Goal: Transaction & Acquisition: Purchase product/service

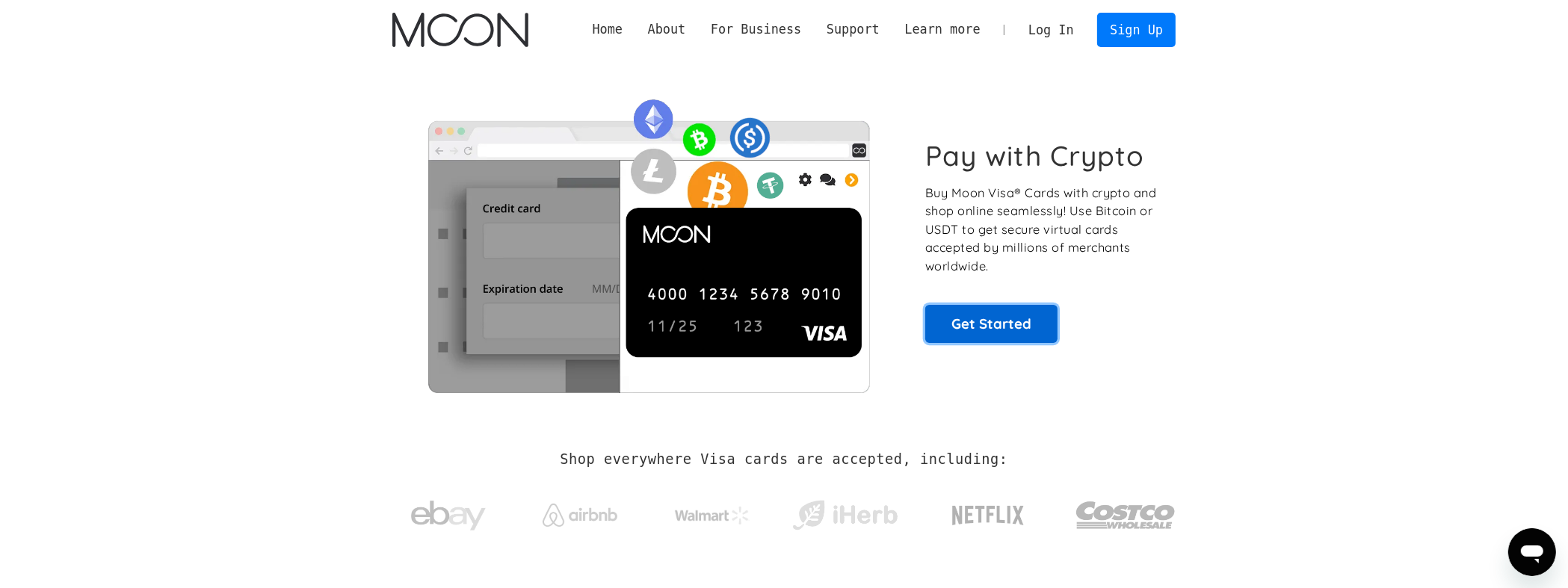
click at [995, 314] on link "Get Started" at bounding box center [991, 324] width 133 height 37
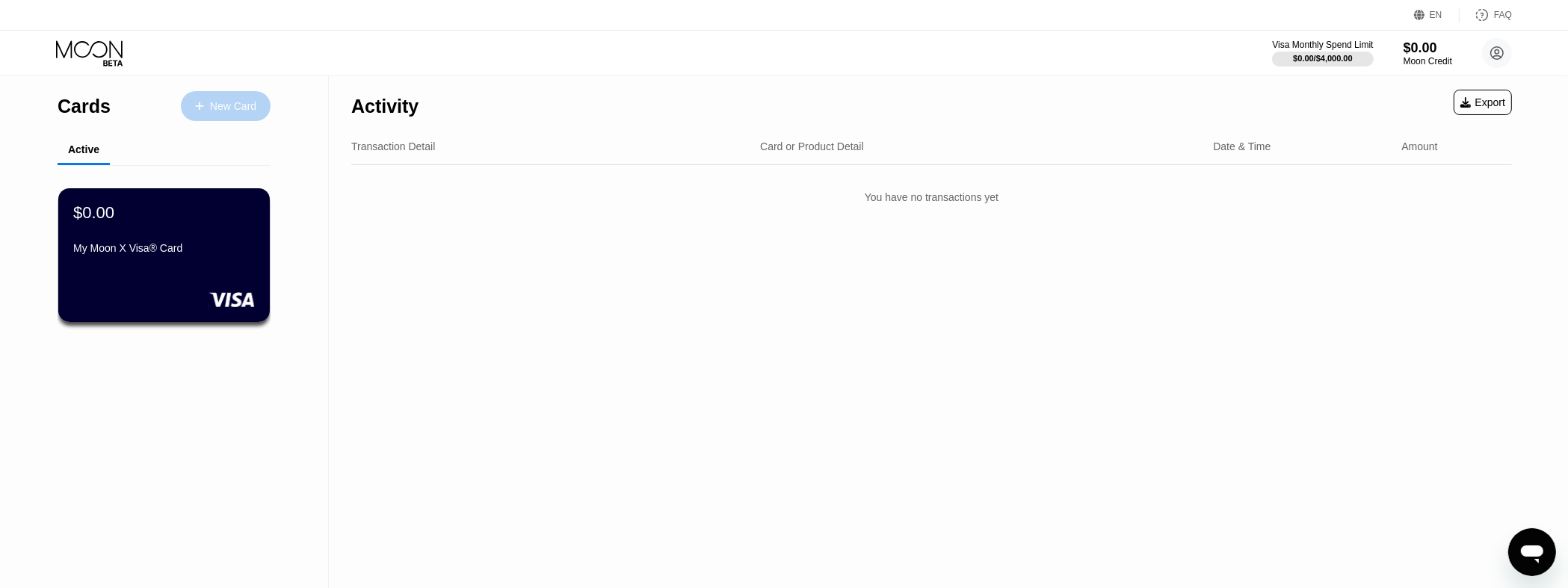
click at [226, 109] on div "New Card" at bounding box center [233, 107] width 46 height 13
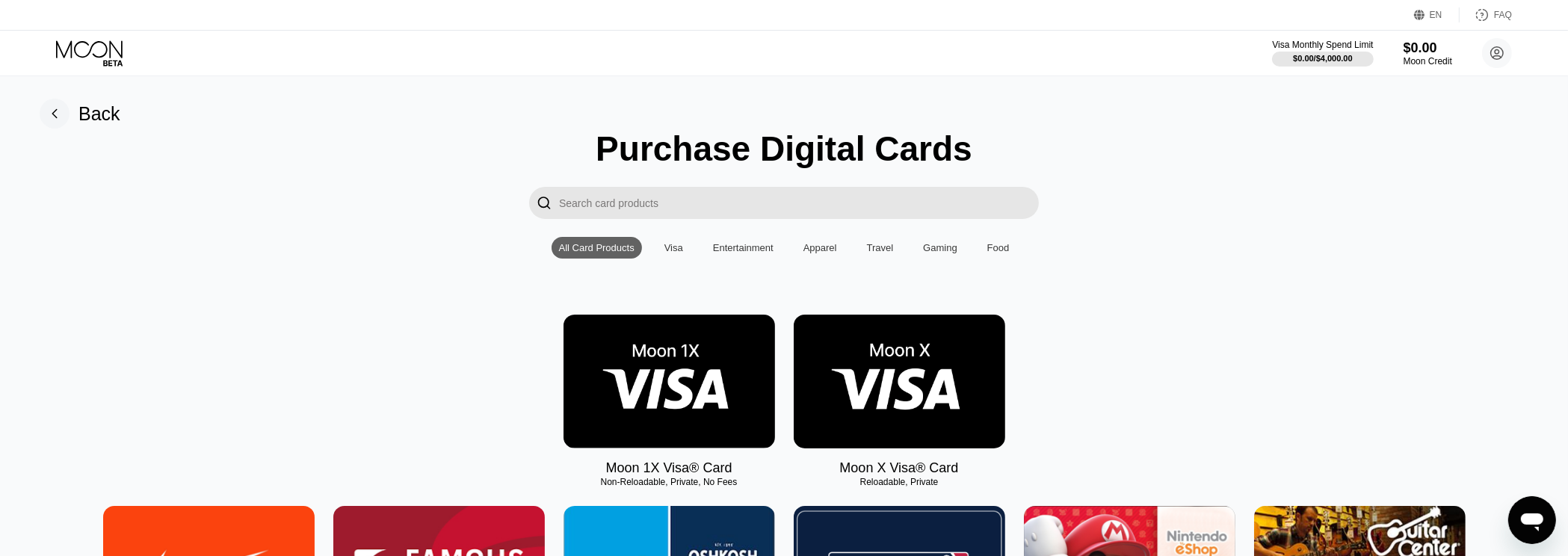
click at [668, 251] on div "Visa" at bounding box center [673, 248] width 19 height 11
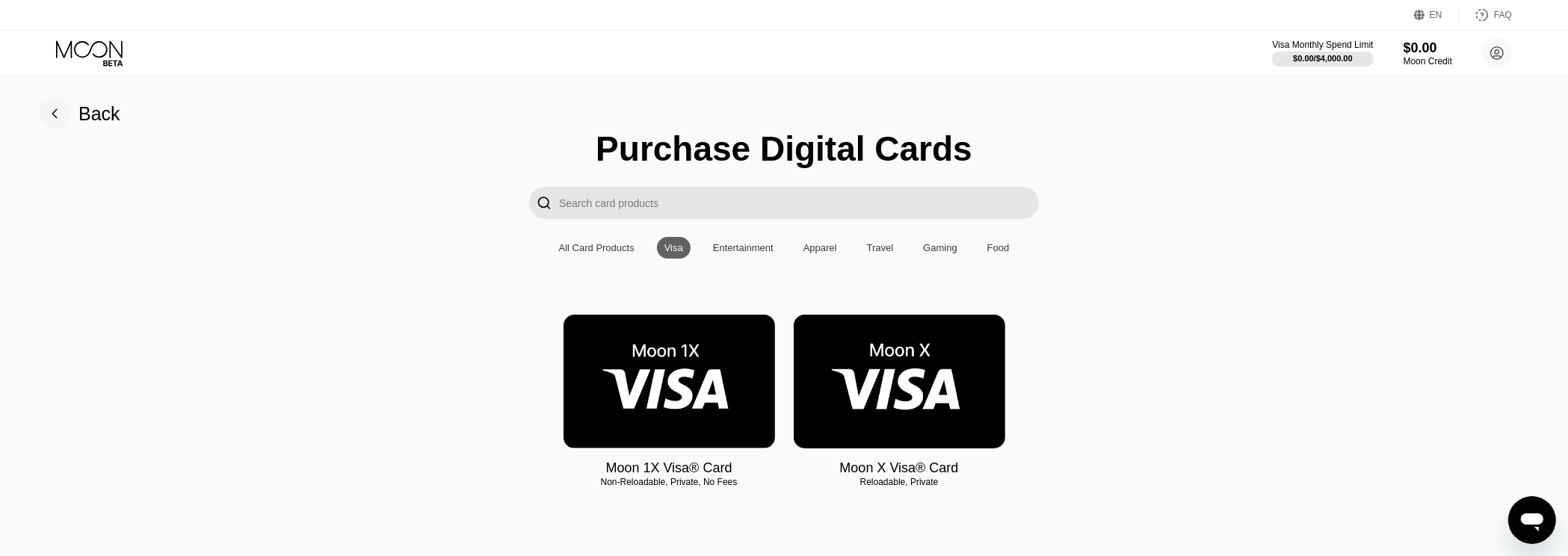
click at [603, 253] on div "All Card Products" at bounding box center [596, 248] width 75 height 11
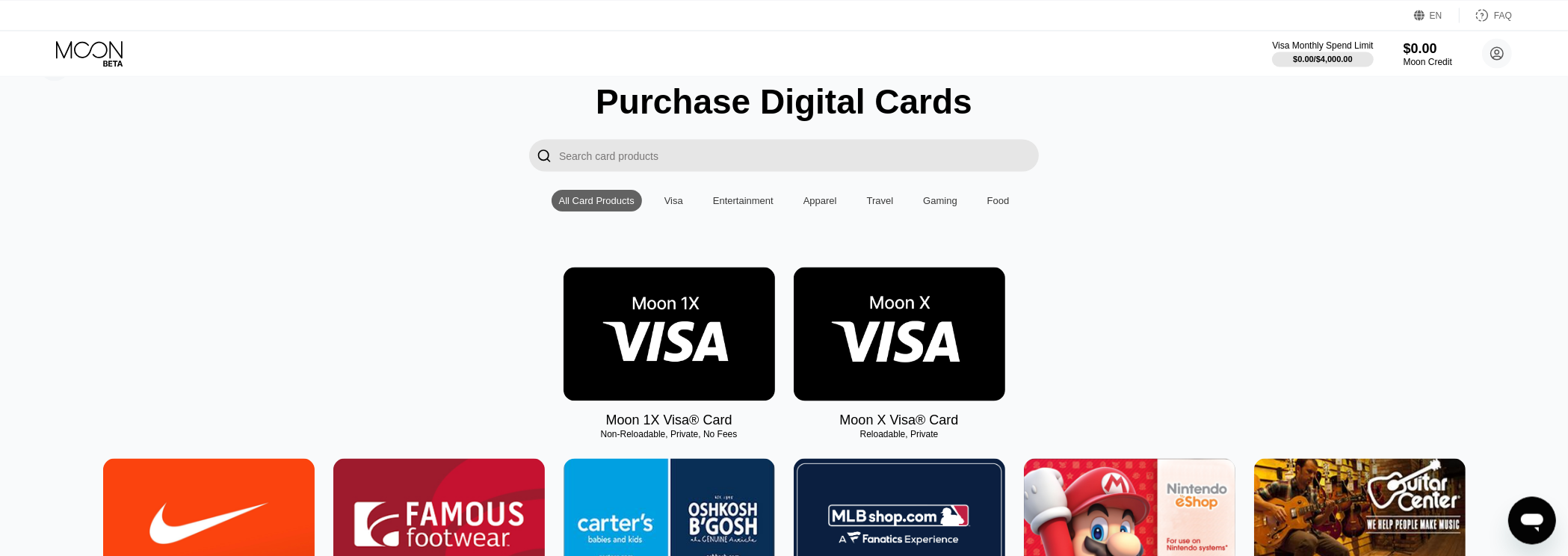
scroll to position [80, 0]
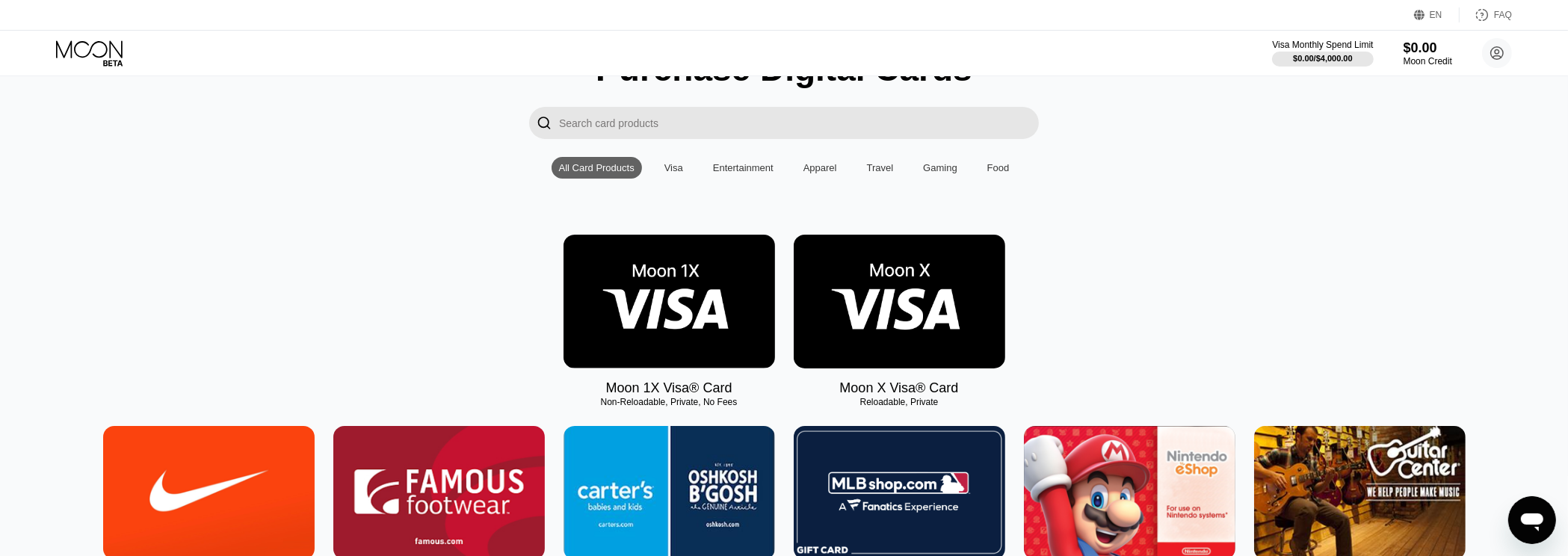
click at [885, 264] on img at bounding box center [899, 301] width 212 height 134
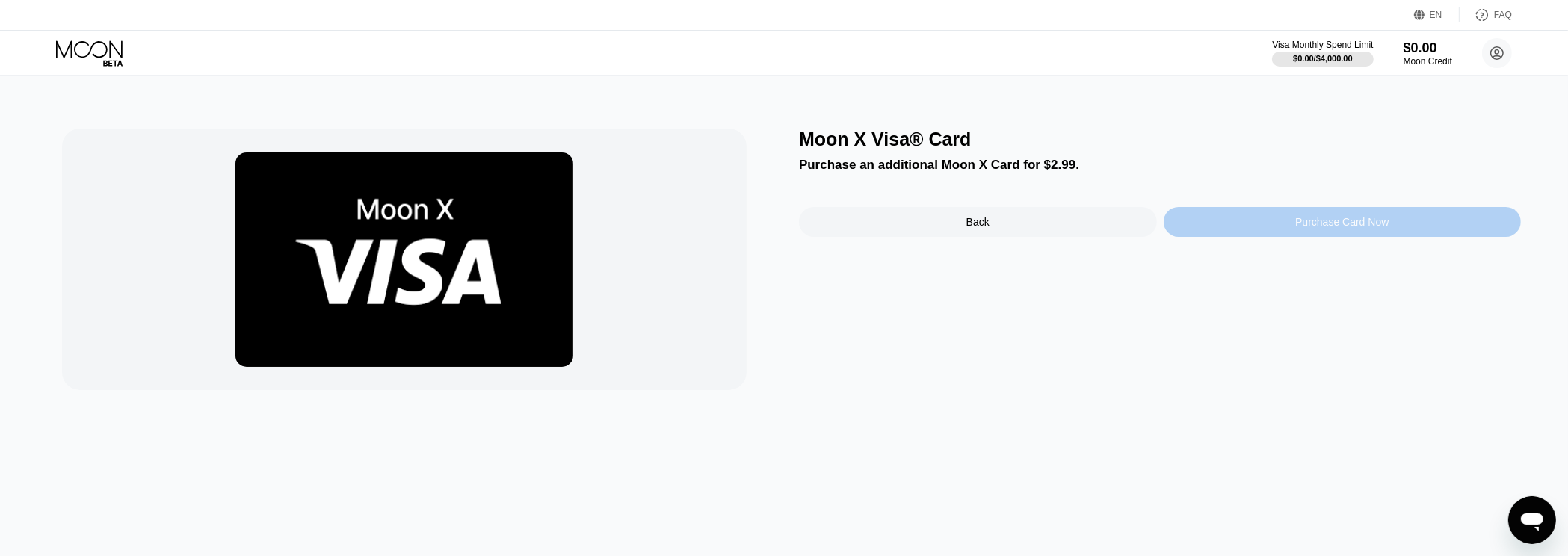
click at [1293, 224] on div "Purchase Card Now" at bounding box center [1342, 222] width 358 height 30
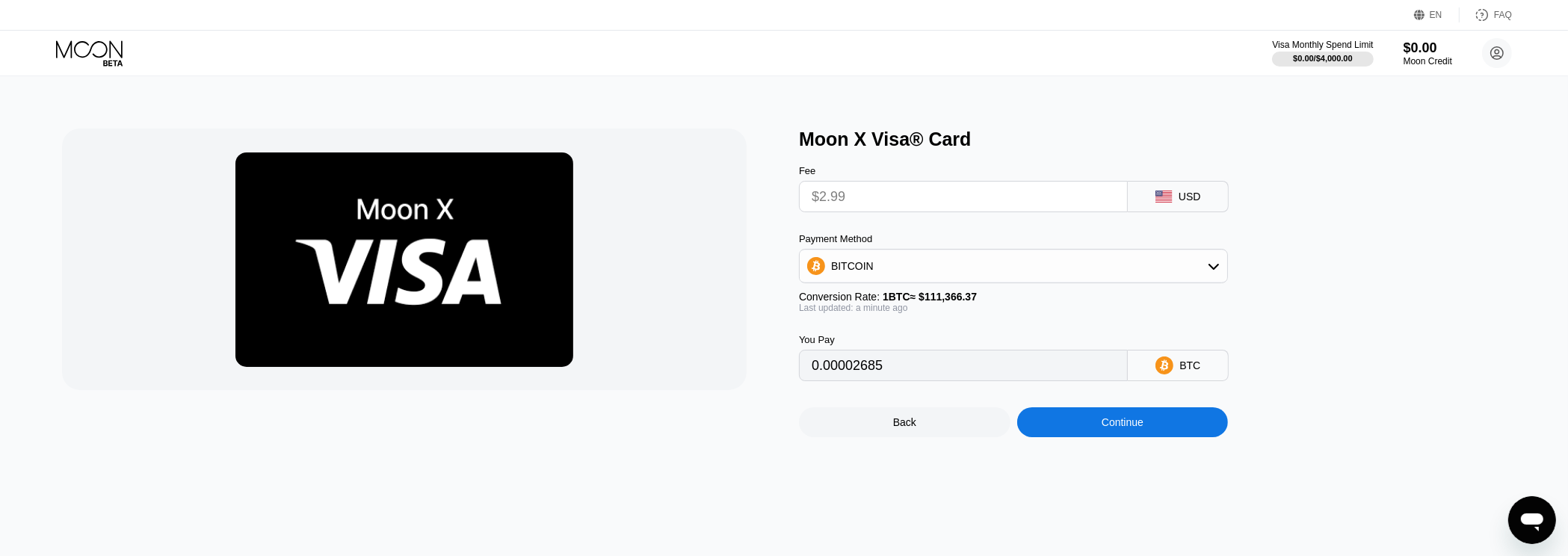
click at [1117, 276] on div "BITCOIN" at bounding box center [1013, 265] width 428 height 30
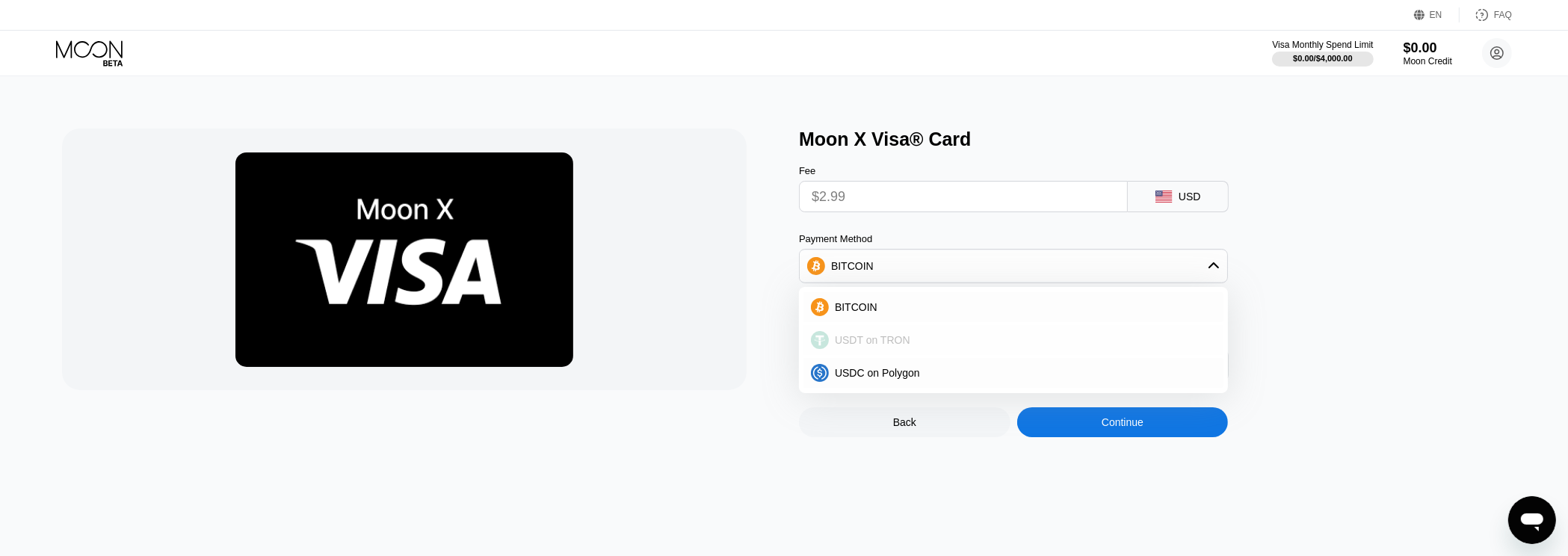
click at [965, 346] on div "USDT on TRON" at bounding box center [1022, 340] width 387 height 12
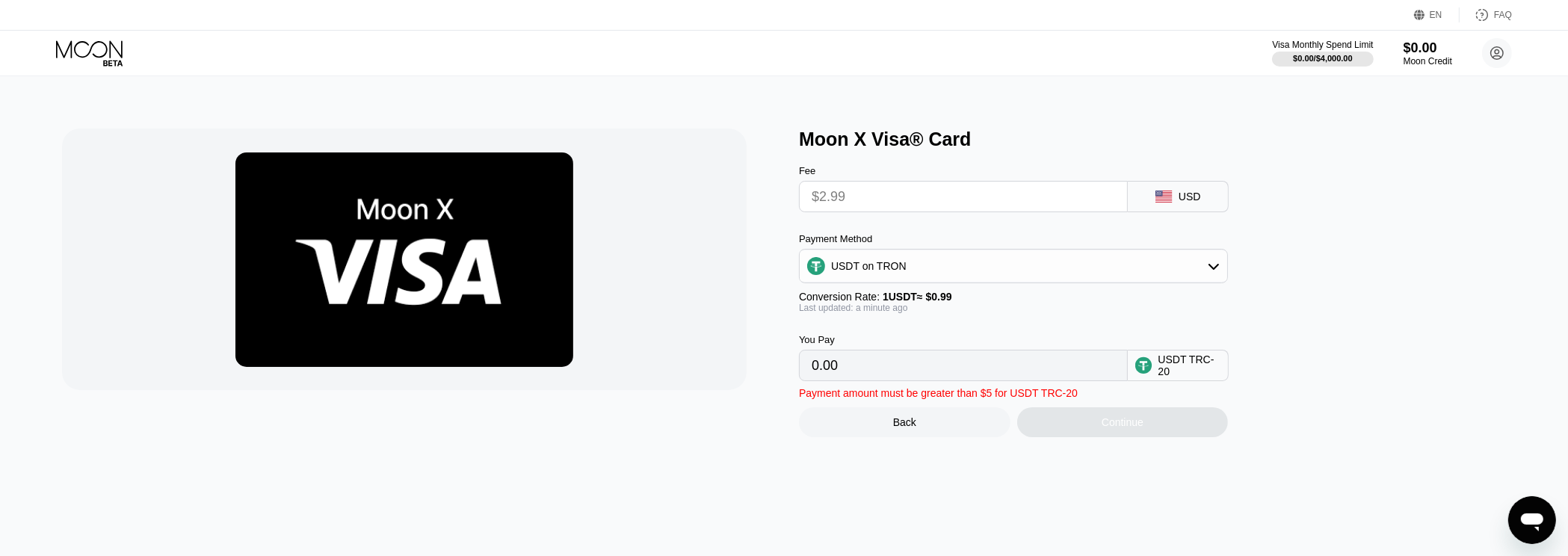
type input "3.02"
click at [981, 189] on input "$2.99" at bounding box center [963, 197] width 303 height 30
drag, startPoint x: 889, startPoint y: 200, endPoint x: 793, endPoint y: 201, distance: 96.0
click at [812, 201] on input "$2.99" at bounding box center [963, 197] width 303 height 30
click at [910, 428] on div "Back" at bounding box center [904, 422] width 23 height 12
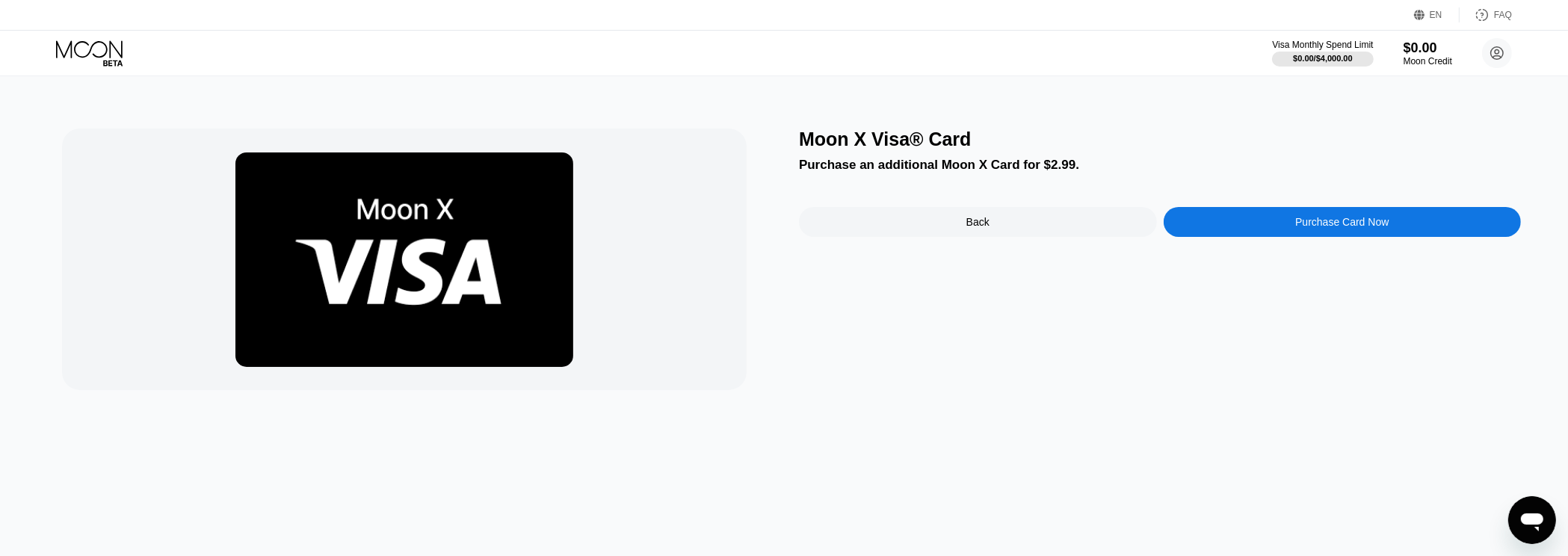
click at [958, 227] on div "Back" at bounding box center [978, 222] width 358 height 30
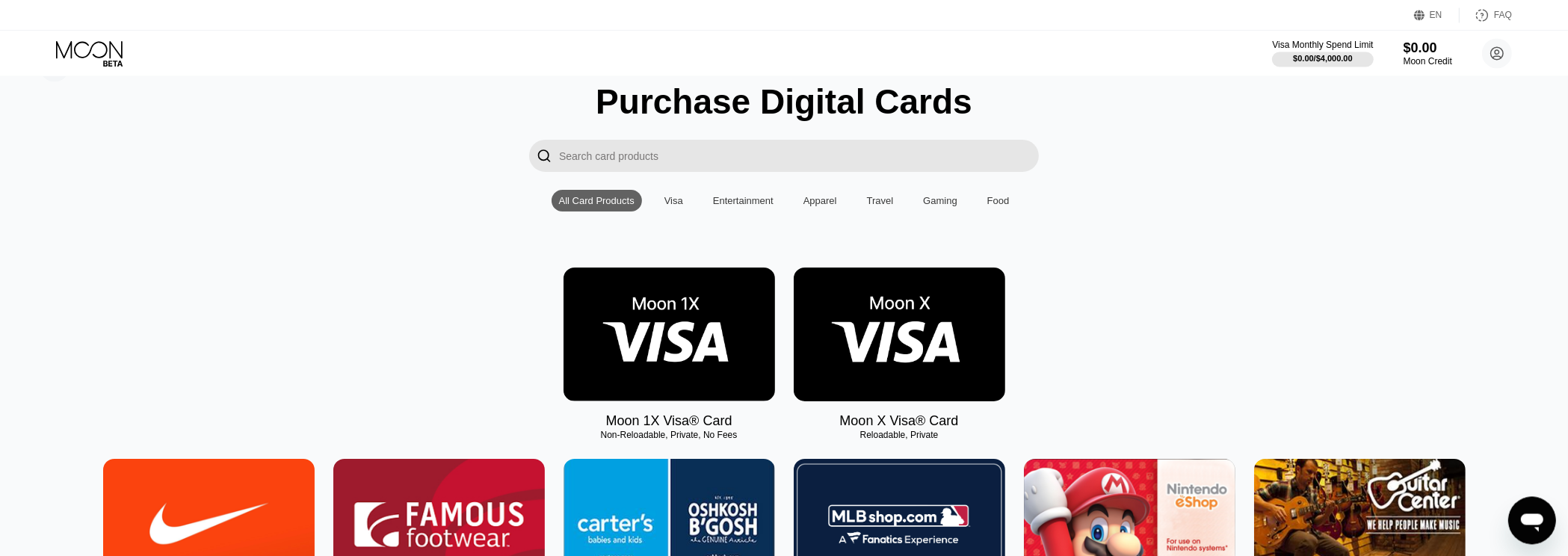
scroll to position [80, 0]
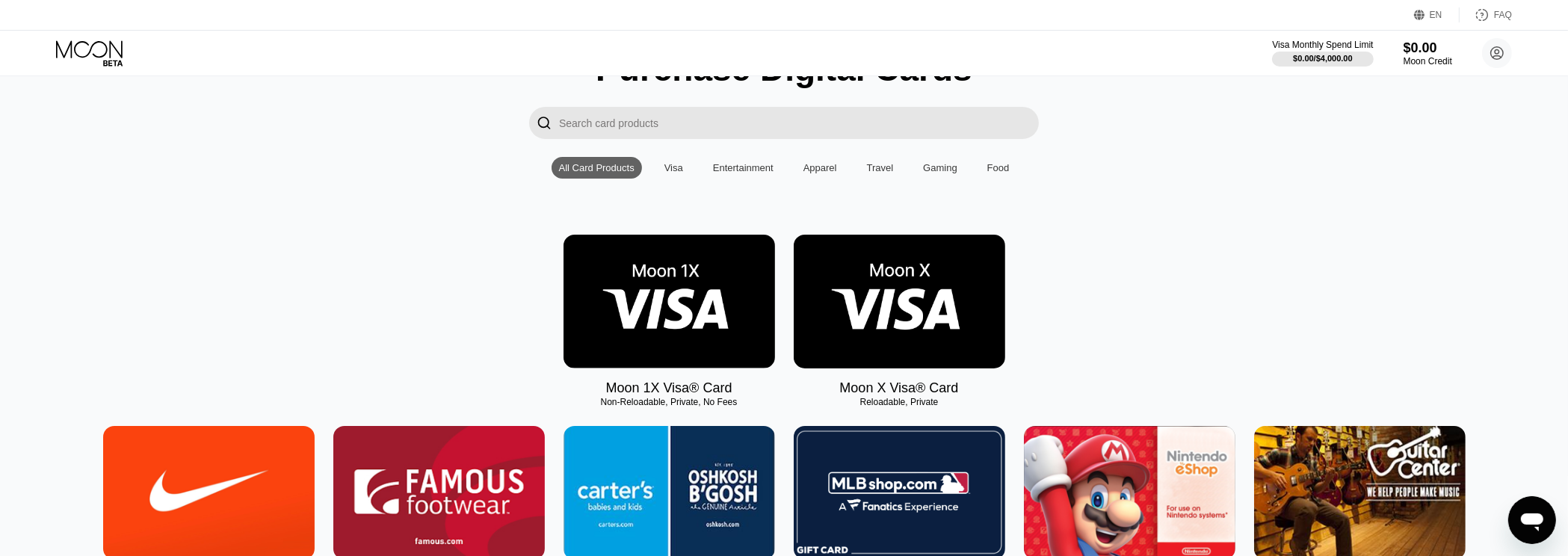
click at [678, 264] on img at bounding box center [670, 301] width 212 height 134
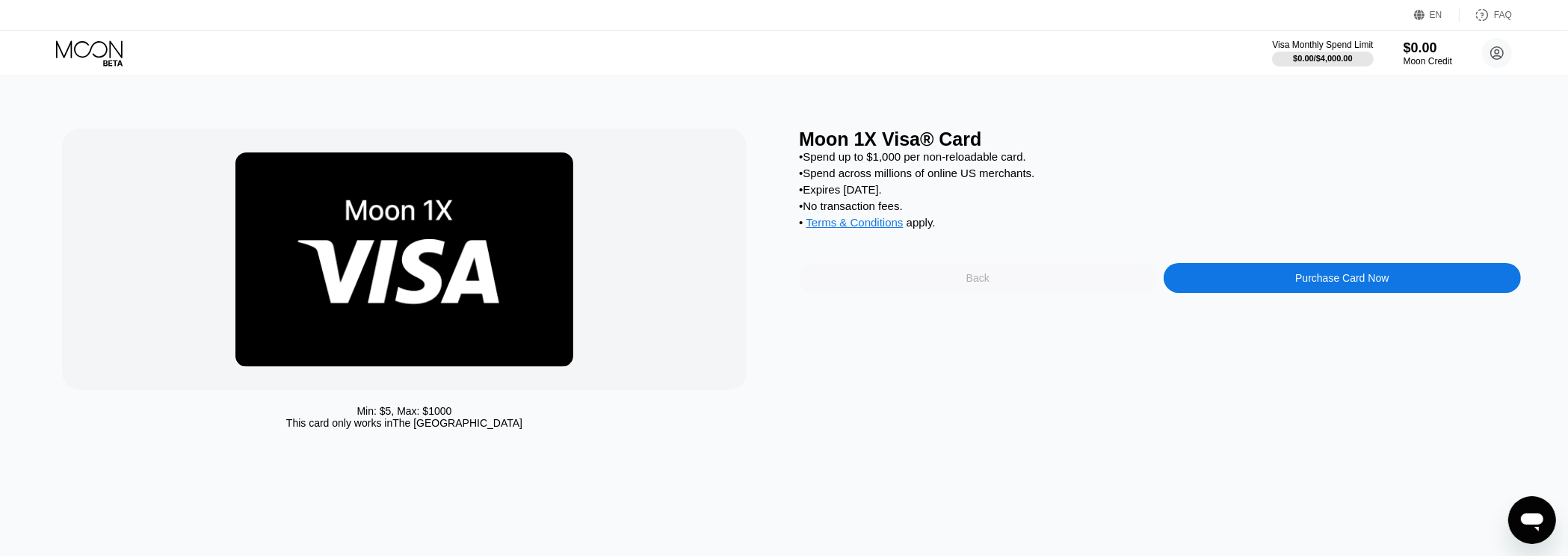
click at [940, 281] on div "Back" at bounding box center [978, 278] width 358 height 30
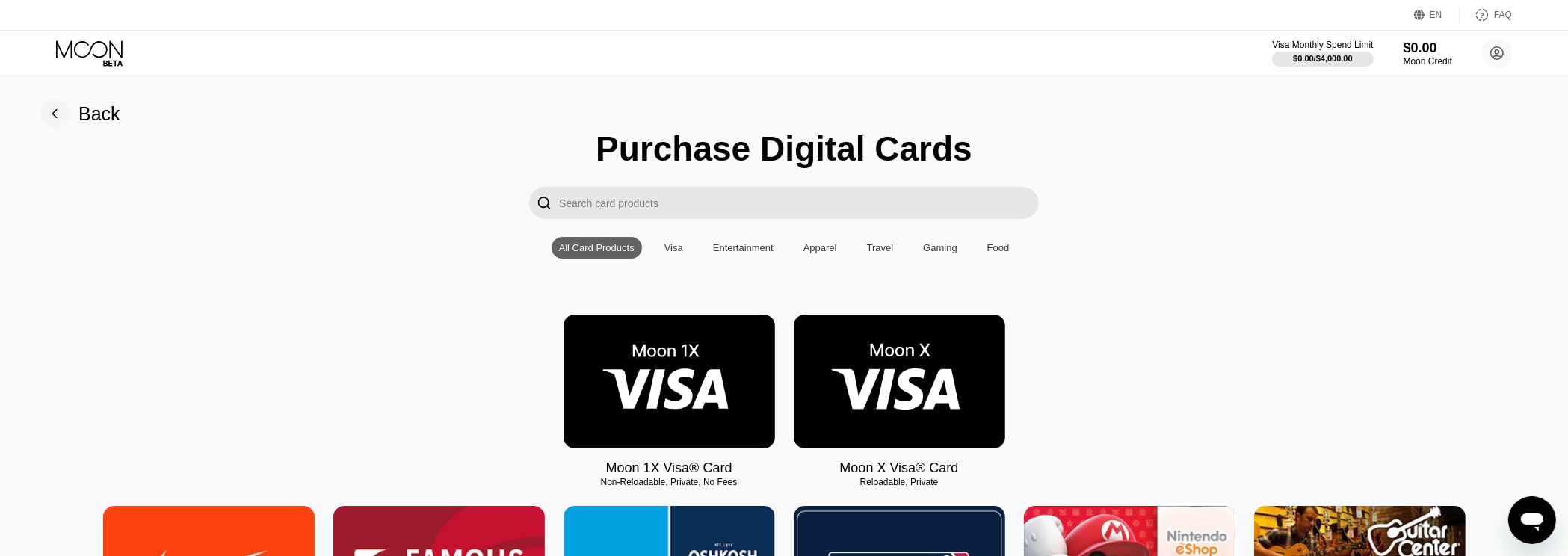
click at [674, 248] on div "Visa" at bounding box center [673, 248] width 19 height 11
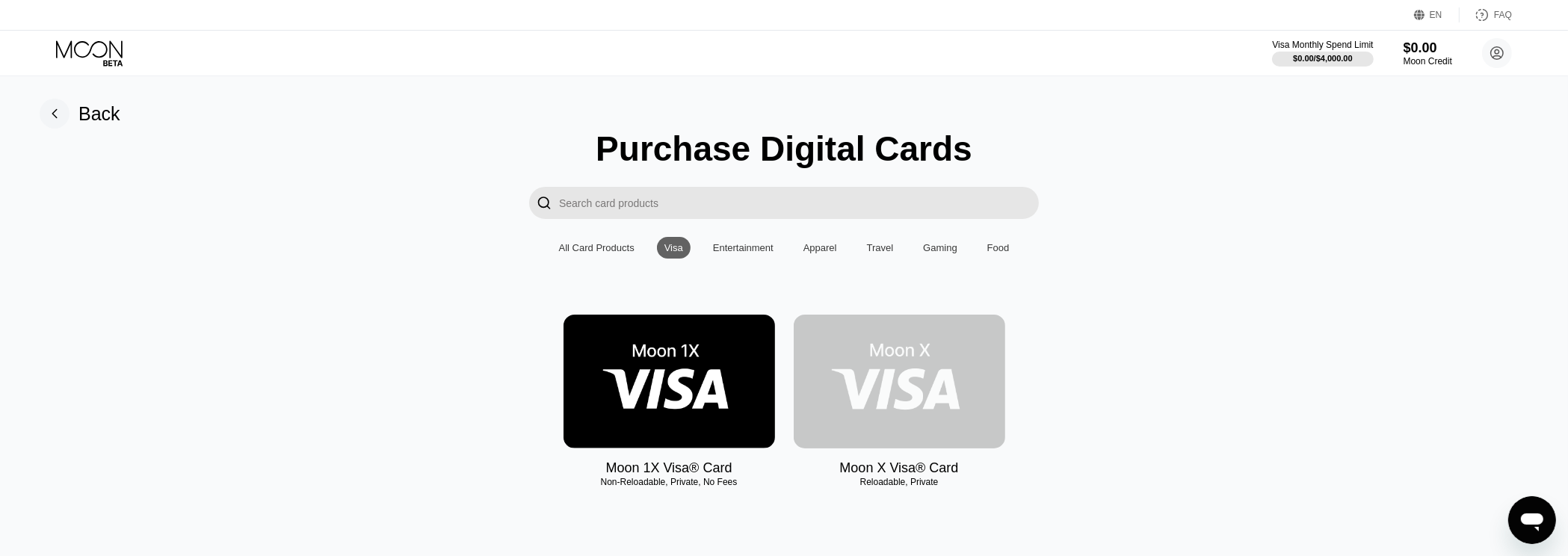
click at [893, 359] on img at bounding box center [899, 381] width 212 height 134
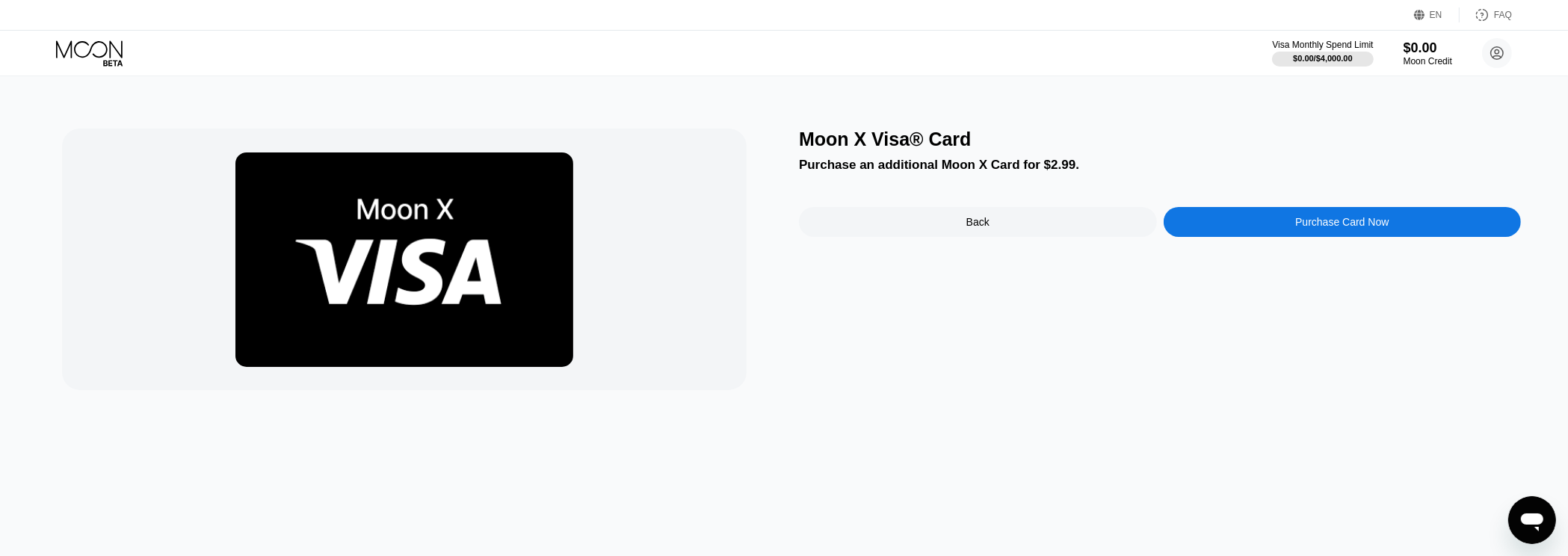
click at [959, 231] on div "Back" at bounding box center [978, 222] width 358 height 30
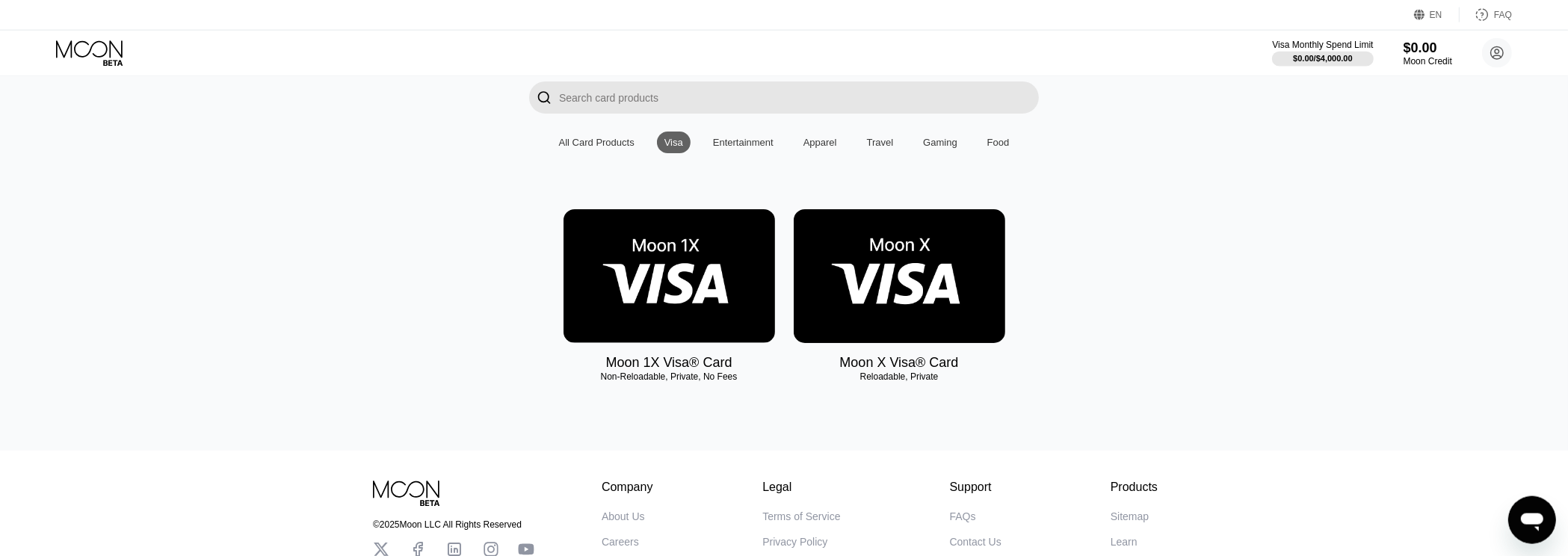
scroll to position [69, 0]
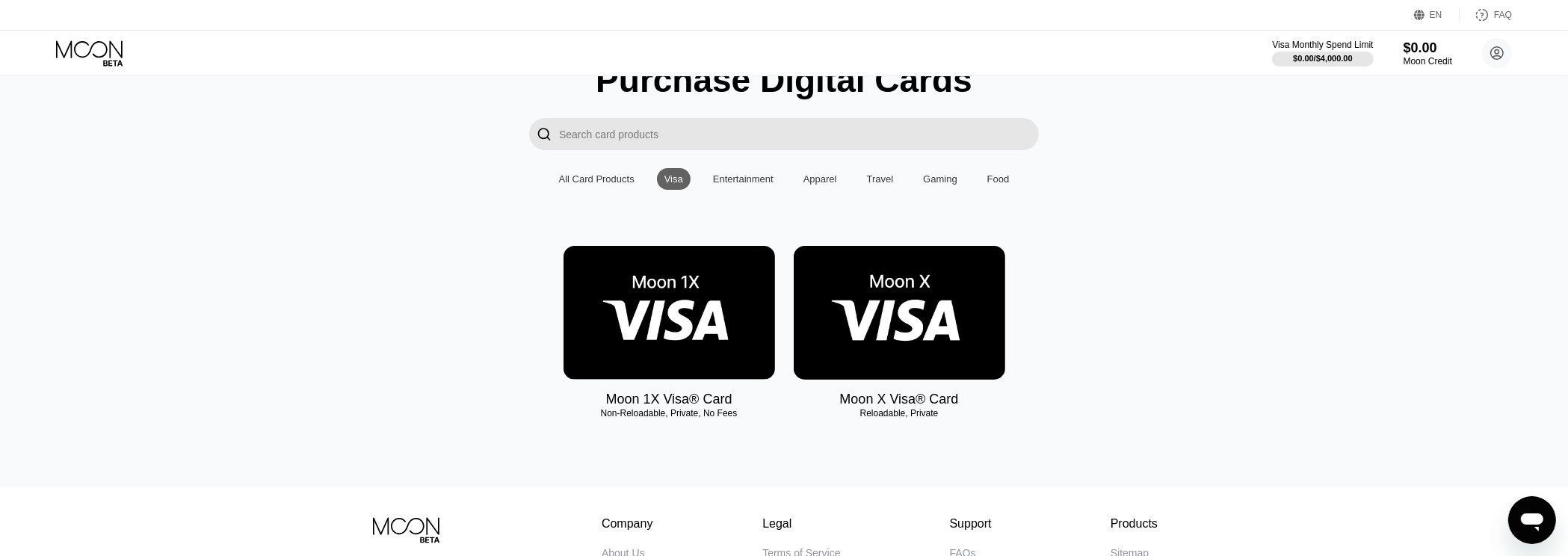
click at [740, 185] on div "Entertainment" at bounding box center [743, 179] width 61 height 11
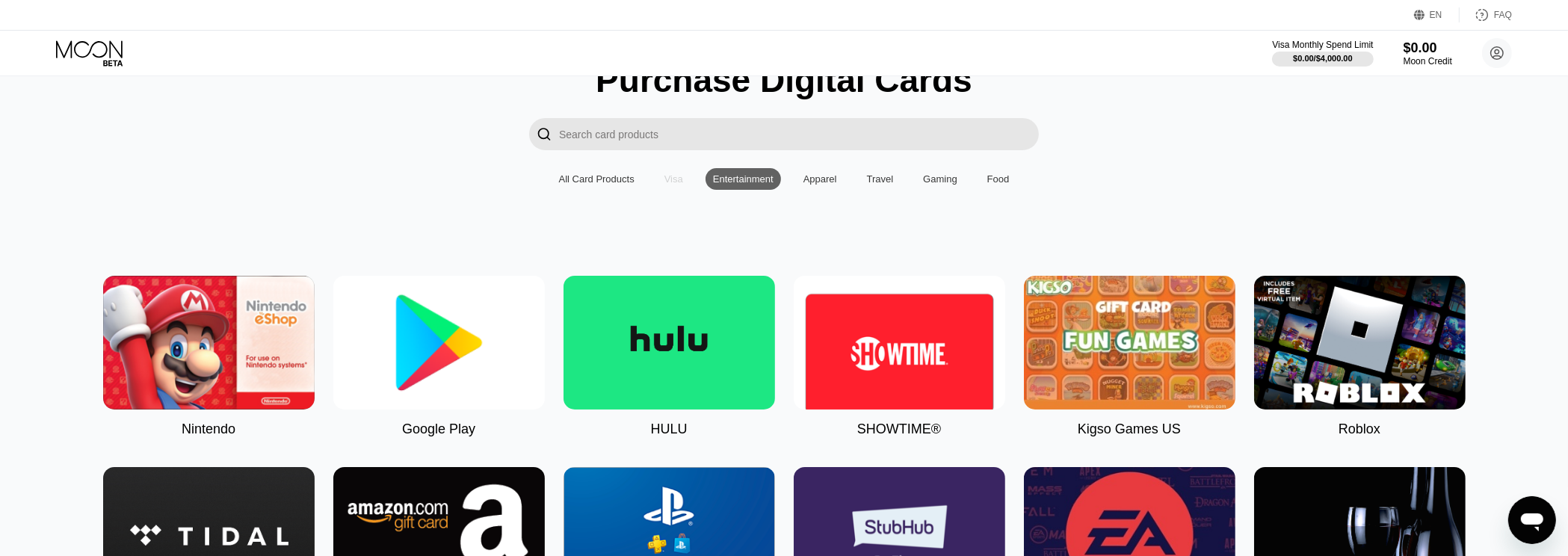
click at [678, 181] on div "Visa" at bounding box center [673, 179] width 19 height 11
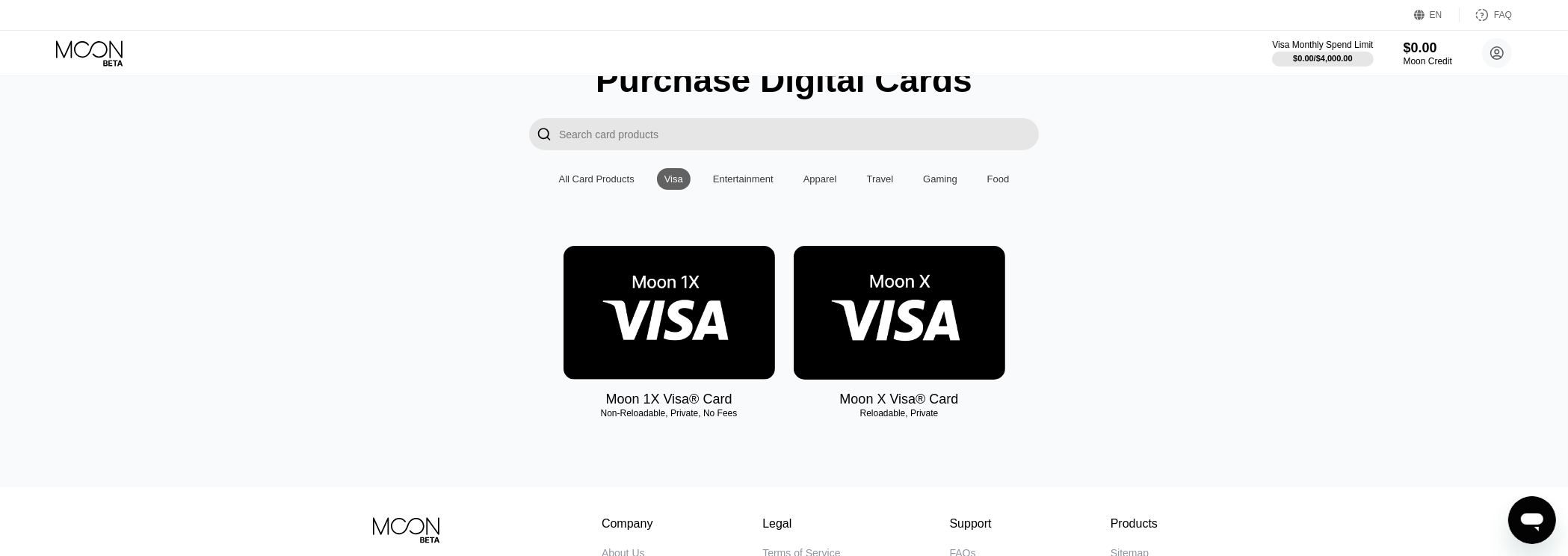
click at [593, 190] on div "All Card Products" at bounding box center [597, 179] width 91 height 22
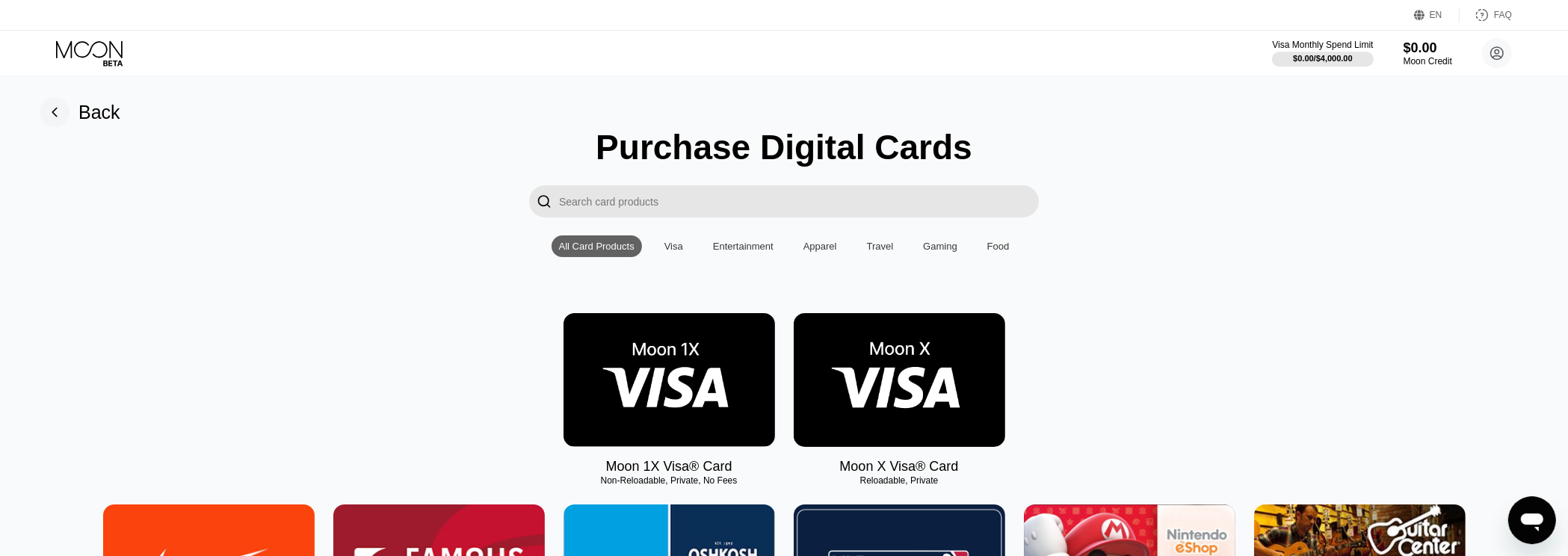
scroll to position [0, 0]
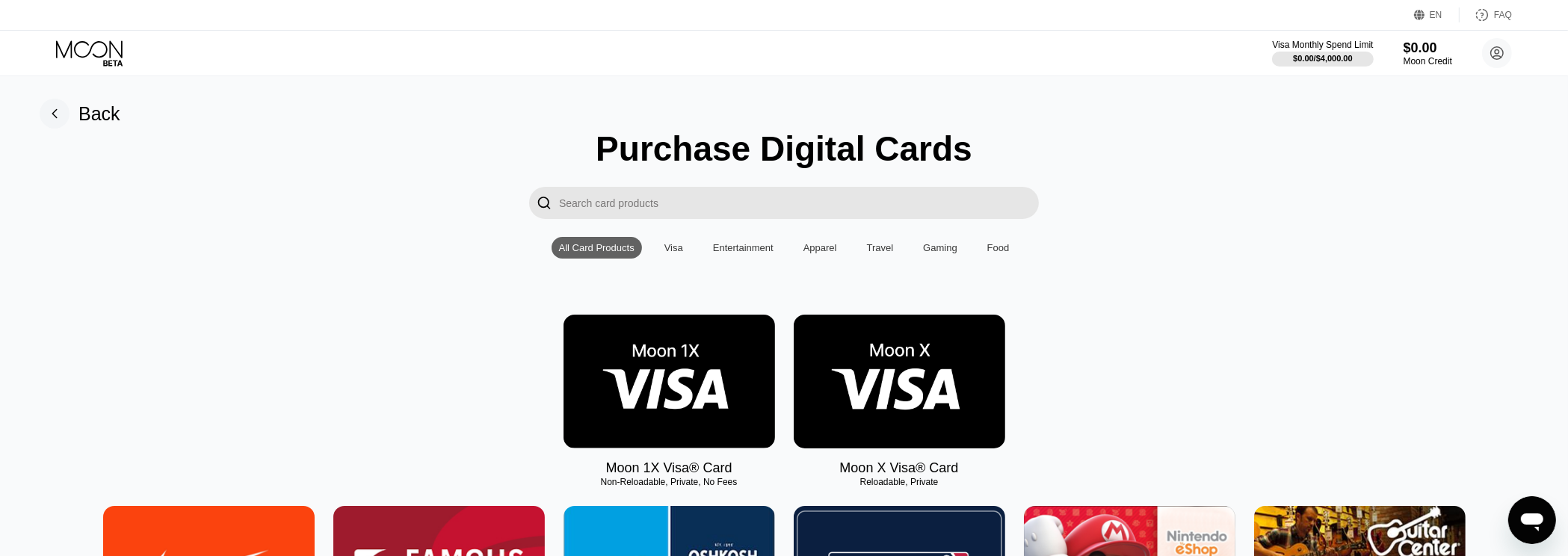
click at [674, 253] on div "Visa" at bounding box center [673, 248] width 19 height 11
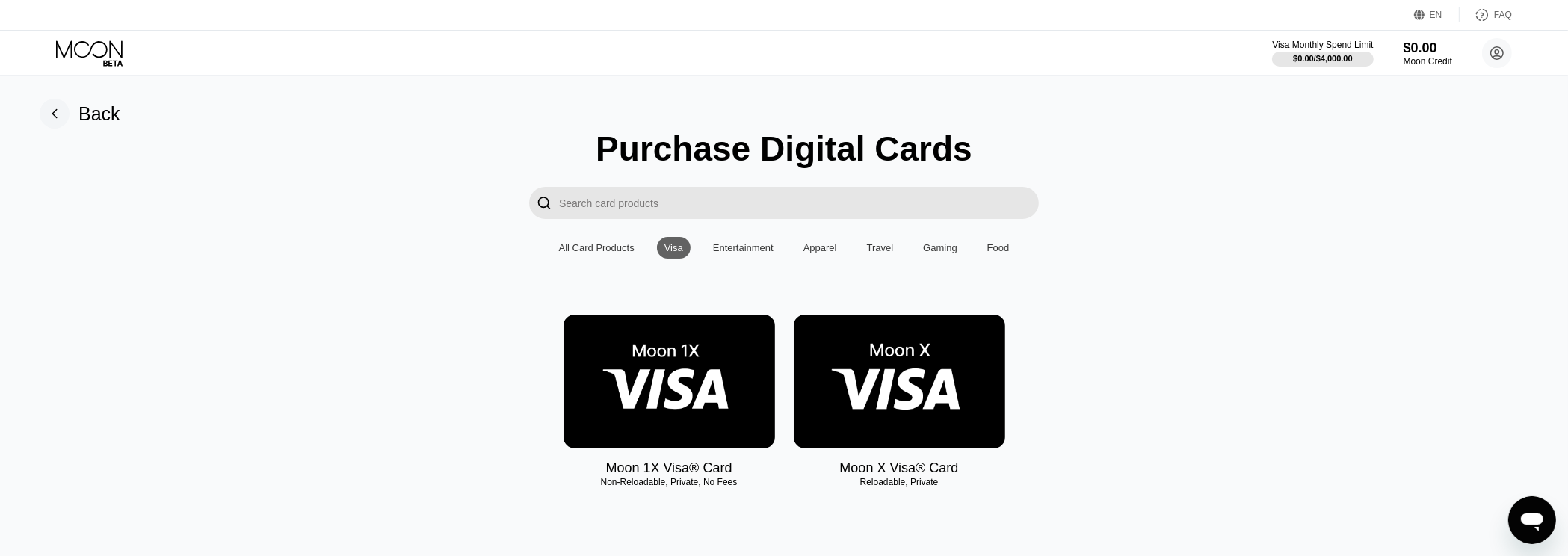
click at [875, 363] on img at bounding box center [899, 381] width 212 height 134
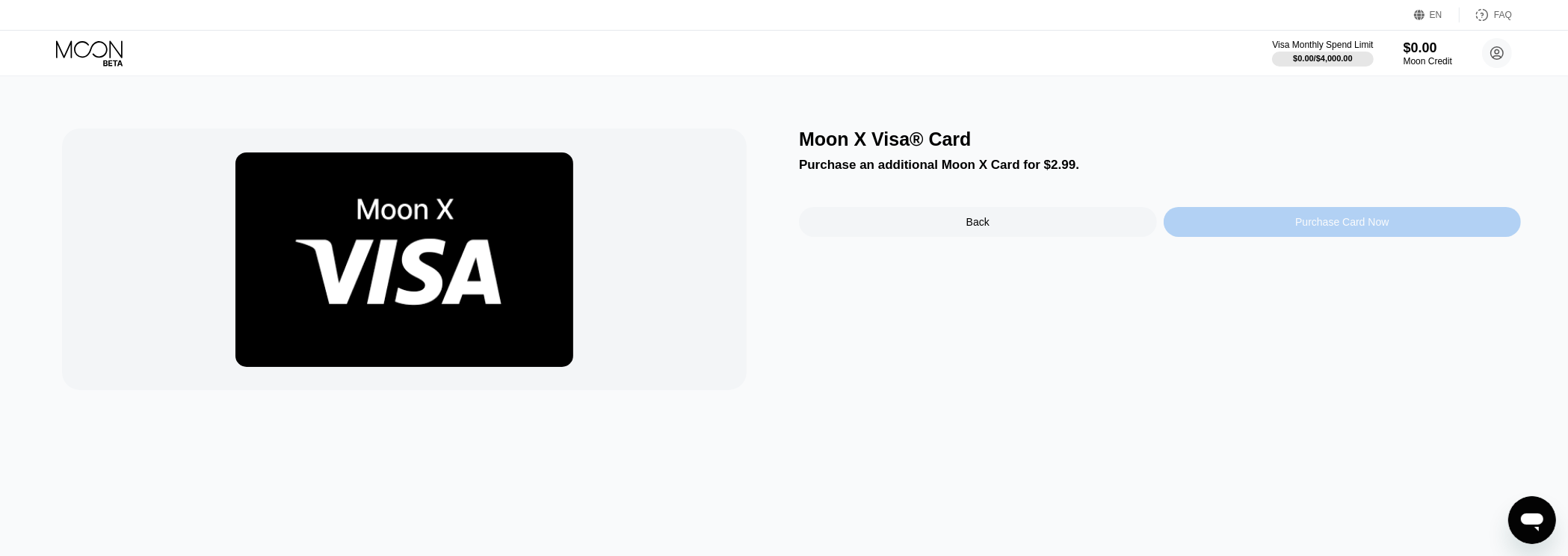
click at [1266, 229] on div "Purchase Card Now" at bounding box center [1342, 222] width 358 height 30
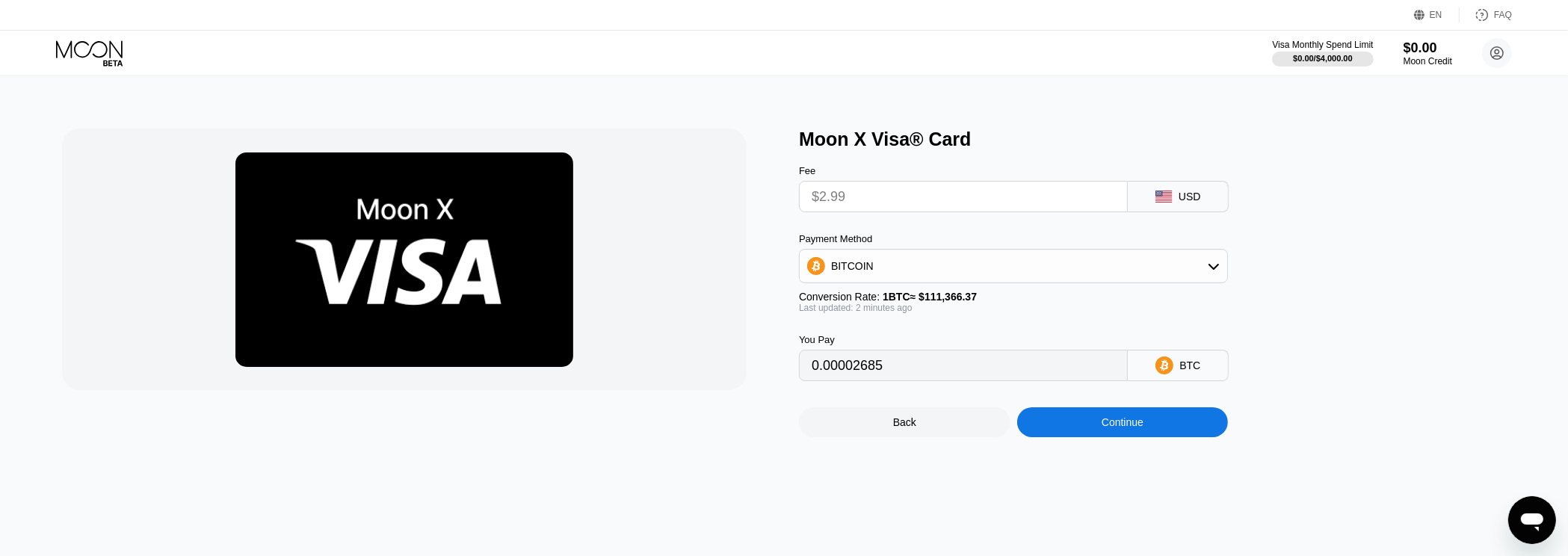
click at [1196, 202] on div "USD" at bounding box center [1190, 197] width 23 height 12
click at [1073, 272] on div "BITCOIN" at bounding box center [1013, 265] width 428 height 30
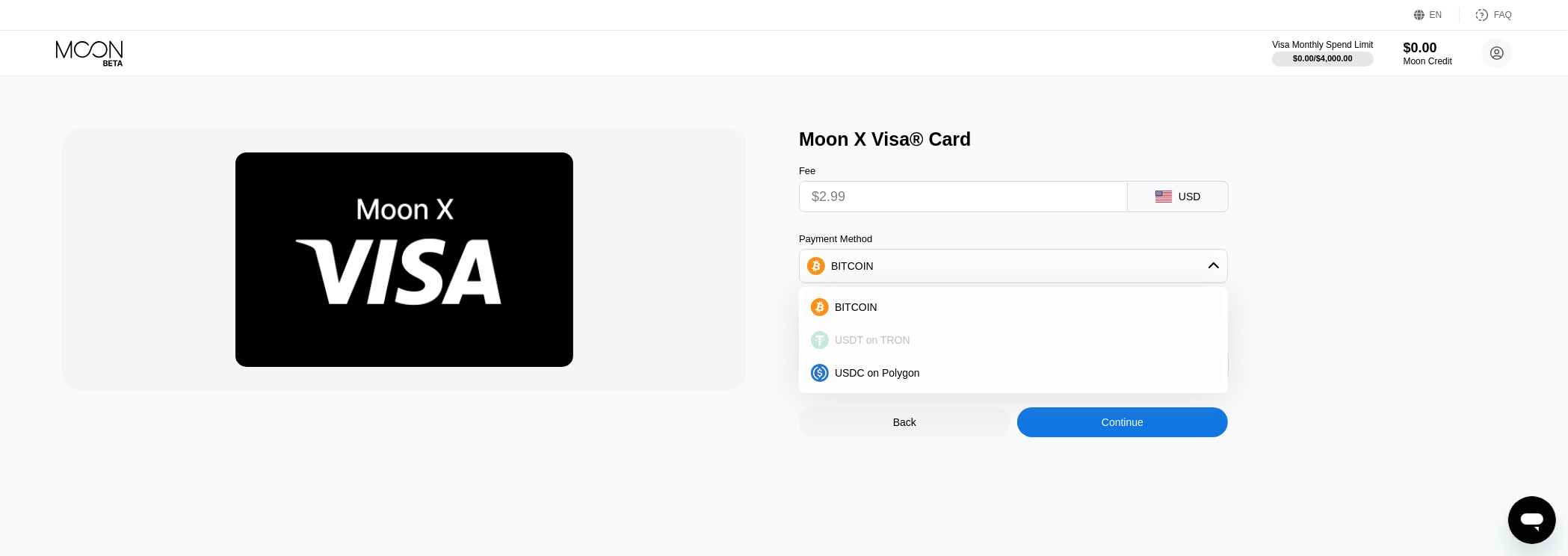
click at [989, 346] on div "USDT on TRON" at bounding box center [1022, 340] width 387 height 12
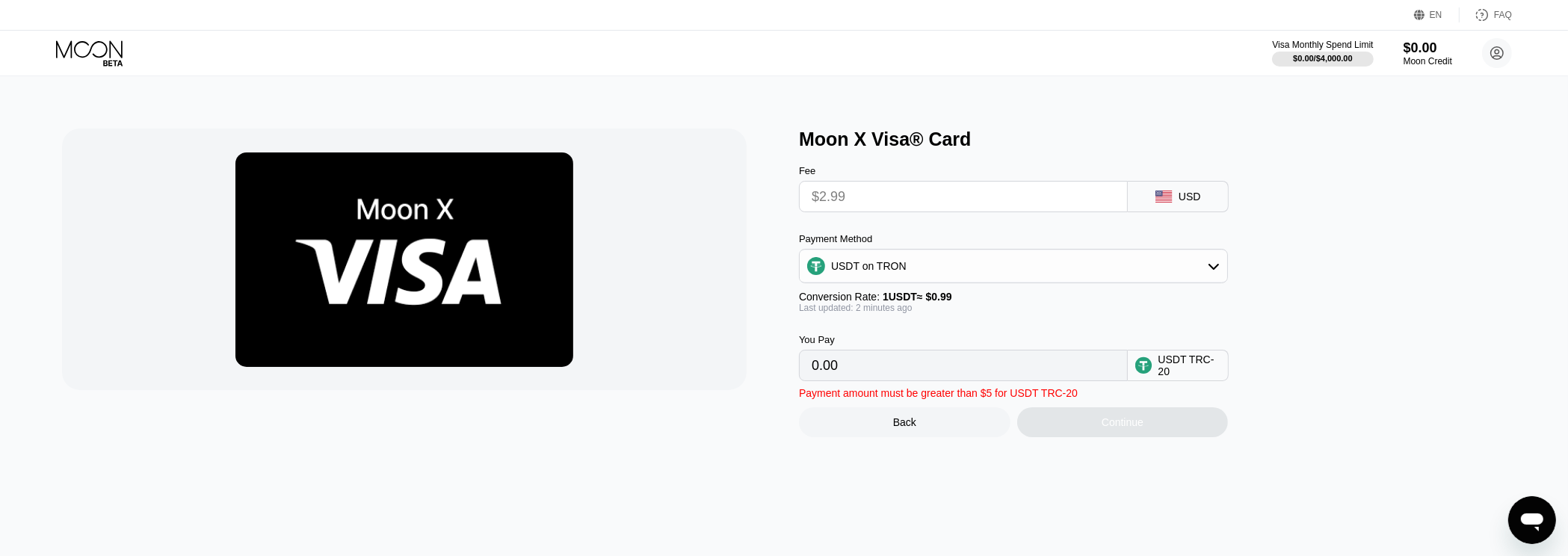
type input "3.02"
click at [938, 198] on input "$2.99" at bounding box center [963, 197] width 303 height 30
drag, startPoint x: 857, startPoint y: 384, endPoint x: 766, endPoint y: 379, distance: 91.1
click at [812, 379] on input "3.02" at bounding box center [963, 365] width 303 height 30
click at [953, 201] on input "$2.99" at bounding box center [963, 197] width 303 height 30
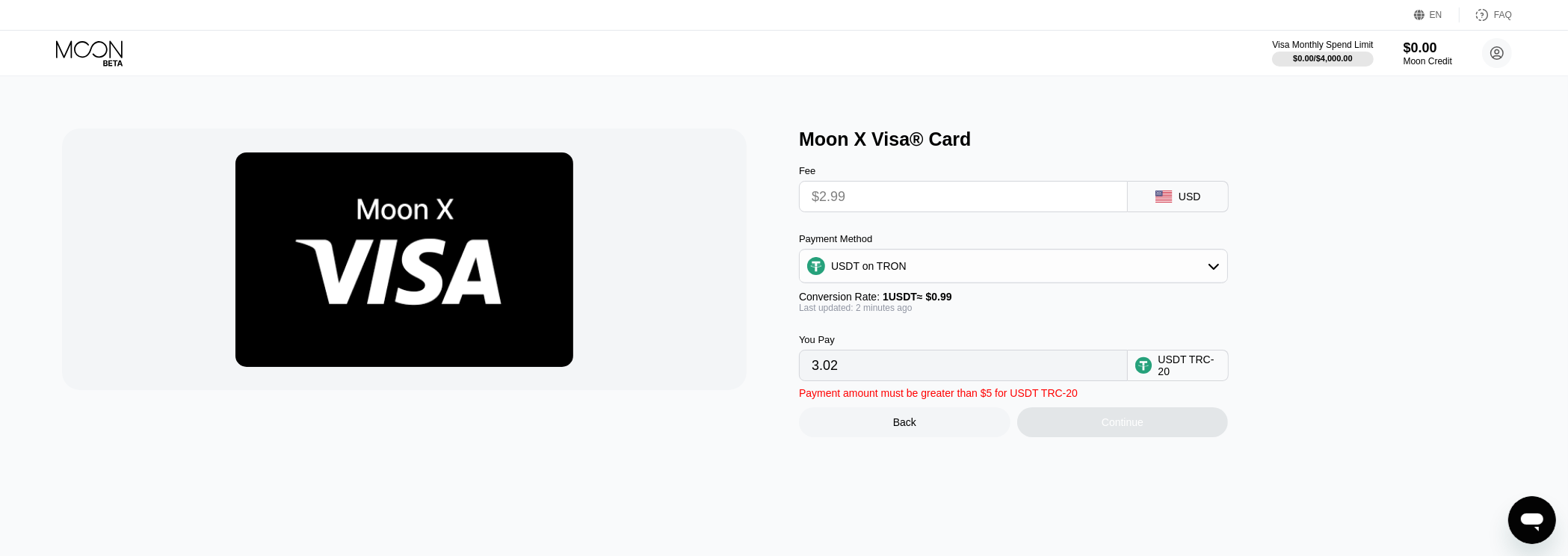
click at [953, 201] on input "$2.99" at bounding box center [963, 197] width 303 height 30
click at [1174, 378] on div "USDT TRC-20" at bounding box center [1190, 366] width 63 height 24
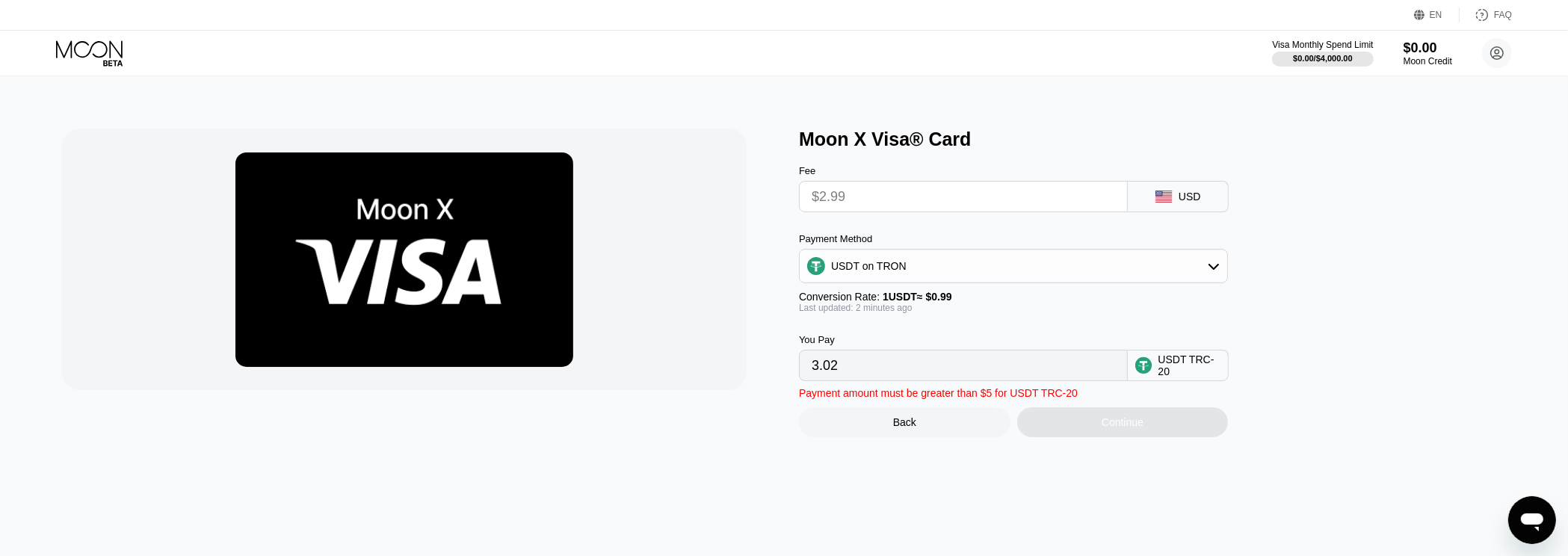
click at [1093, 372] on input "3.02" at bounding box center [963, 365] width 303 height 30
click at [1065, 380] on input "3.02" at bounding box center [963, 365] width 303 height 30
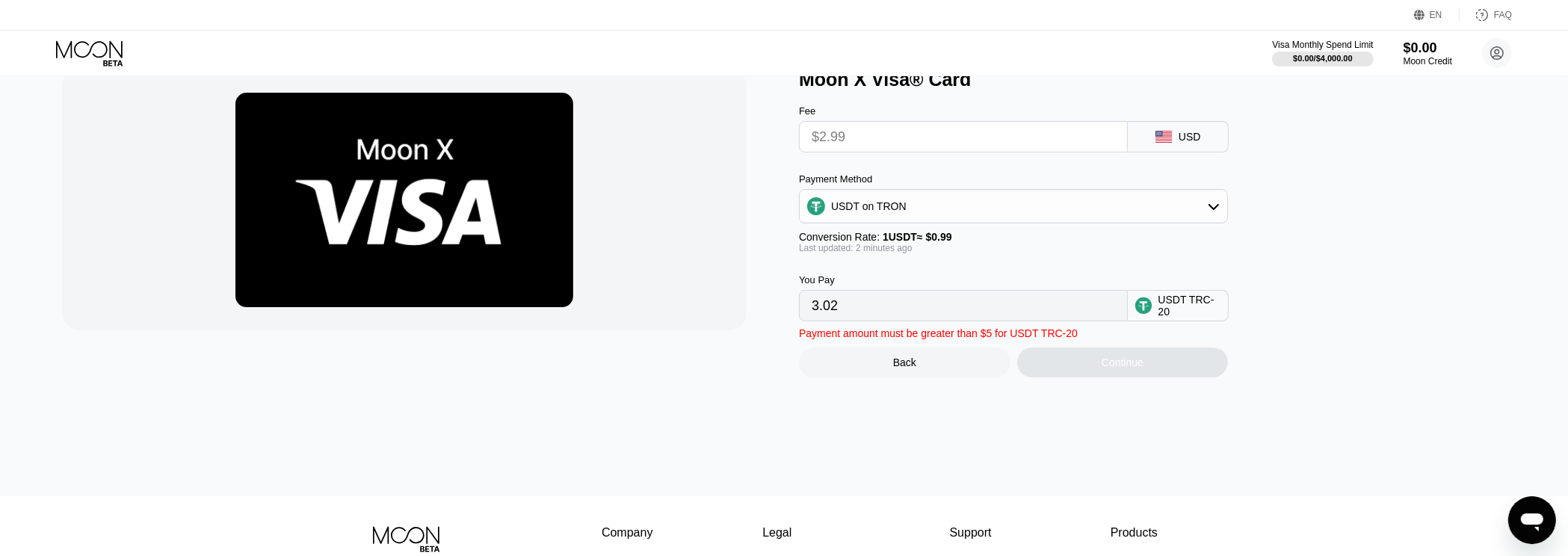
scroll to position [160, 0]
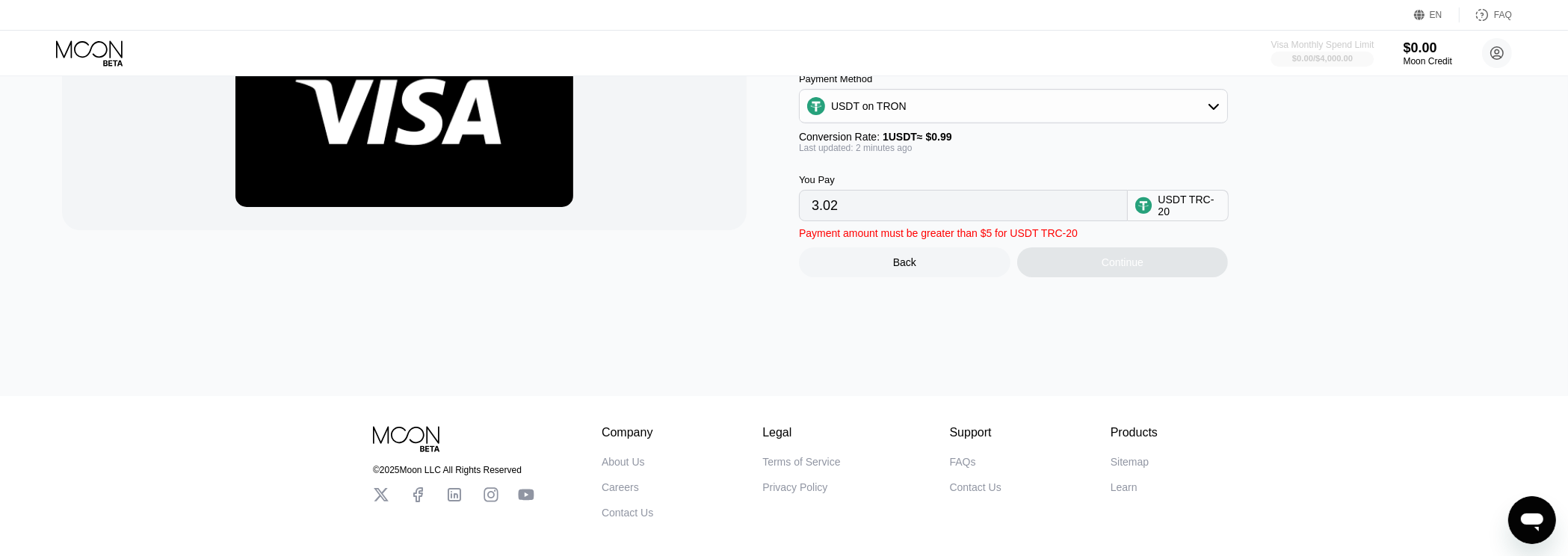
click at [1331, 57] on div "$0.00 / $4,000.00" at bounding box center [1322, 58] width 61 height 9
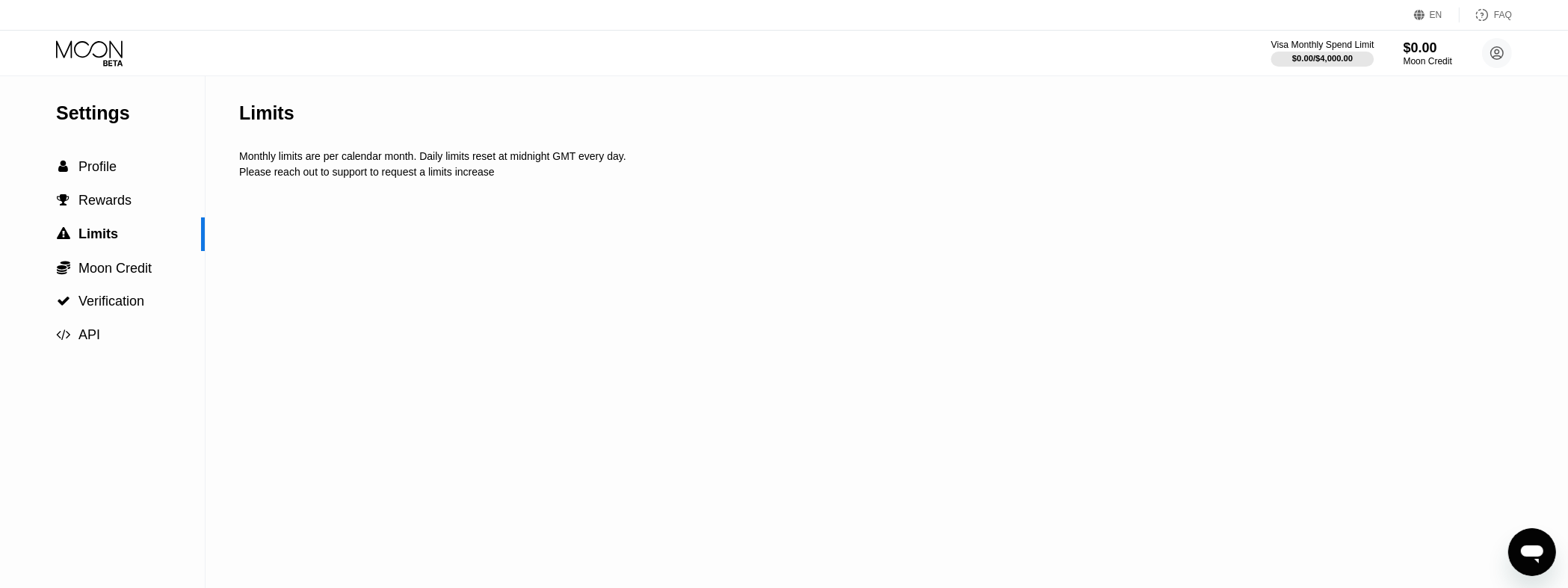
click at [1334, 60] on div "$0.00 / $4,000.00" at bounding box center [1322, 58] width 61 height 9
click at [1402, 55] on div "$0.00" at bounding box center [1427, 47] width 50 height 15
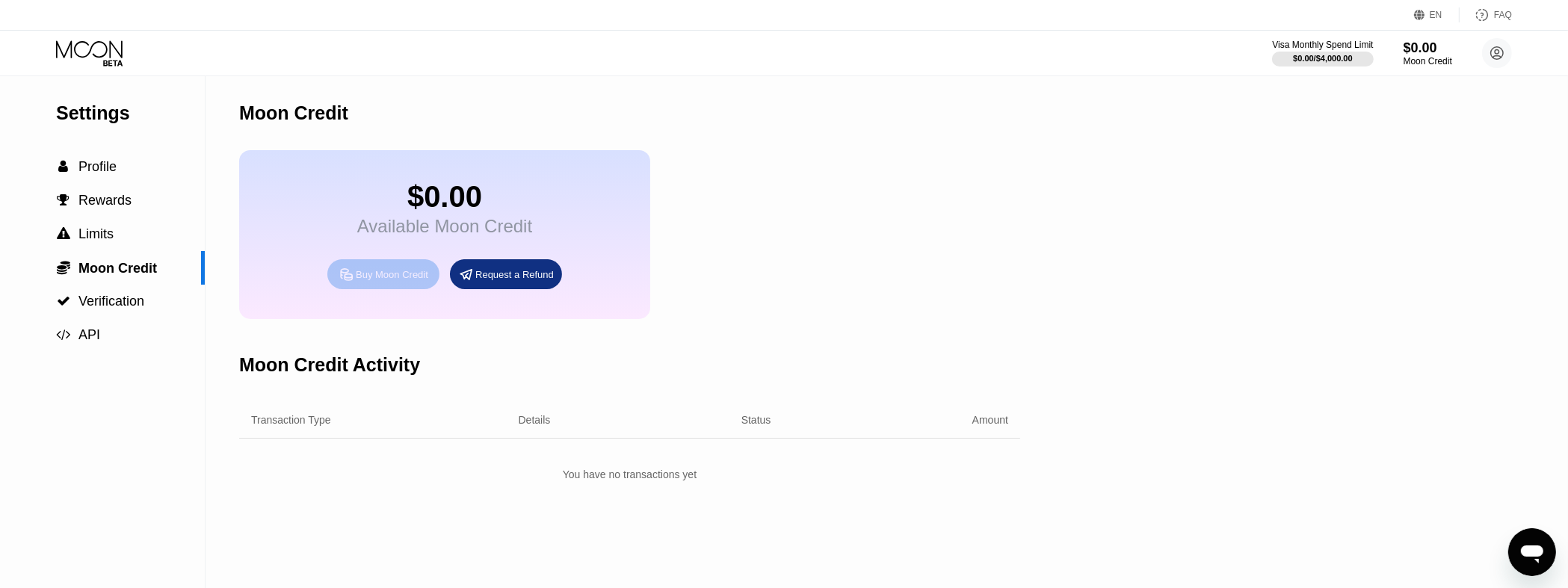
click at [371, 281] on div "Buy Moon Credit" at bounding box center [392, 275] width 73 height 13
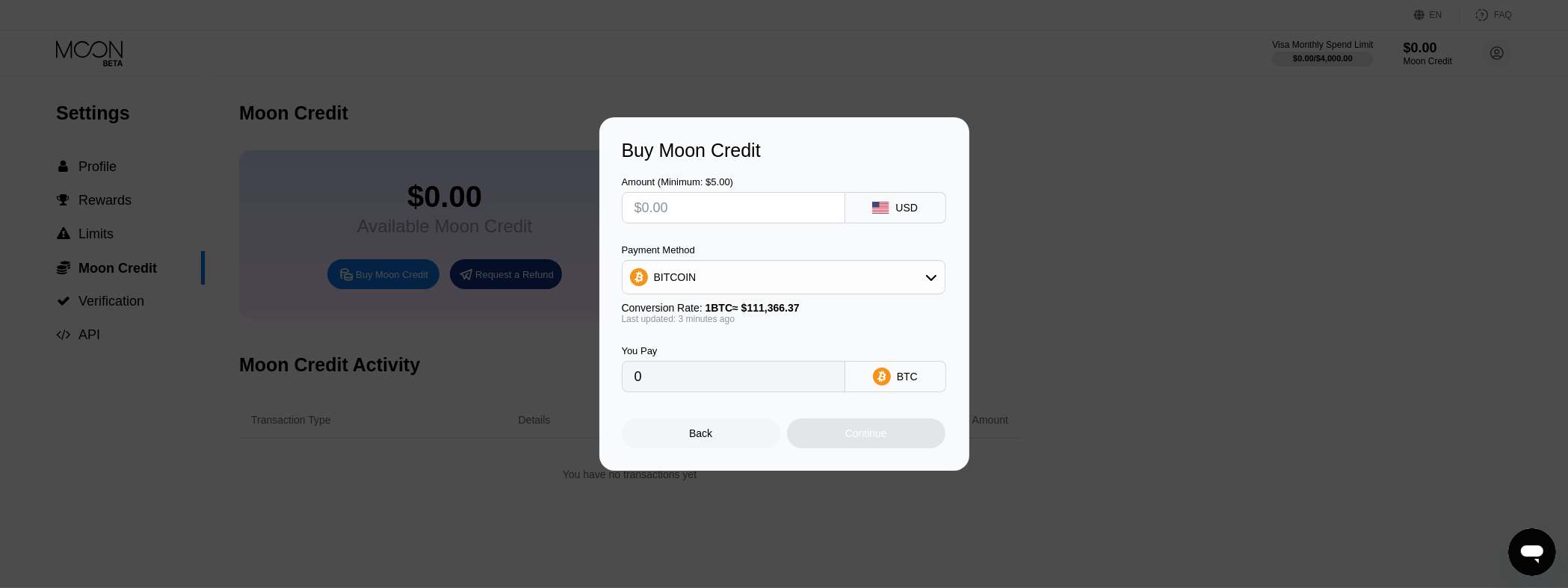
click at [763, 205] on input "text" at bounding box center [733, 207] width 198 height 30
click at [916, 209] on div "USD" at bounding box center [907, 207] width 23 height 12
click at [799, 212] on input "text" at bounding box center [733, 207] width 198 height 30
click at [834, 276] on div "BITCOIN" at bounding box center [784, 277] width 322 height 30
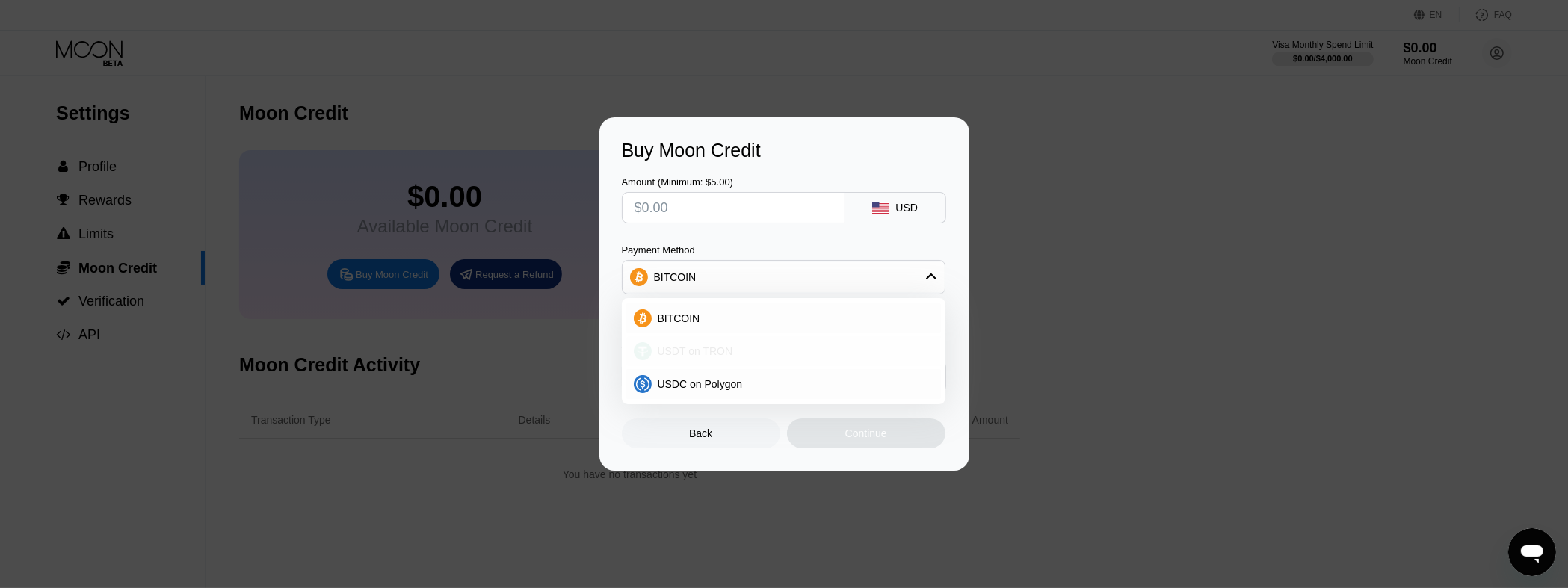
click at [757, 353] on div "USDT on TRON" at bounding box center [792, 351] width 281 height 12
type input "0.00"
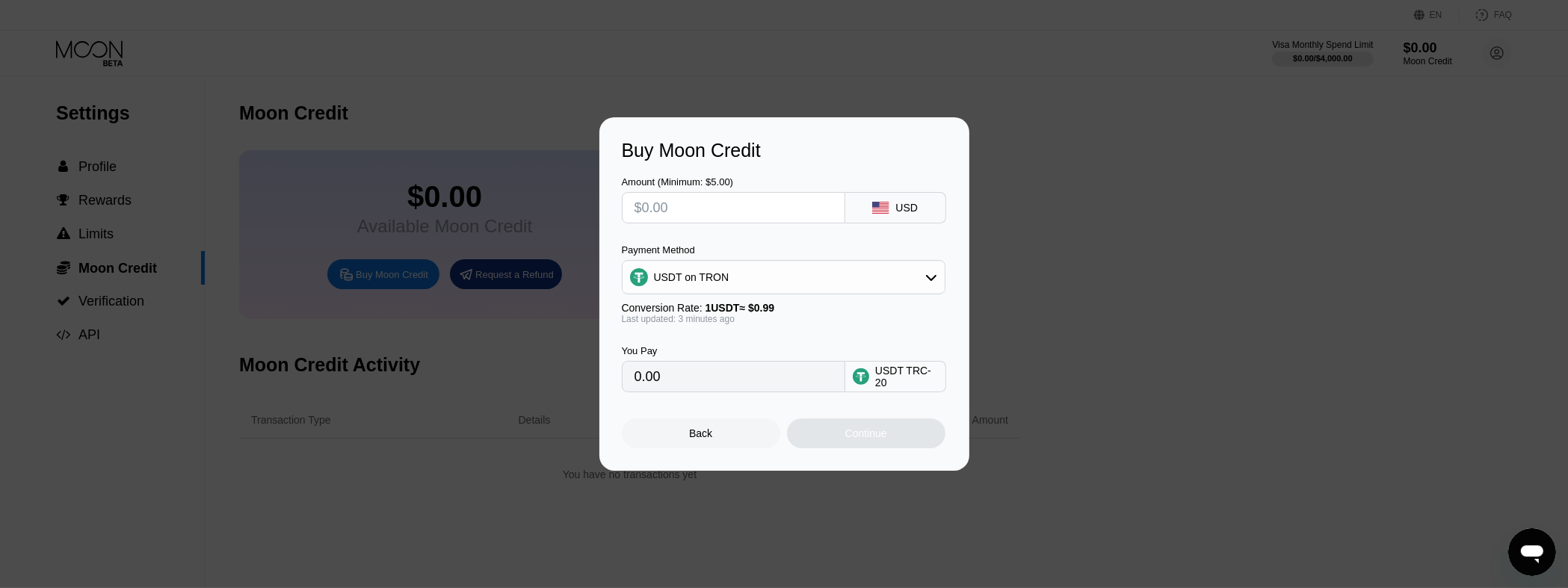
click at [753, 191] on div "Amount (Minimum: $5.00)" at bounding box center [733, 200] width 223 height 47
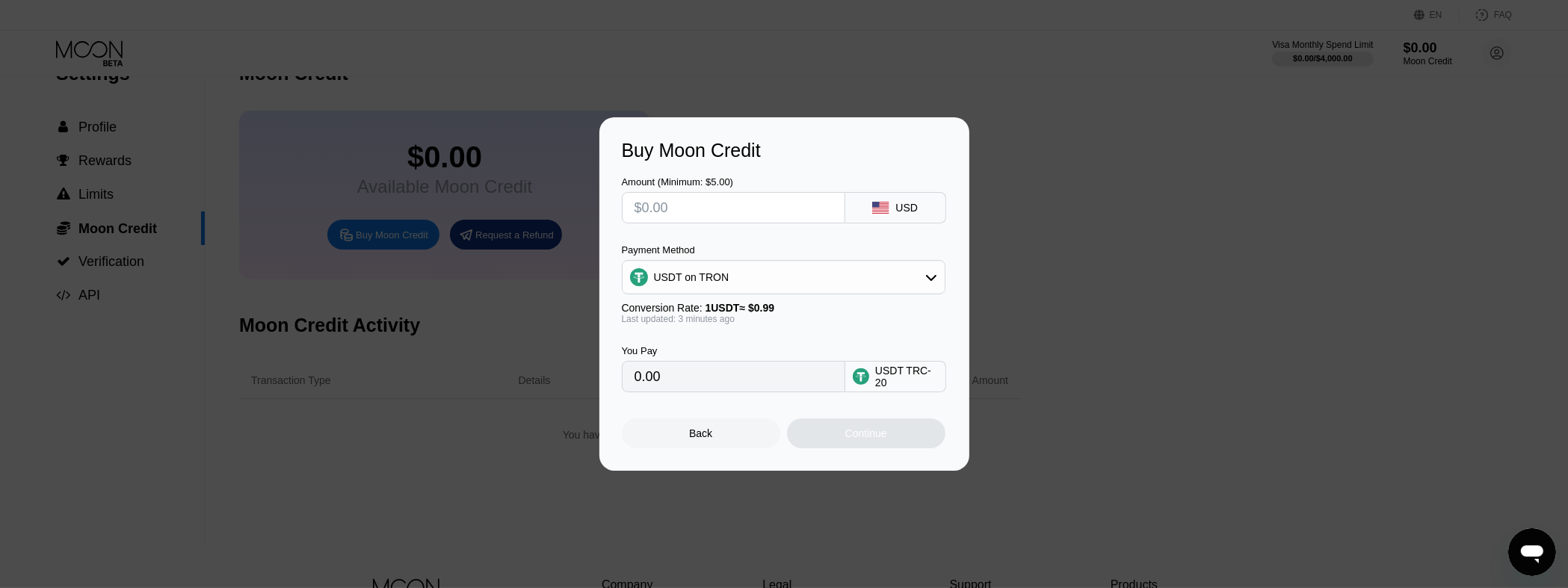
drag, startPoint x: 753, startPoint y: 191, endPoint x: 742, endPoint y: 201, distance: 14.9
click at [742, 201] on input "text" at bounding box center [733, 207] width 198 height 30
type input "$20"
type input "20.20"
type input "$202"
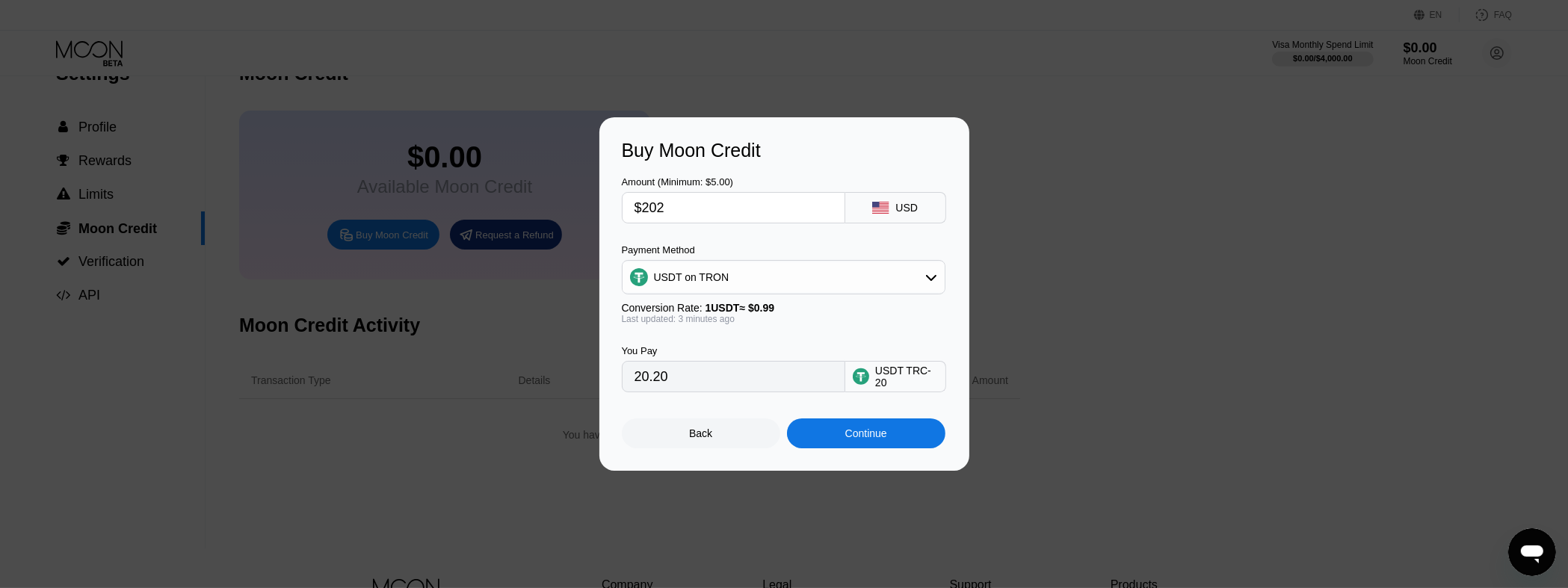
type input "204.04"
type input "$20"
type input "20.20"
type input "$20"
click at [824, 437] on div "Continue" at bounding box center [866, 433] width 158 height 30
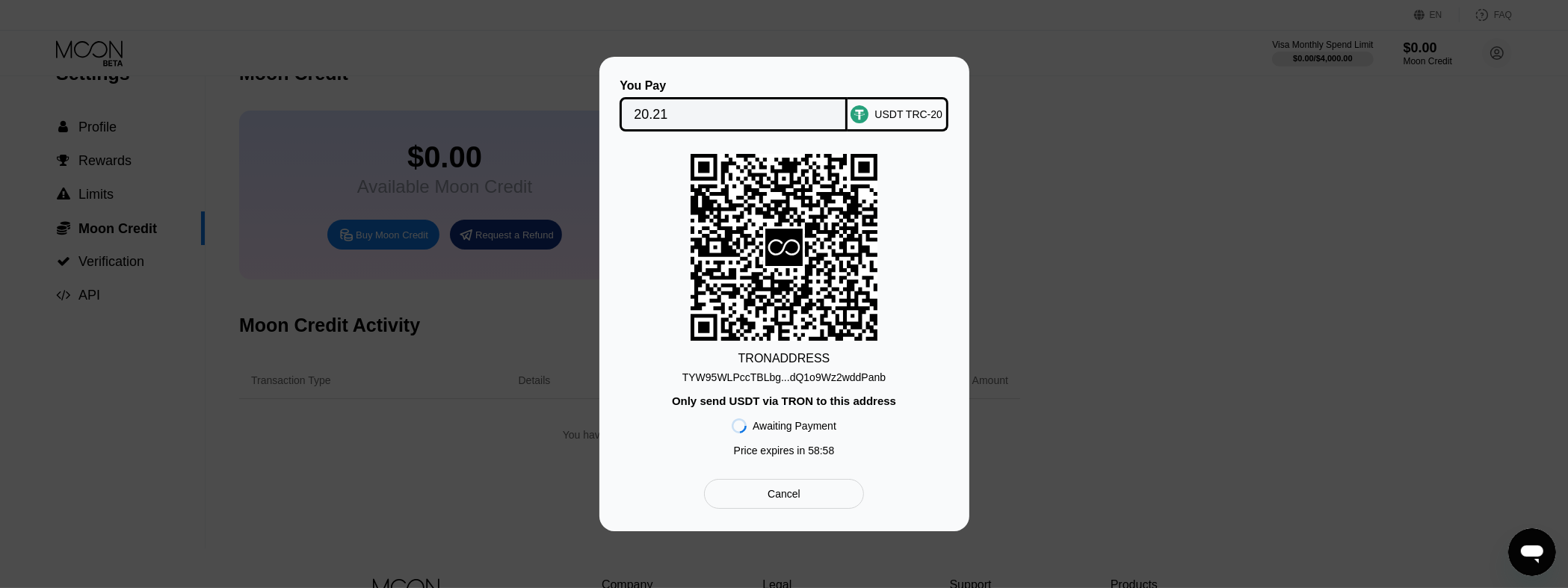
click at [1187, 186] on div "You Pay 20.21 USDT TRC-20 TRON ADDRESS TYW95WLPccTBLbg...dQ1o9Wz2wddPanb Only s…" at bounding box center [784, 294] width 1568 height 475
click at [782, 497] on div "Cancel" at bounding box center [784, 493] width 33 height 14
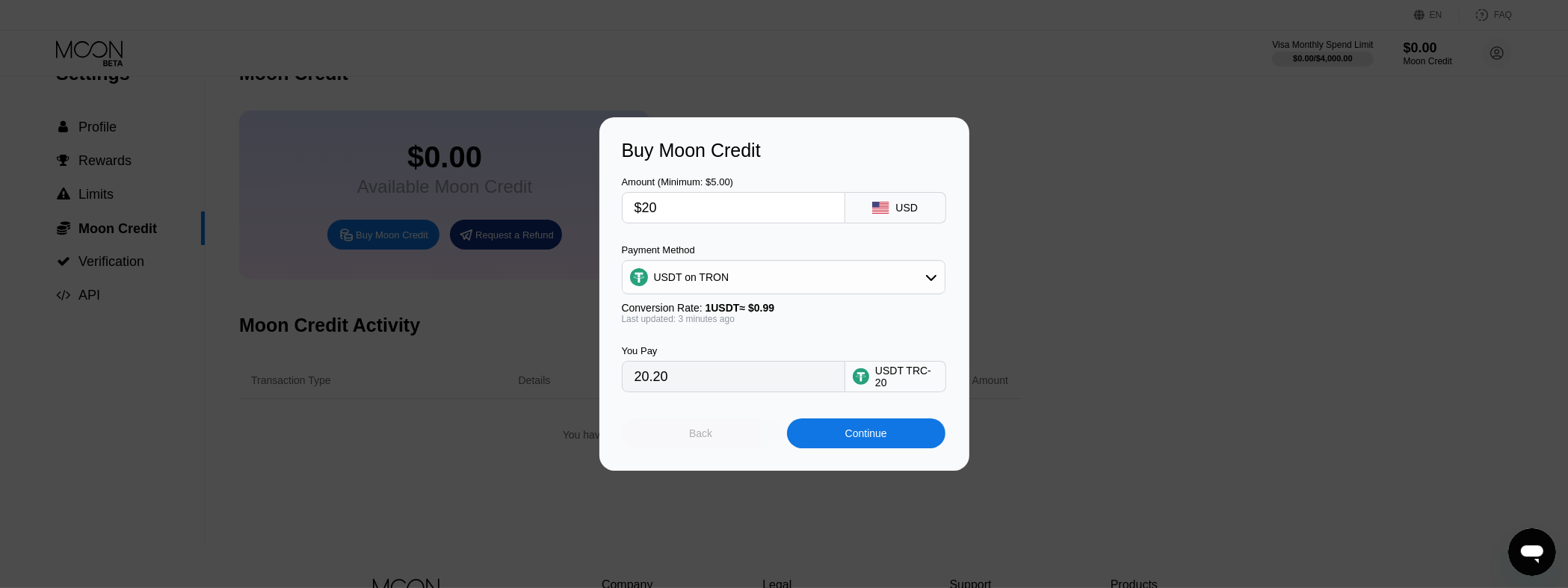
click at [704, 439] on div "Back" at bounding box center [700, 434] width 23 height 12
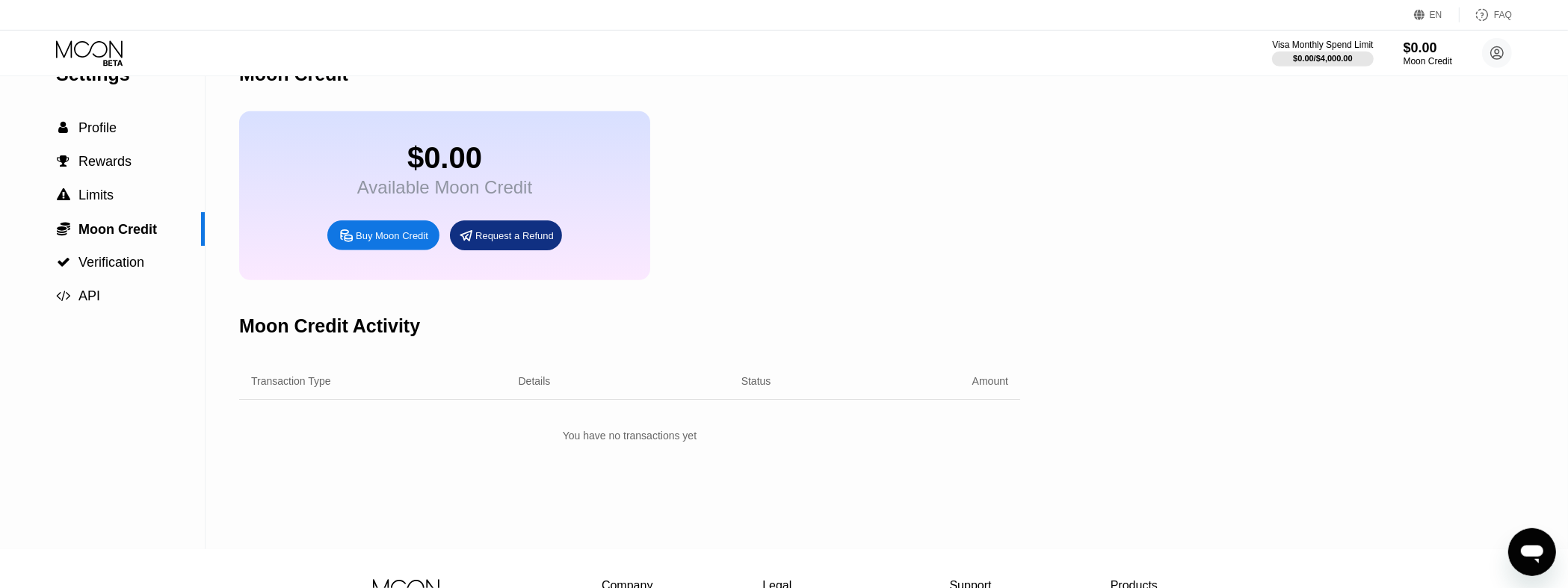
scroll to position [0, 0]
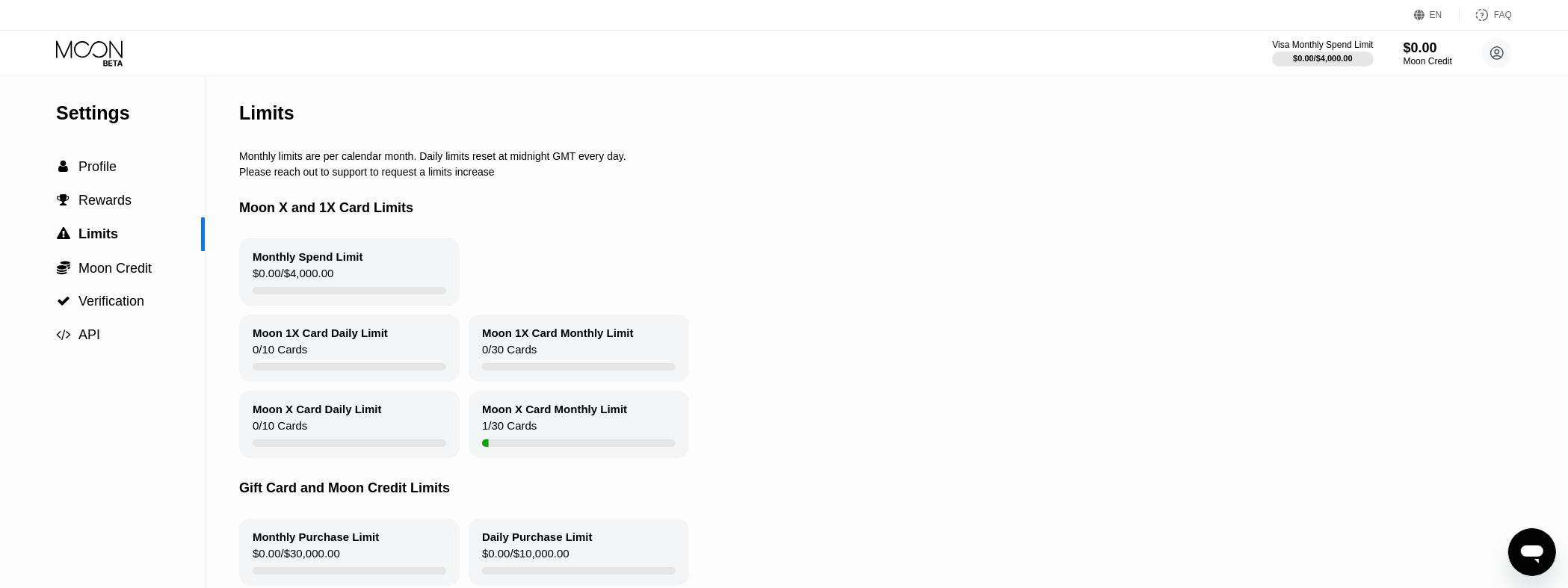
click at [517, 416] on div "Moon X Card Monthly Limit" at bounding box center [554, 409] width 145 height 13
click at [1490, 50] on circle at bounding box center [1496, 53] width 30 height 30
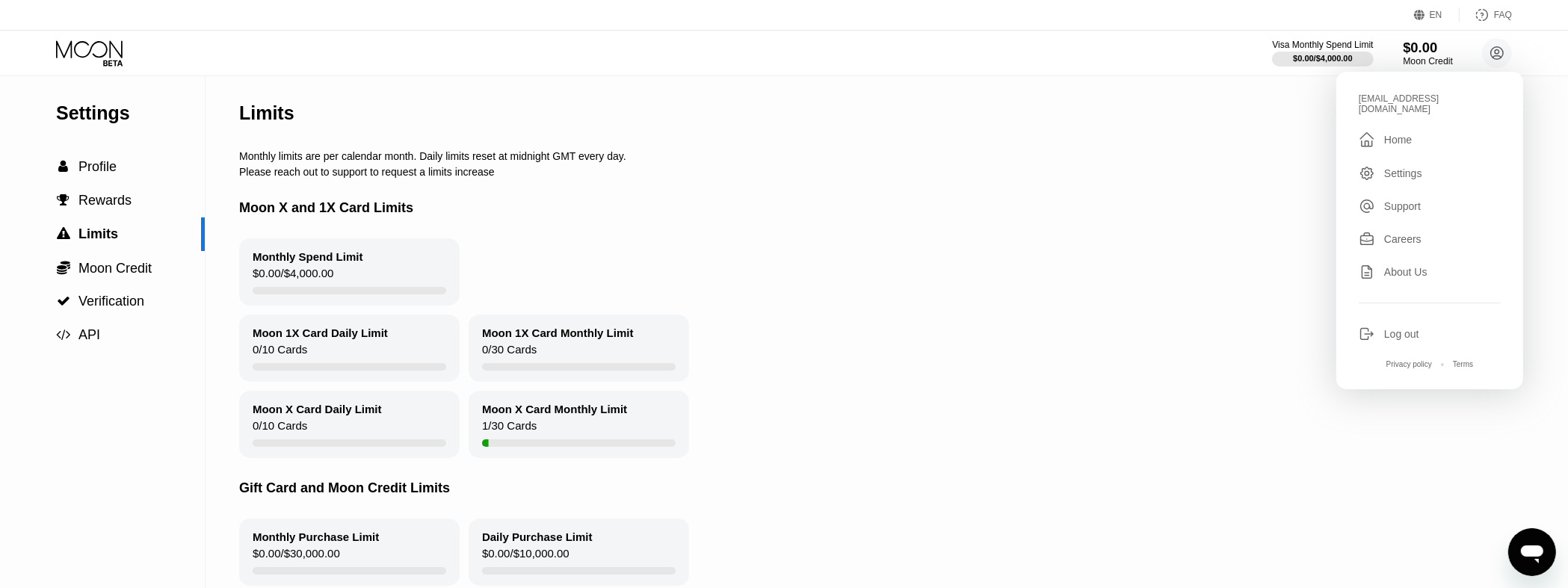
click at [1418, 57] on div "Moon Credit" at bounding box center [1427, 61] width 50 height 11
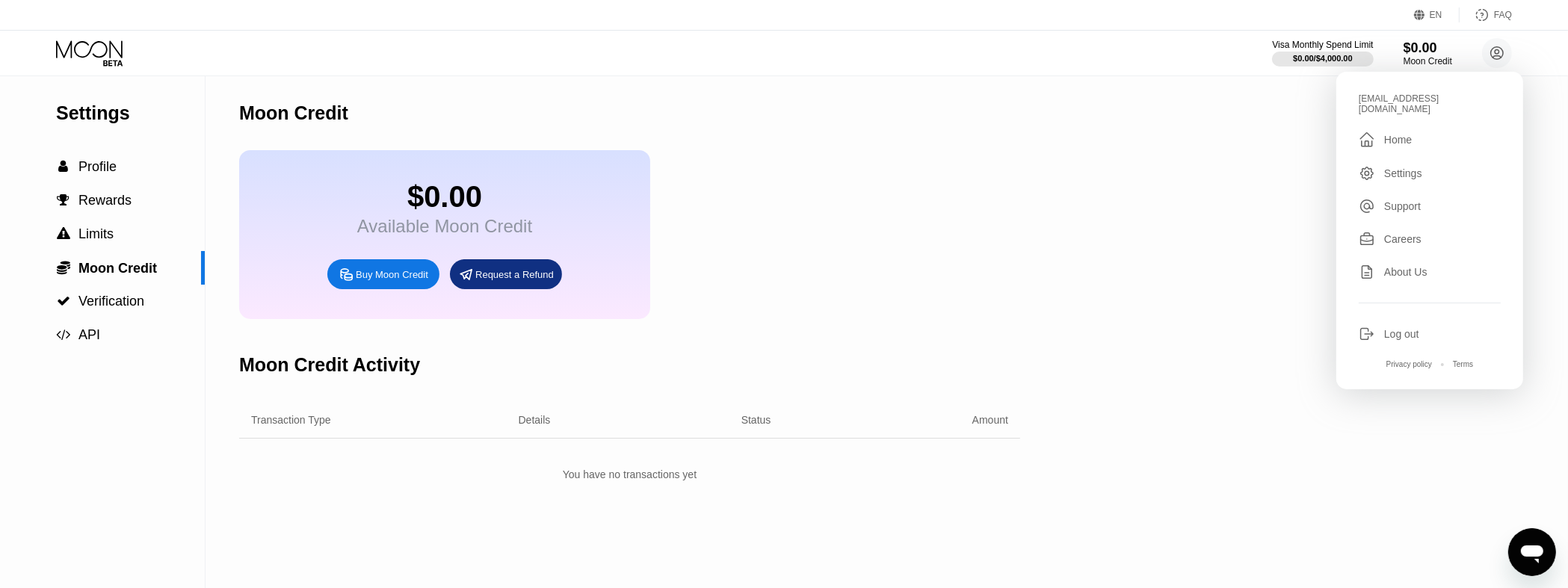
click at [877, 187] on div "$0.00 Available Moon Credit Buy Moon Credit Request a Refund" at bounding box center [630, 235] width 781 height 169
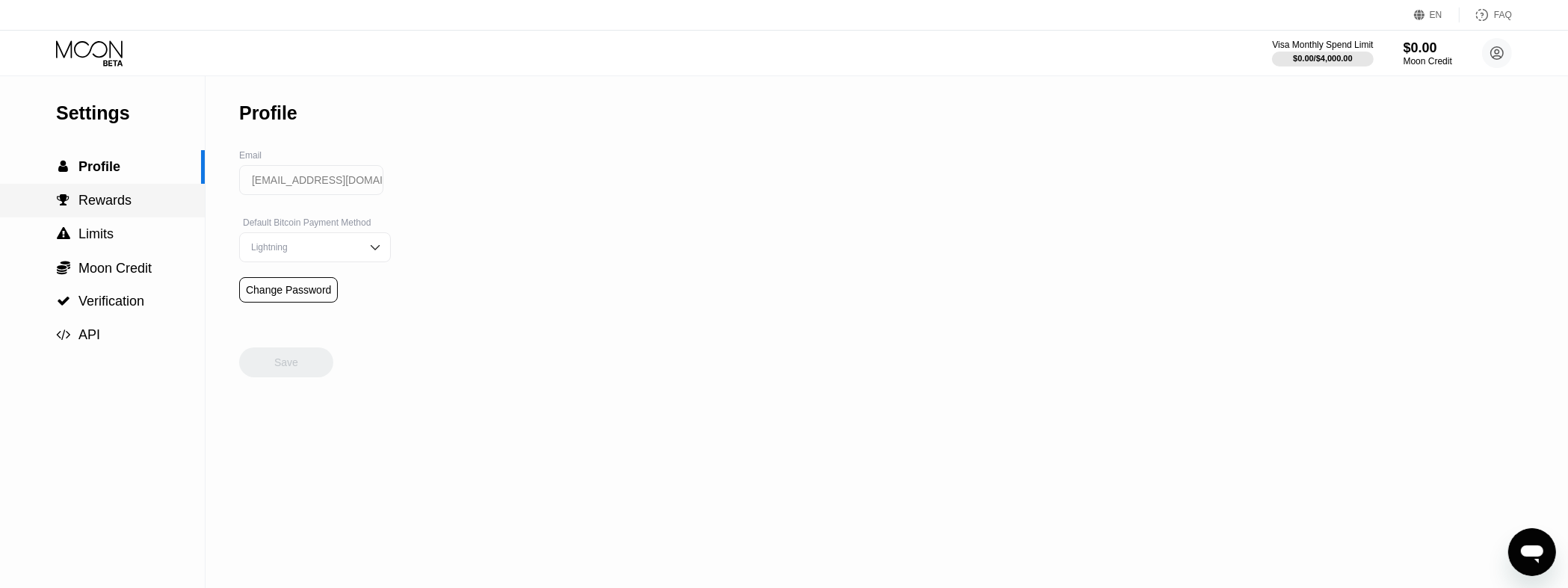
click at [109, 214] on div " Rewards" at bounding box center [102, 201] width 205 height 34
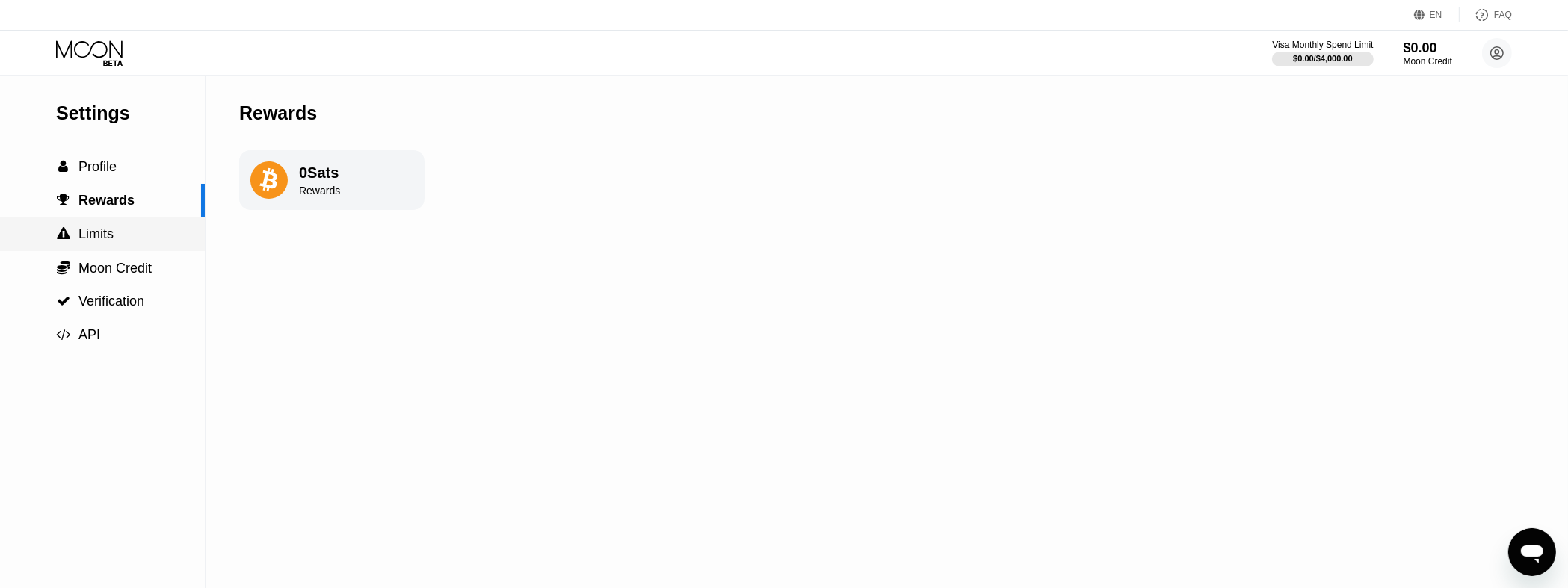
click at [103, 241] on span "Limits" at bounding box center [95, 234] width 35 height 15
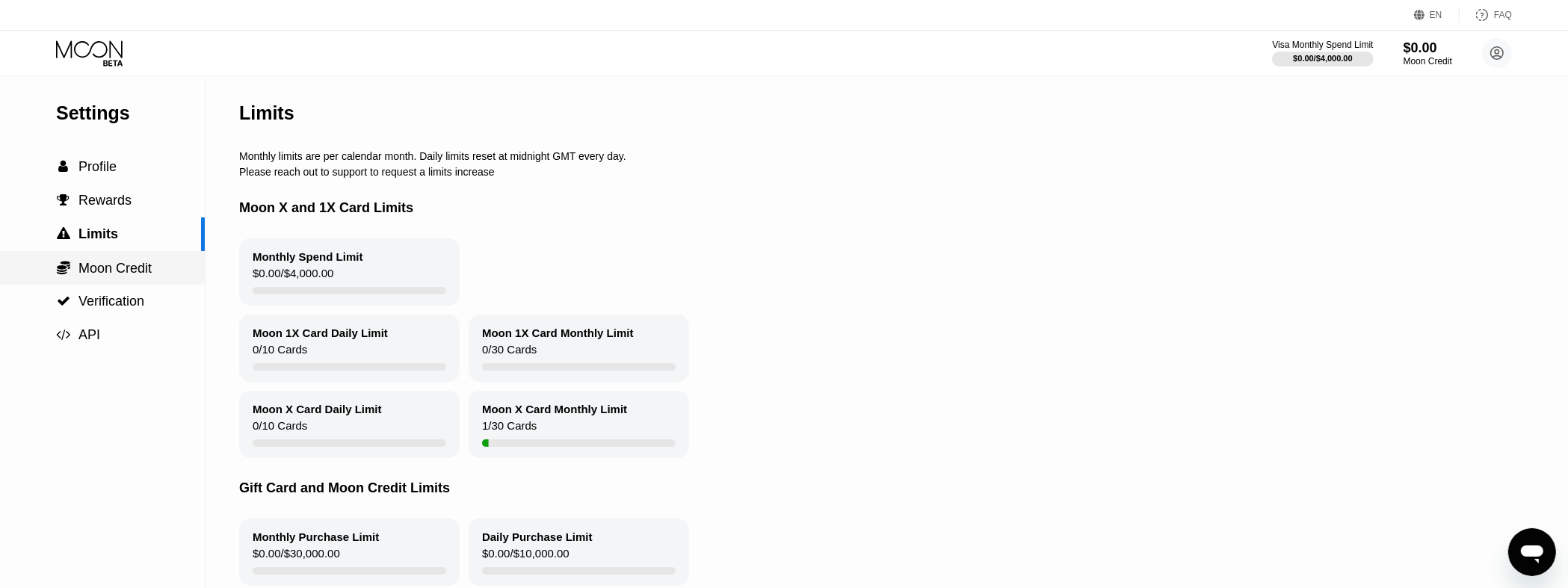
click at [86, 265] on span "Moon Credit" at bounding box center [115, 268] width 74 height 15
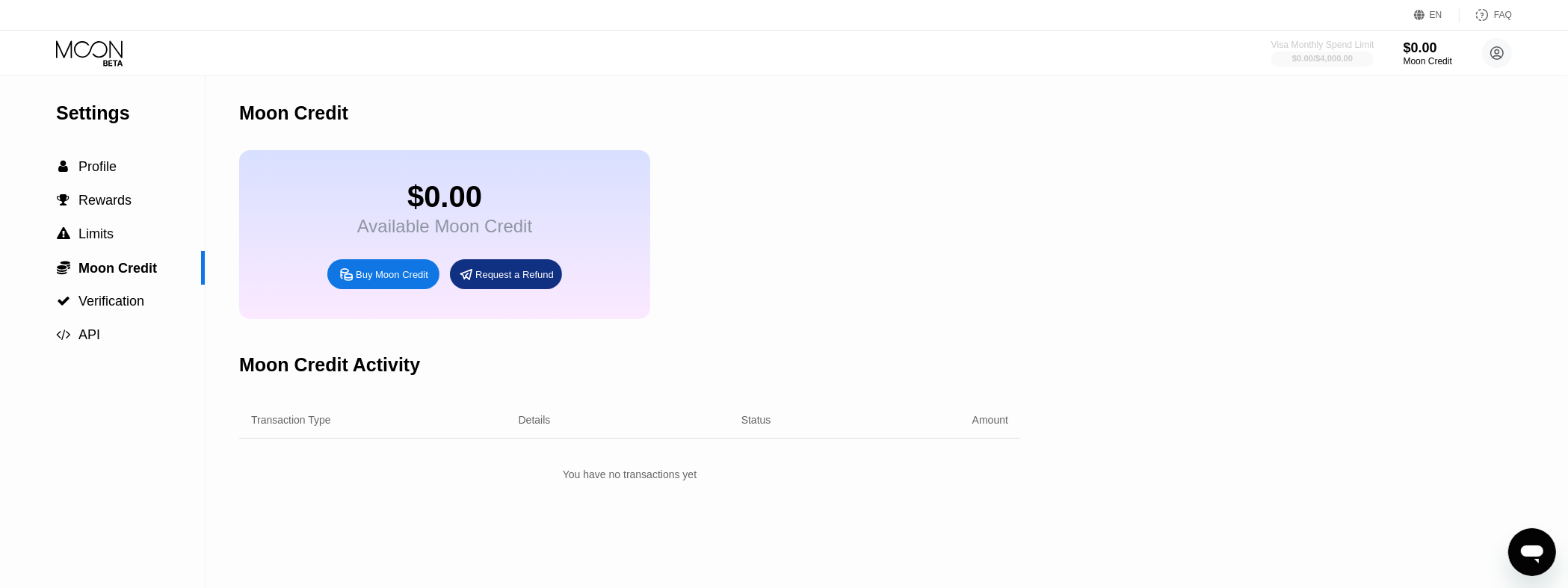
click at [1308, 48] on div "Visa Monthly Spend Limit" at bounding box center [1323, 44] width 104 height 11
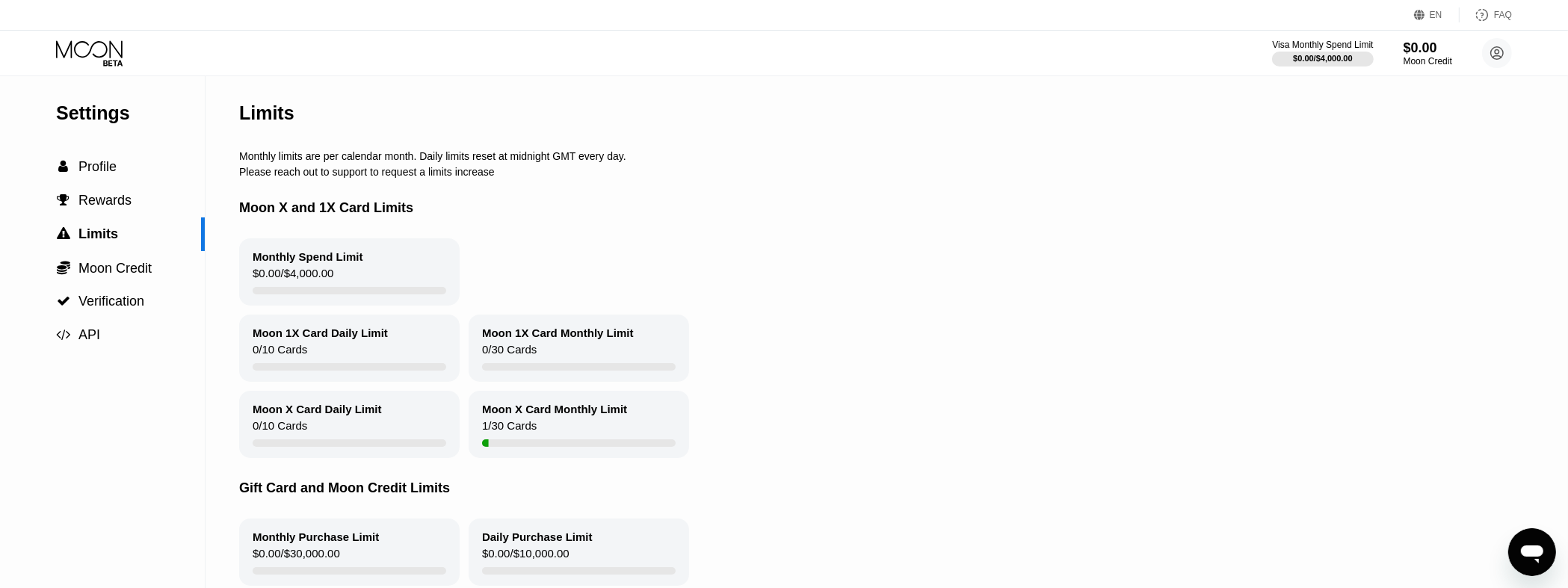
click at [97, 65] on icon at bounding box center [91, 53] width 70 height 26
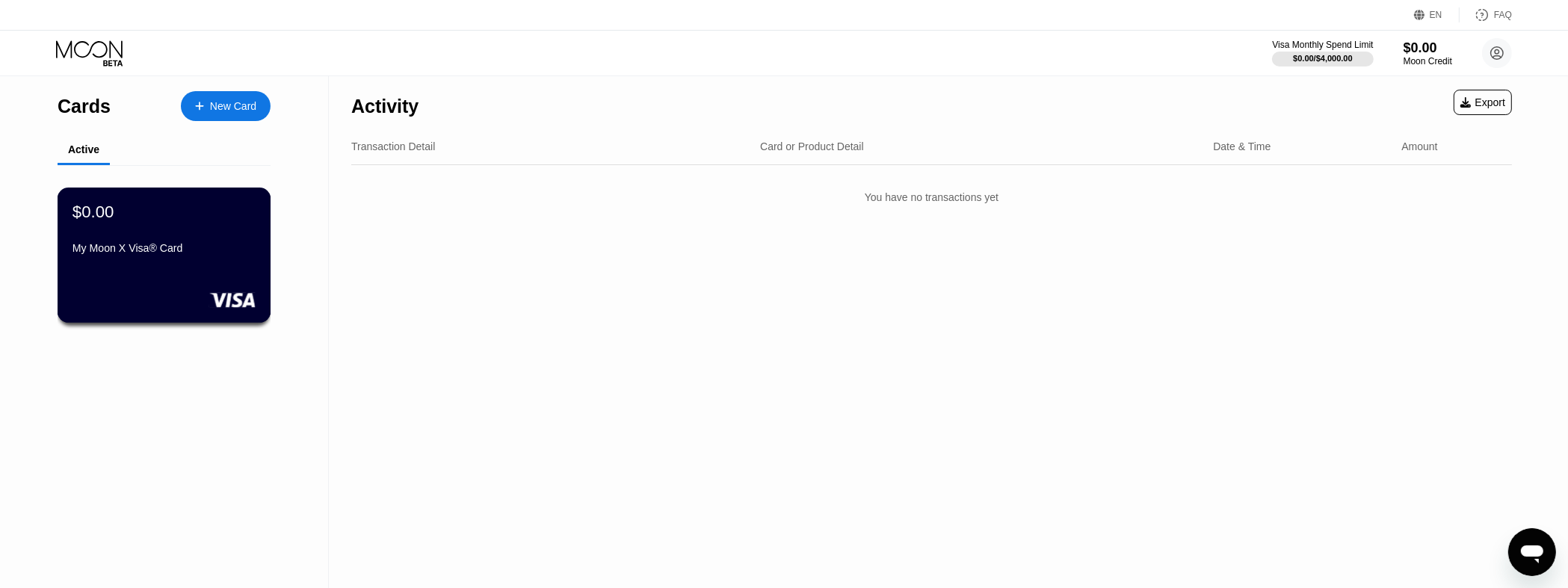
click at [209, 244] on div "$0.00 My Moon X Visa® Card" at bounding box center [164, 231] width 183 height 57
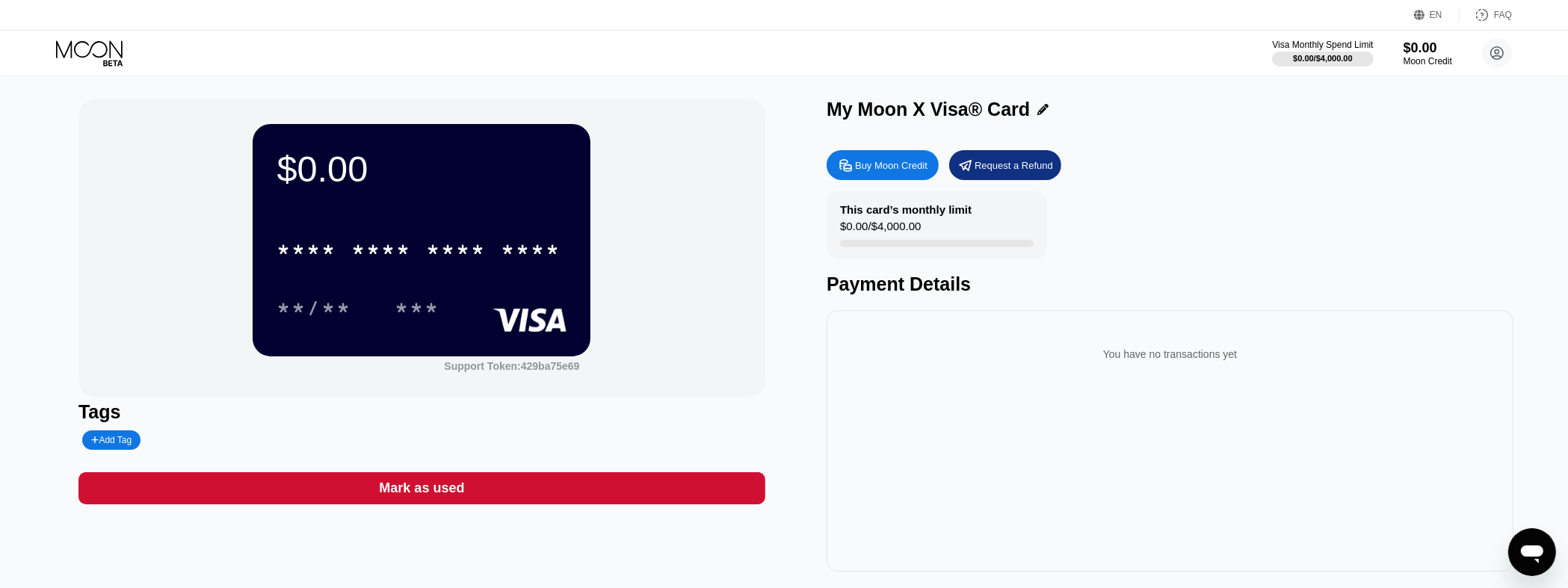
click at [894, 163] on div "Buy Moon Credit" at bounding box center [891, 166] width 73 height 13
type input "0"
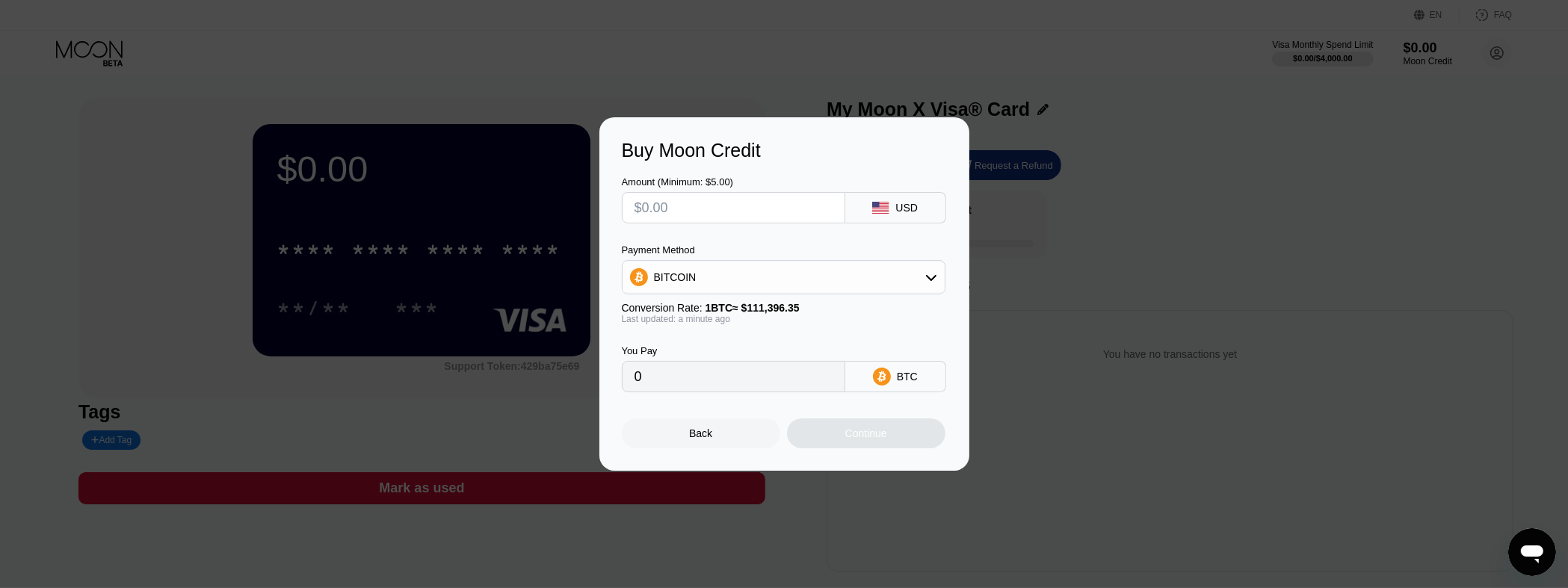
click at [782, 212] on input "text" at bounding box center [733, 207] width 198 height 30
click at [1146, 170] on div "Buy Moon Credit Amount (Minimum: $5.00) USD Payment Method BITCOIN Conversion R…" at bounding box center [784, 294] width 1568 height 353
click at [713, 438] on div "Back" at bounding box center [701, 433] width 158 height 30
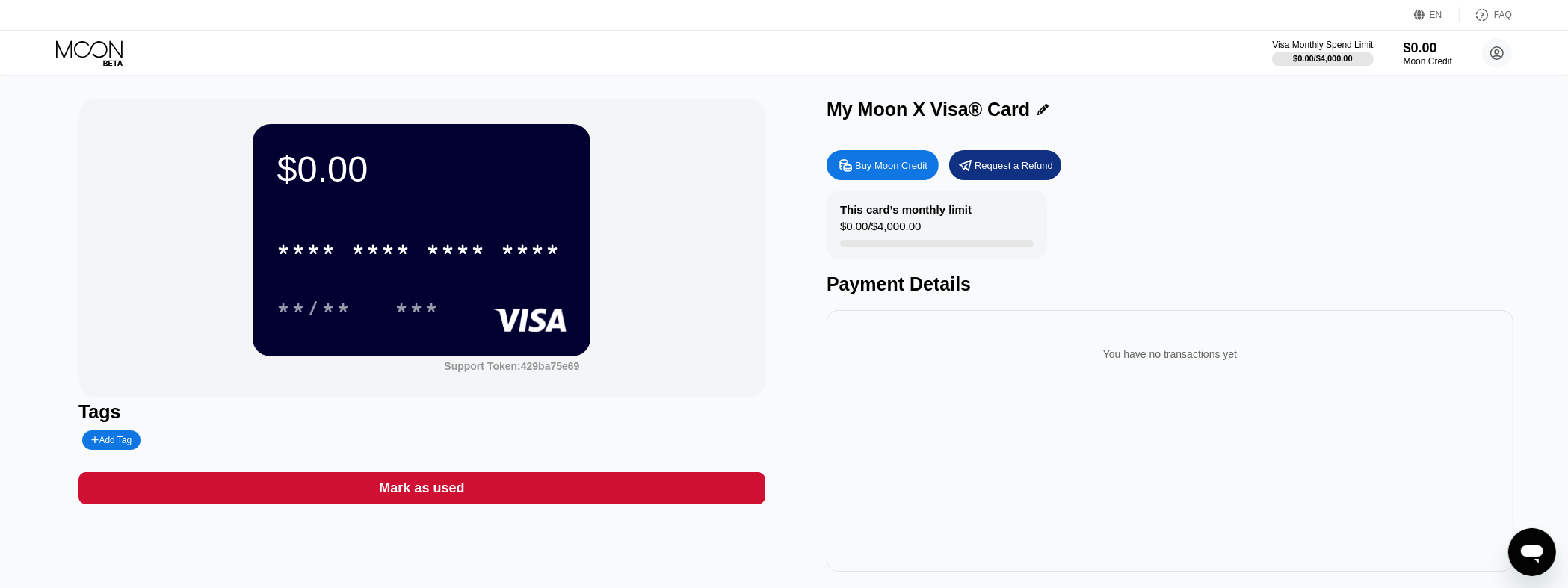
click at [914, 167] on div "Buy Moon Credit" at bounding box center [891, 166] width 73 height 13
type input "0"
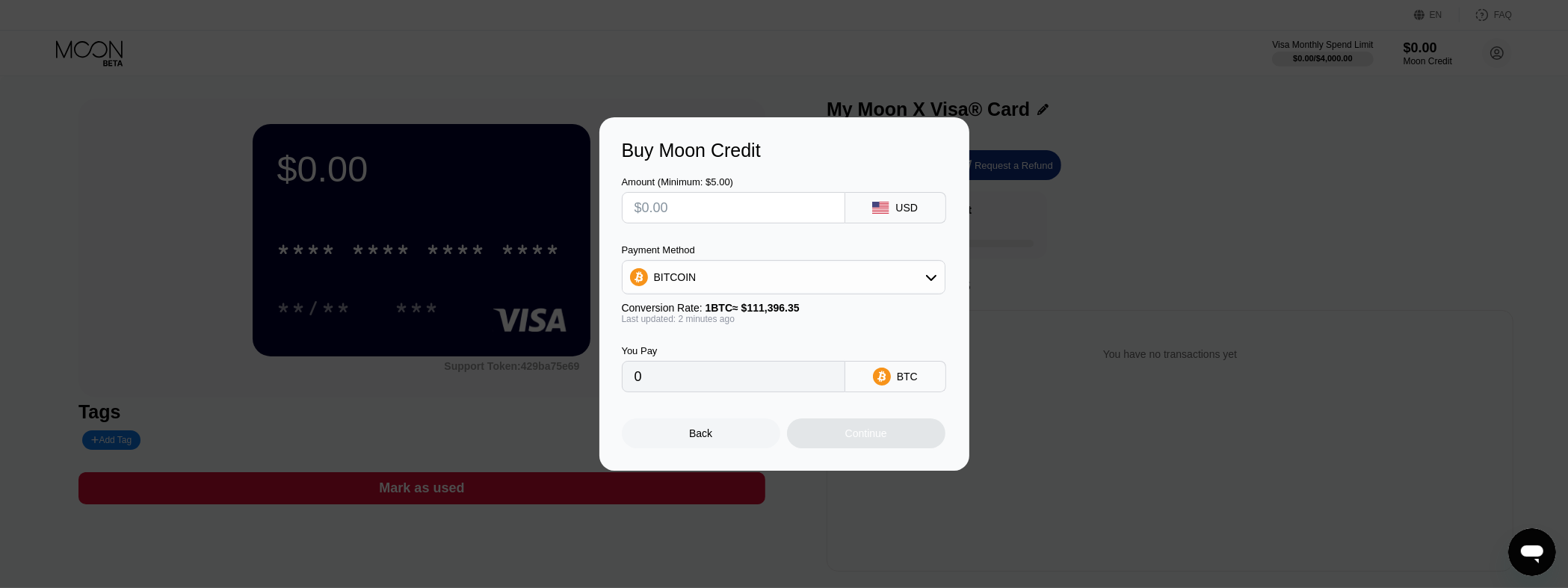
click at [789, 197] on input "text" at bounding box center [733, 207] width 198 height 30
type input "$30"
type input "0.00026931"
type input "$30"
click at [773, 277] on div "BITCOIN" at bounding box center [784, 277] width 322 height 30
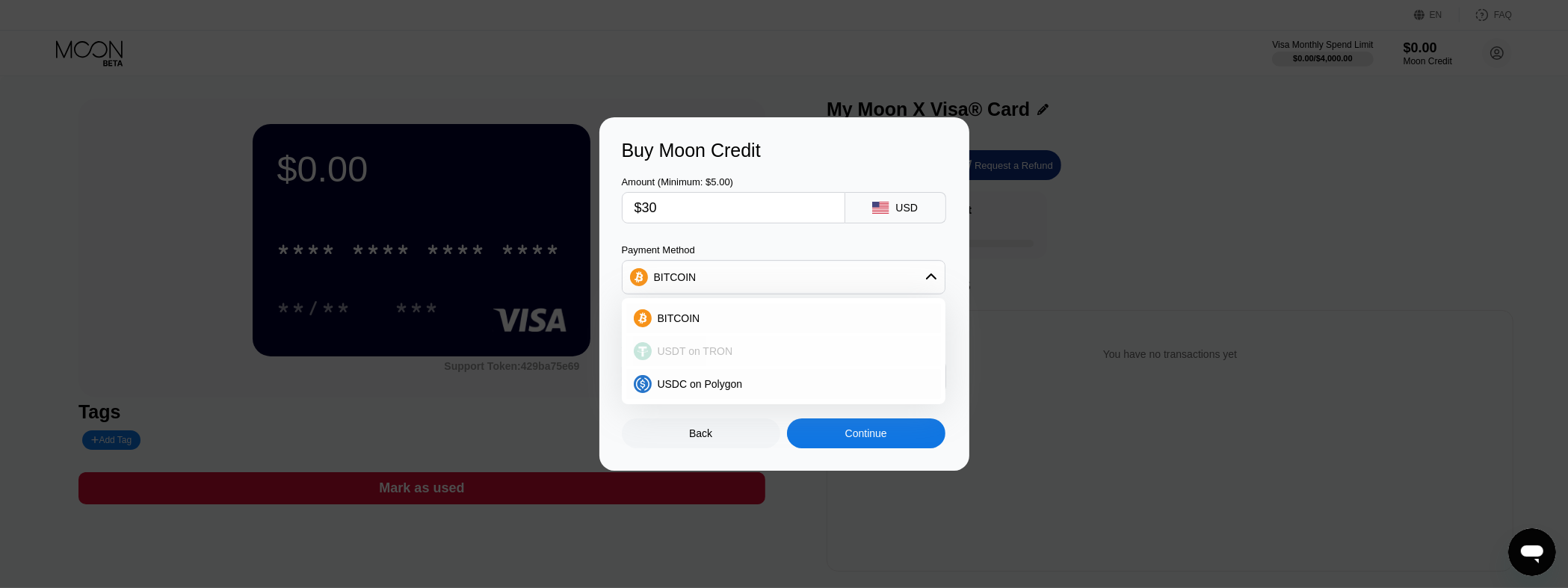
click at [753, 353] on div "USDT on TRON" at bounding box center [792, 351] width 281 height 12
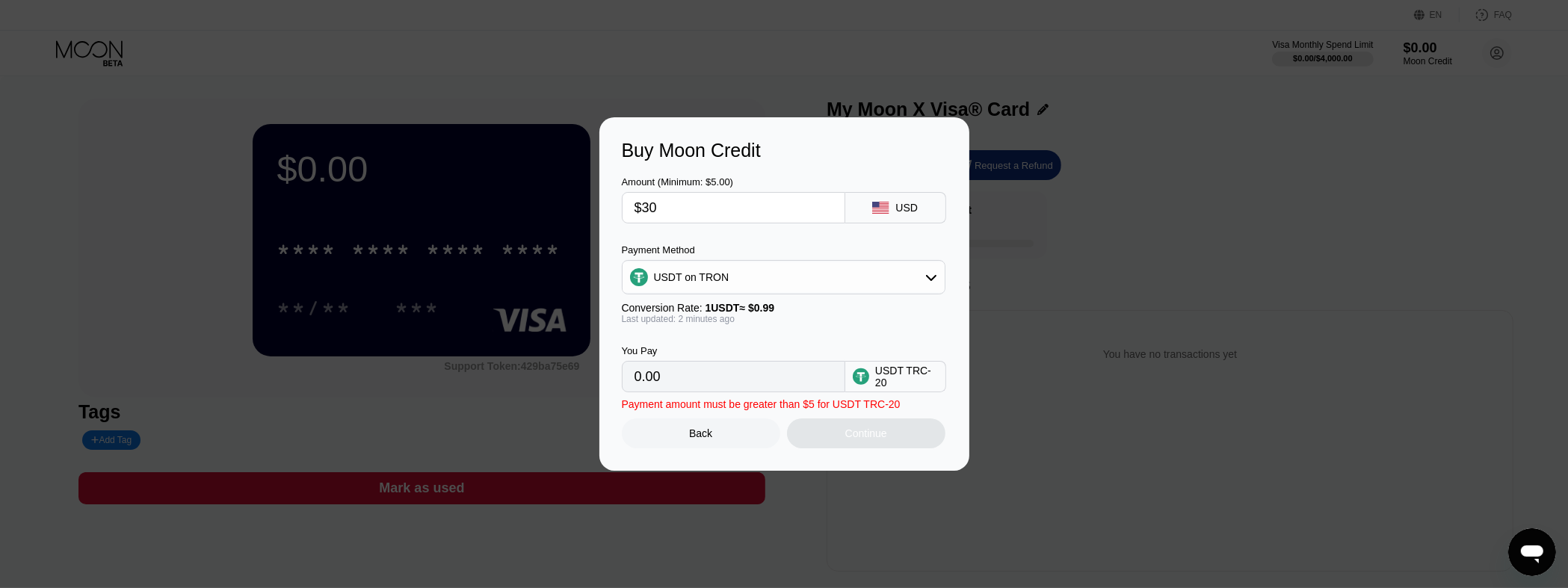
type input "30.30"
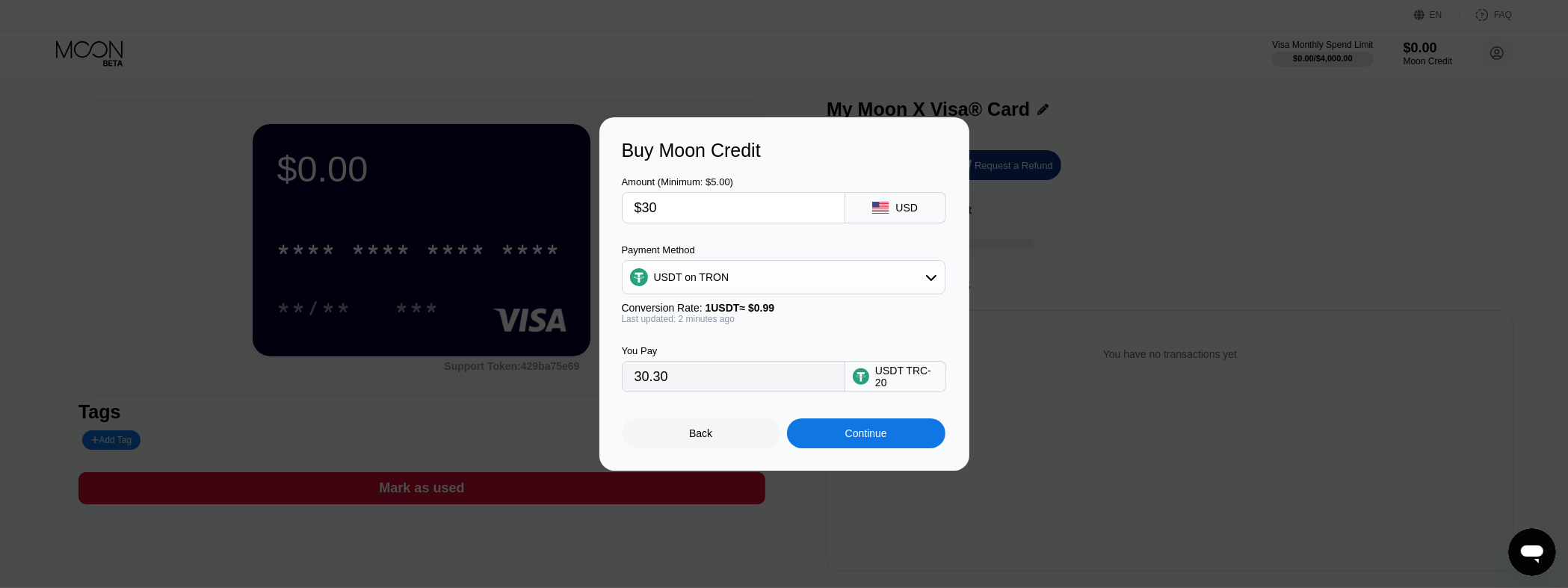
click at [809, 261] on div "USDT on TRON" at bounding box center [784, 277] width 323 height 35
click at [801, 283] on div "USDT on TRON" at bounding box center [784, 277] width 322 height 30
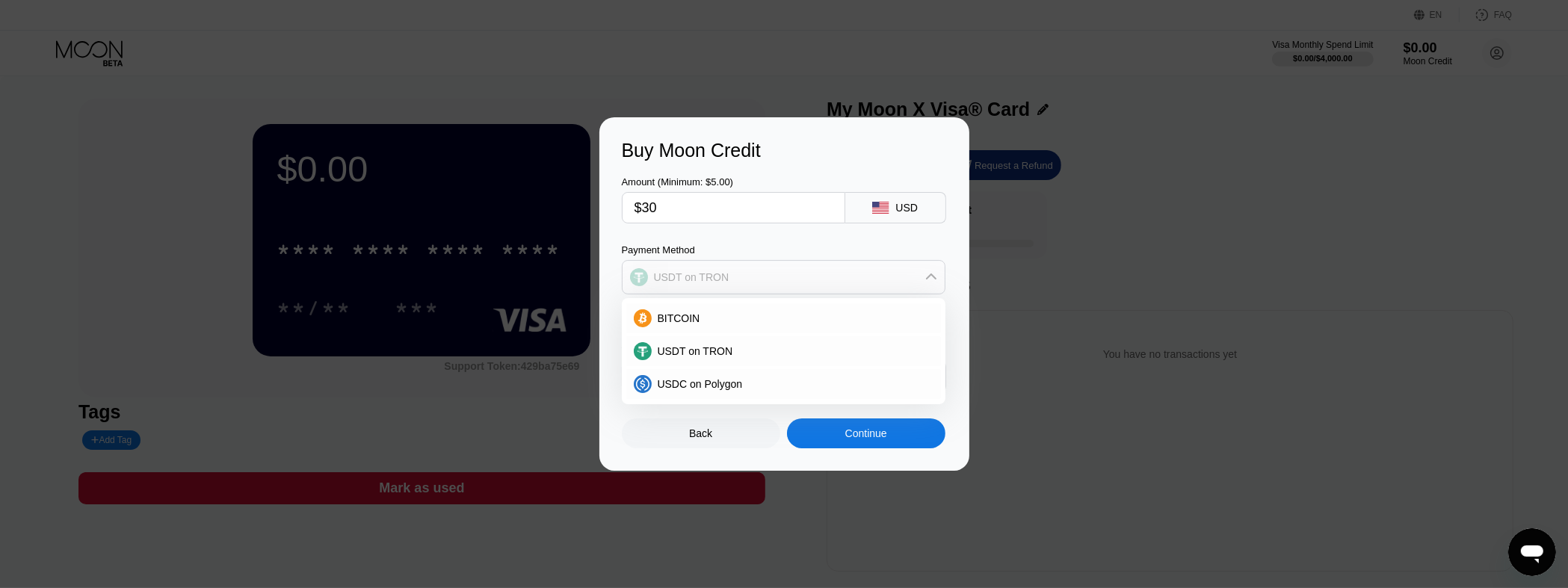
click at [785, 278] on div "USDT on TRON" at bounding box center [784, 277] width 322 height 30
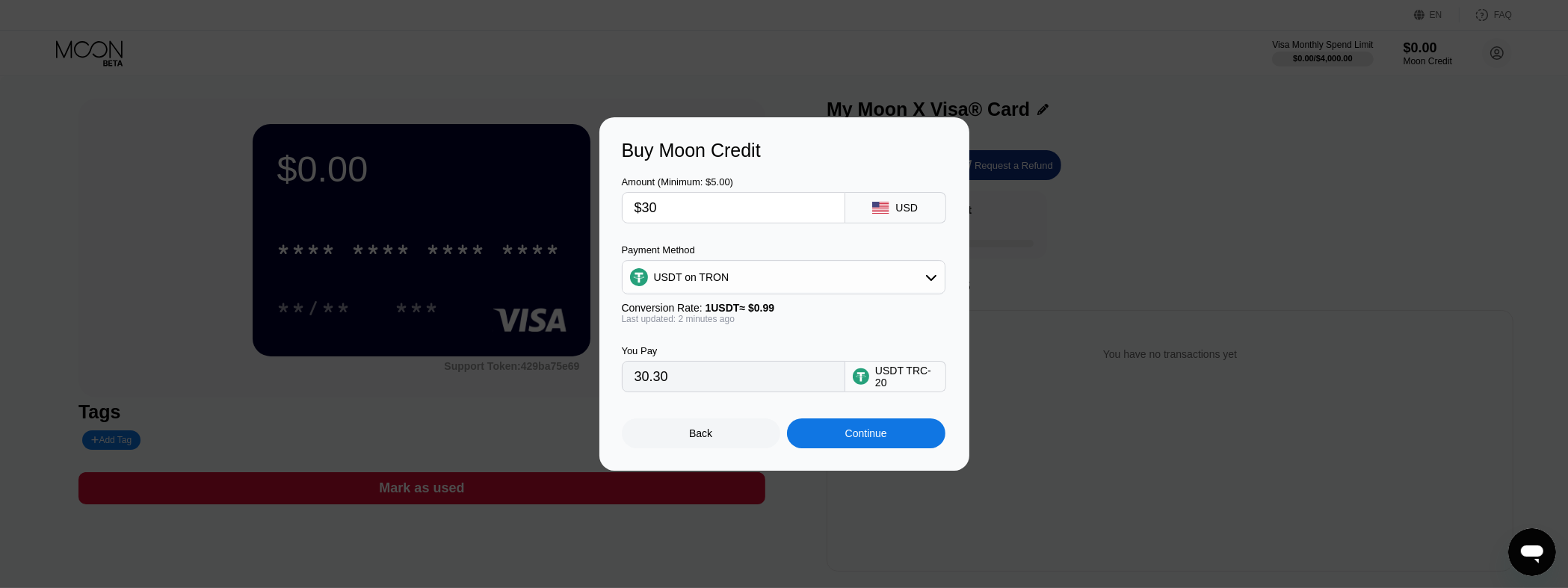
click at [785, 278] on div "USDT on TRON" at bounding box center [784, 277] width 322 height 30
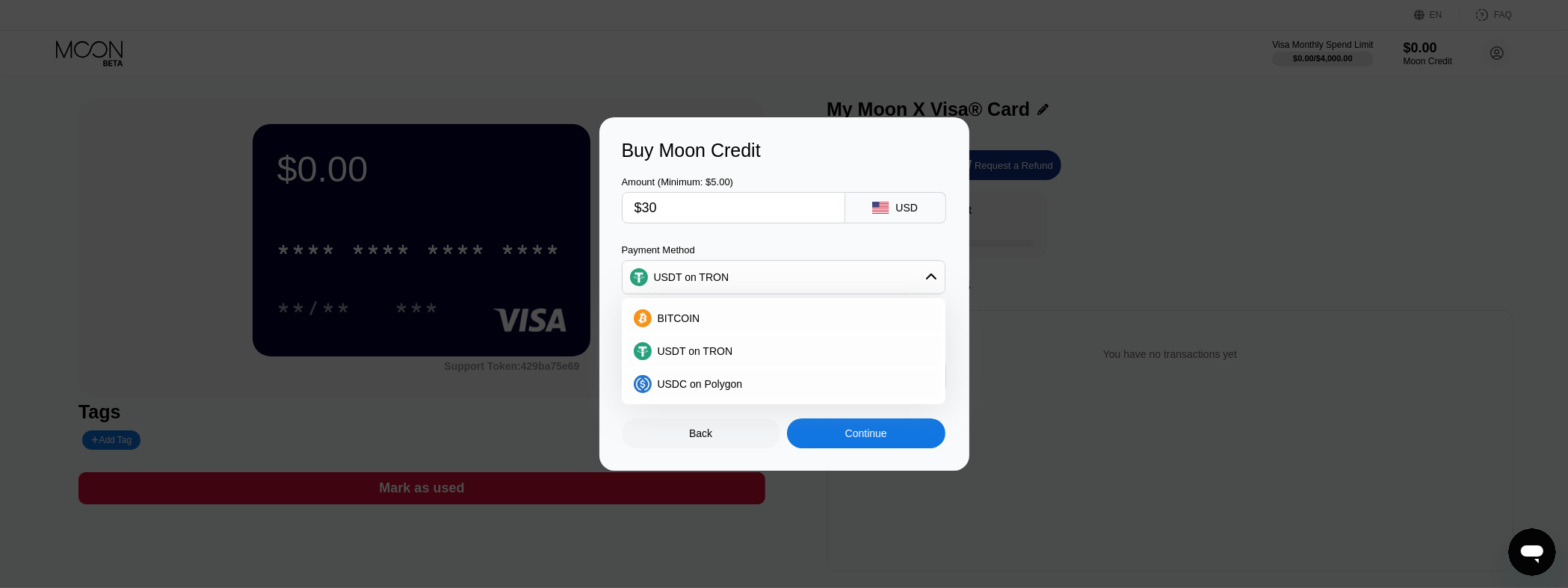
click at [785, 278] on div "USDT on TRON" at bounding box center [784, 277] width 322 height 30
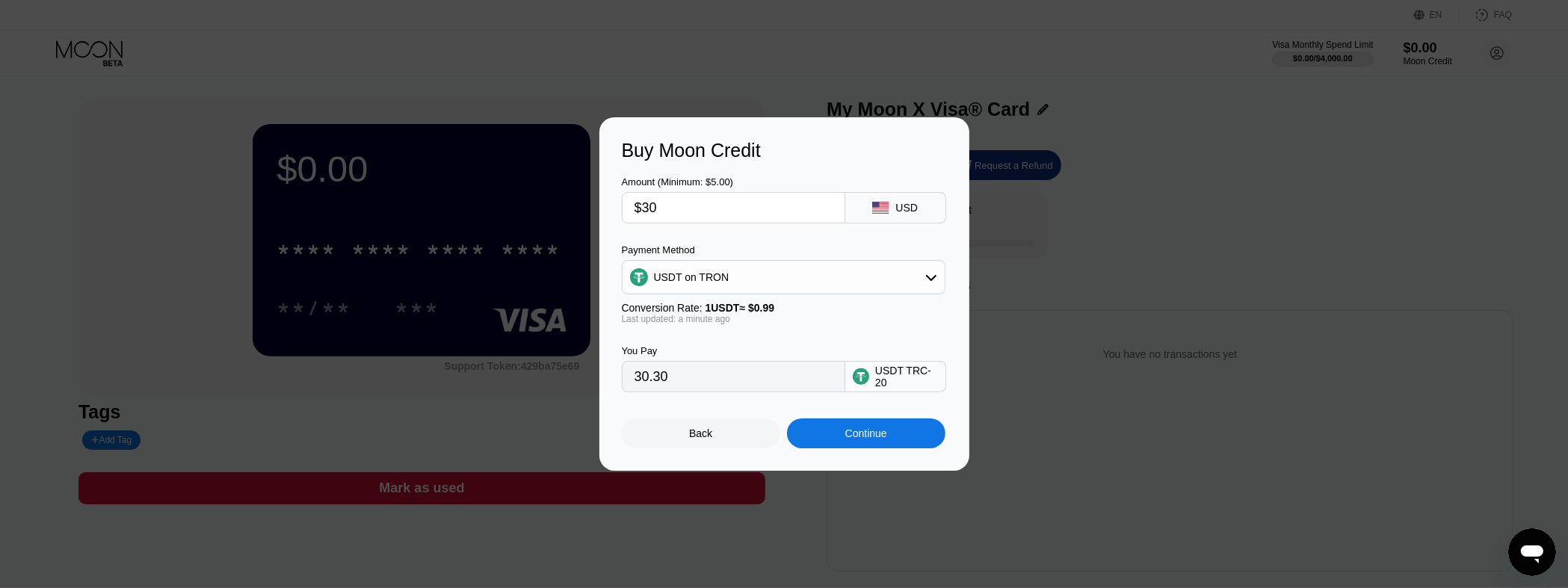
click at [910, 285] on div "USDT on TRON" at bounding box center [784, 277] width 322 height 30
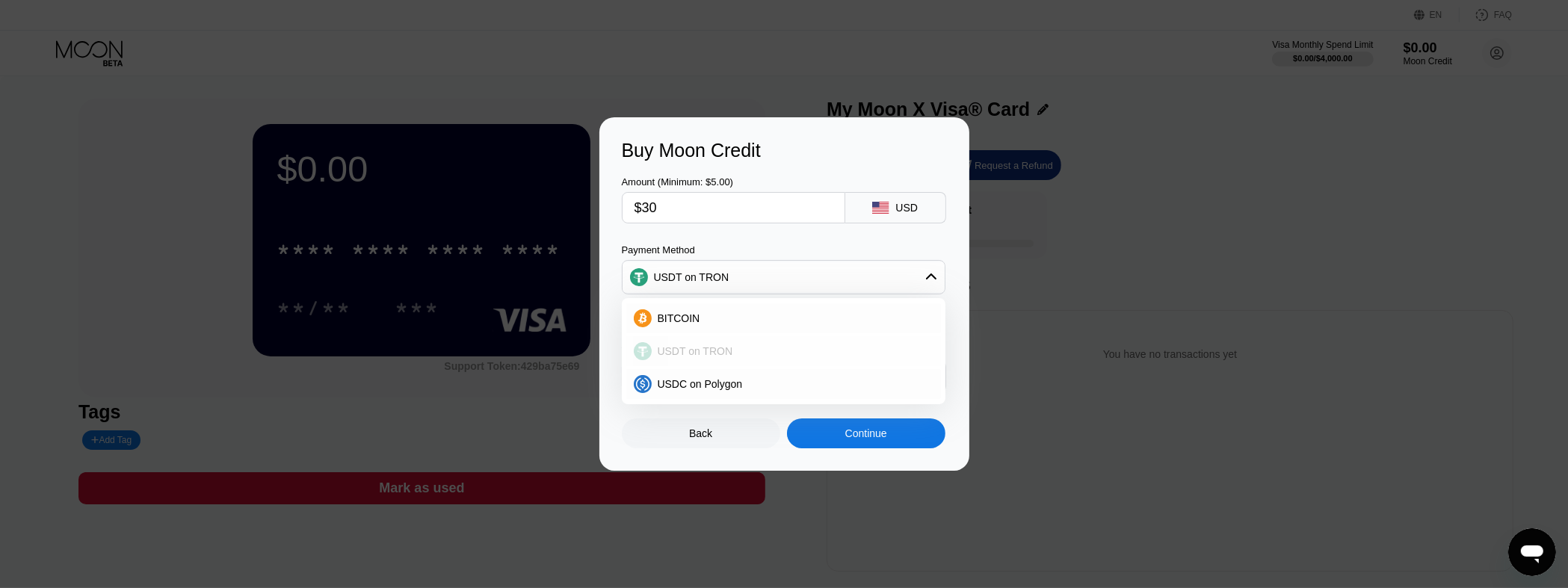
click at [716, 348] on span "USDT on TRON" at bounding box center [695, 351] width 75 height 12
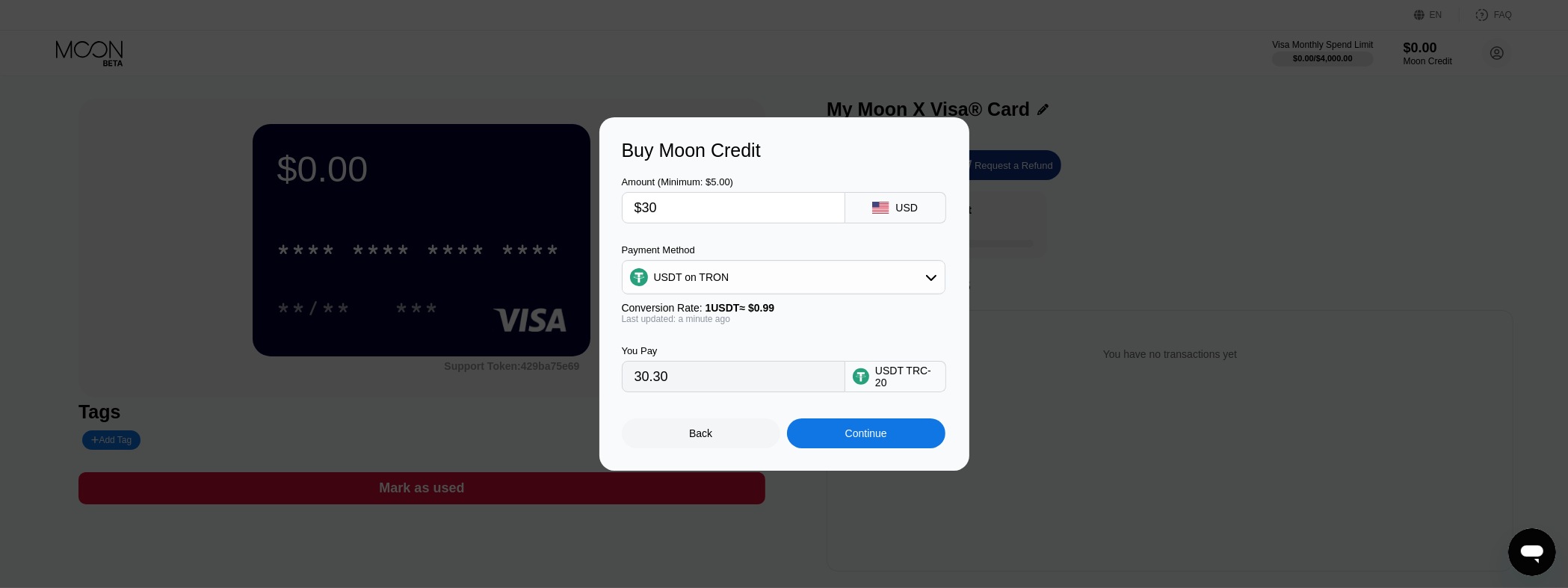
click at [841, 435] on div "Continue" at bounding box center [866, 433] width 158 height 30
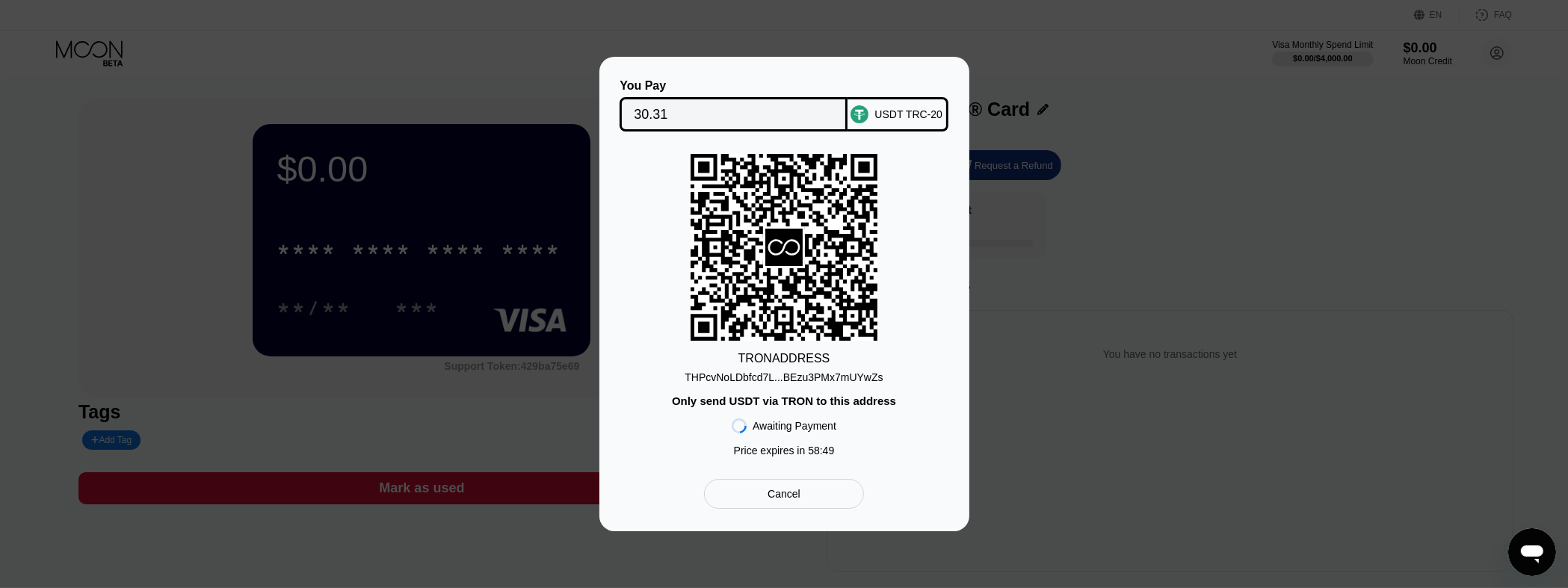
click at [824, 379] on div "THPcvNoLDbfcd7L...BEzu3PMx7mUYwZs" at bounding box center [783, 377] width 198 height 12
click at [792, 493] on div "Cancel" at bounding box center [784, 493] width 33 height 14
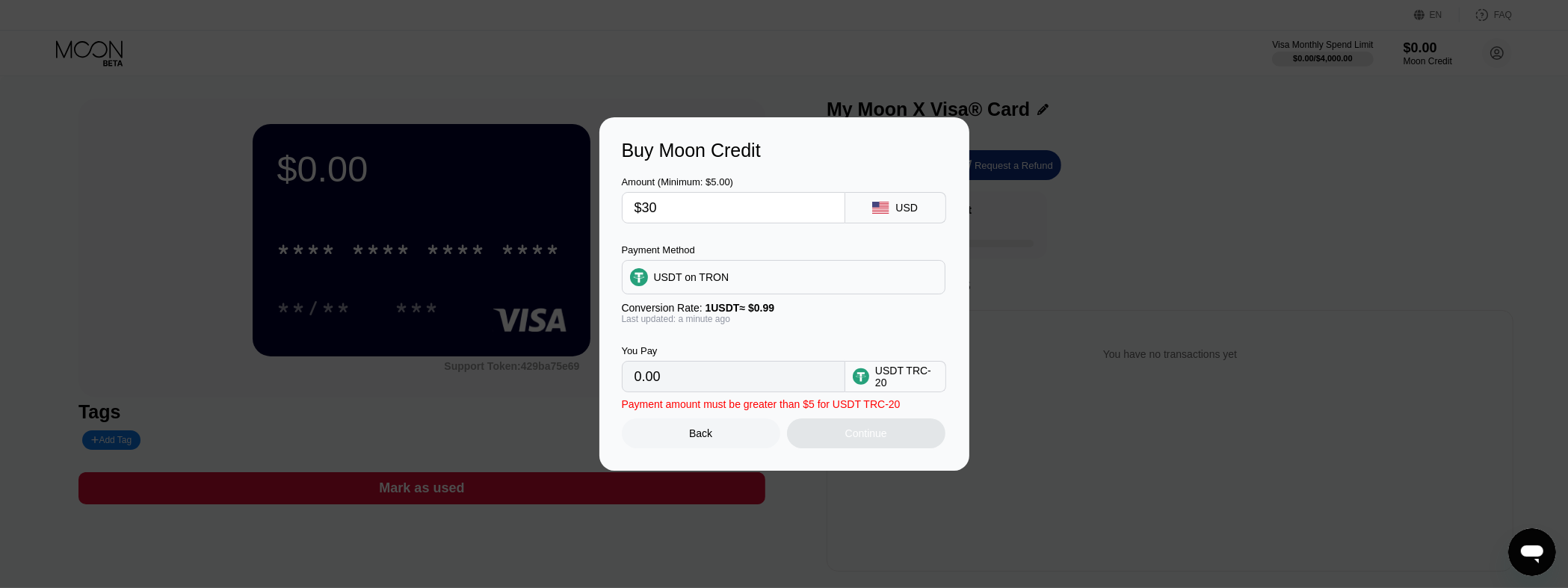
type input "30.30"
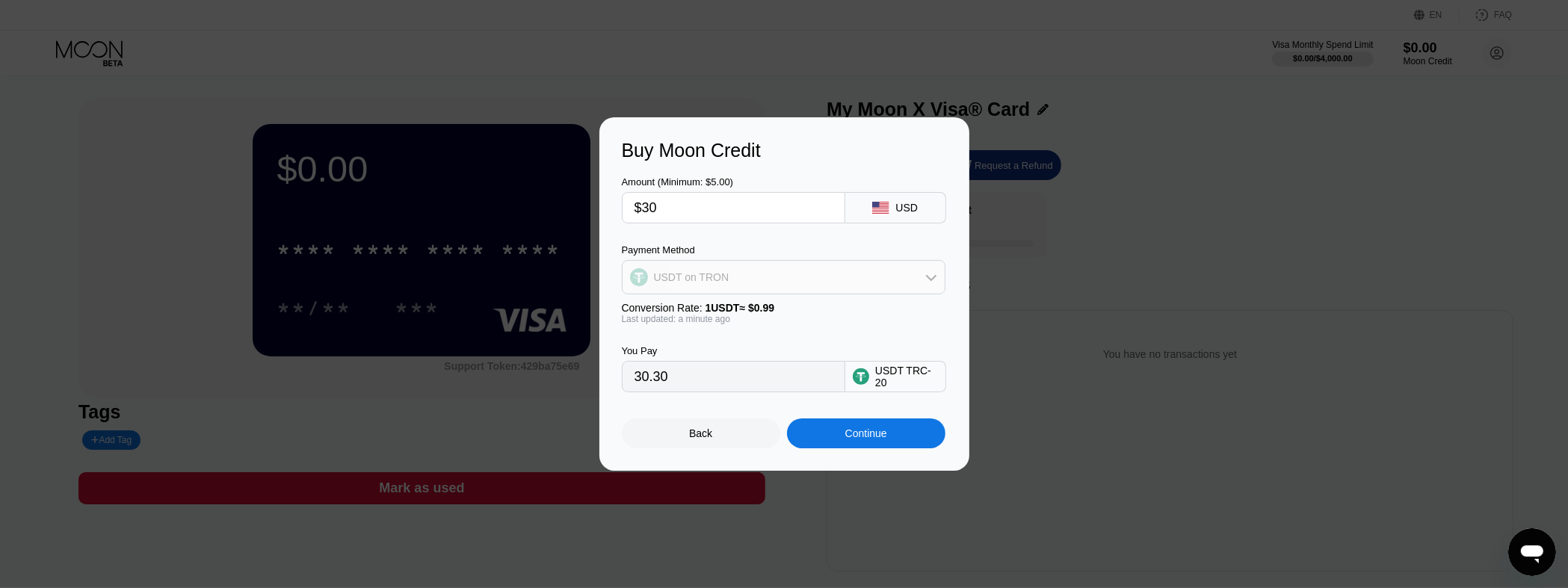
click at [786, 281] on div "USDT on TRON" at bounding box center [784, 277] width 322 height 30
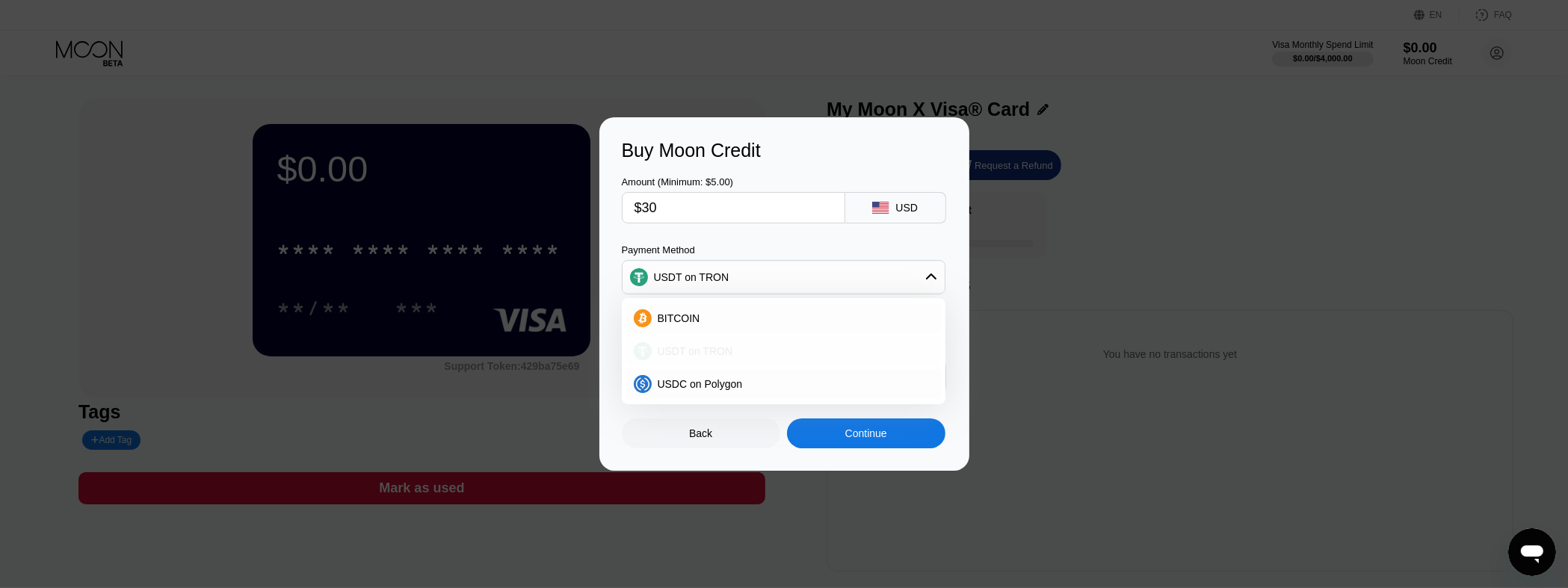
click at [734, 356] on div "USDT on TRON" at bounding box center [792, 351] width 281 height 12
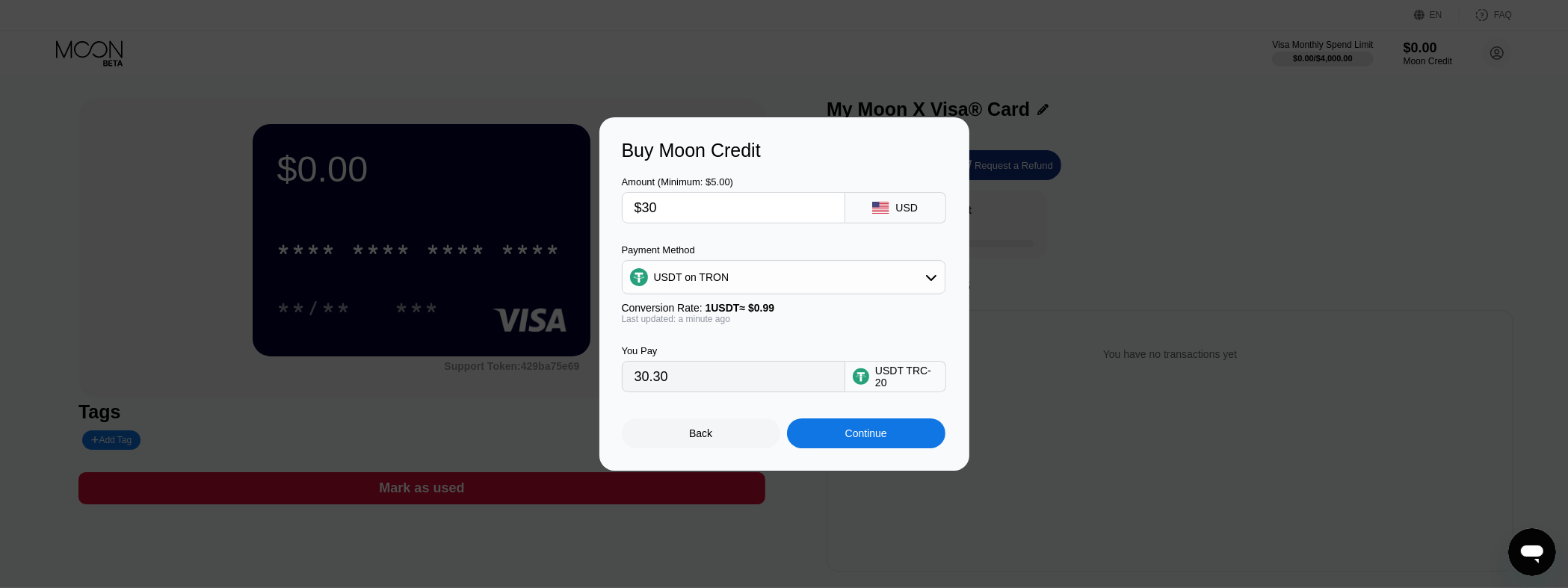
click at [900, 277] on div "USDT on TRON" at bounding box center [784, 277] width 322 height 30
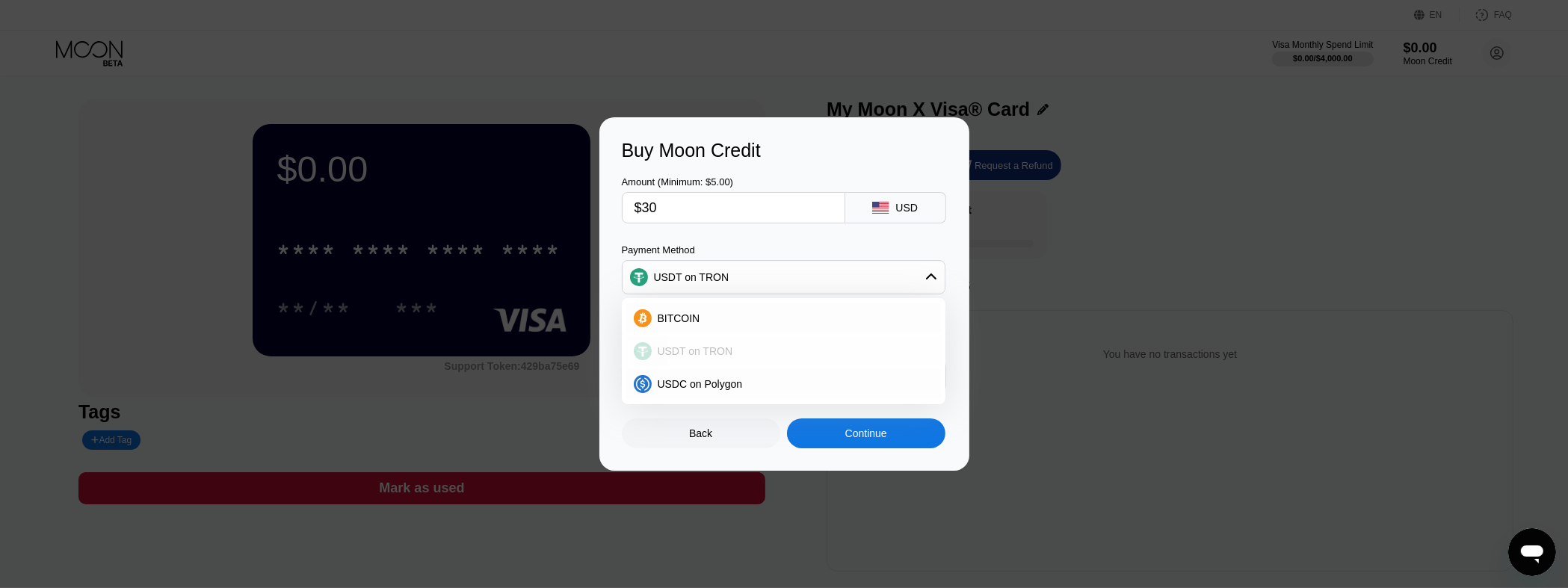
click at [727, 353] on span "USDT on TRON" at bounding box center [695, 351] width 75 height 12
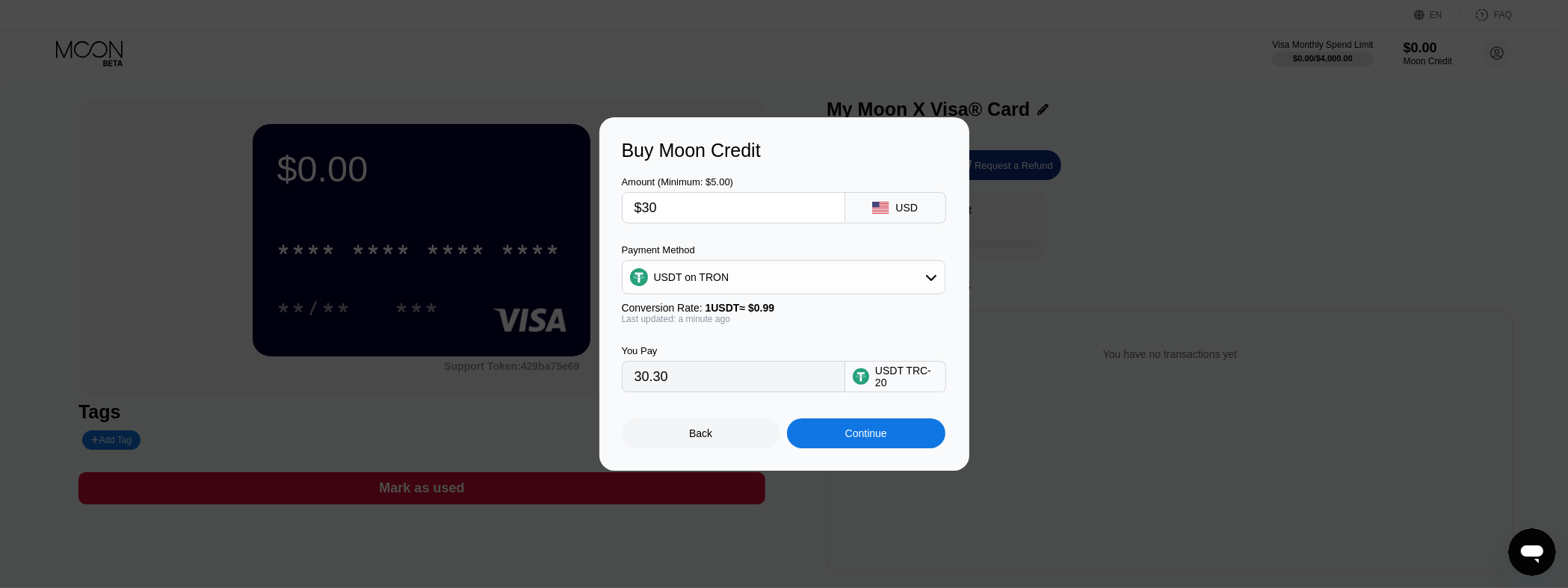
click at [801, 381] on input "30.30" at bounding box center [733, 376] width 198 height 30
click at [713, 448] on div "Back" at bounding box center [701, 433] width 158 height 30
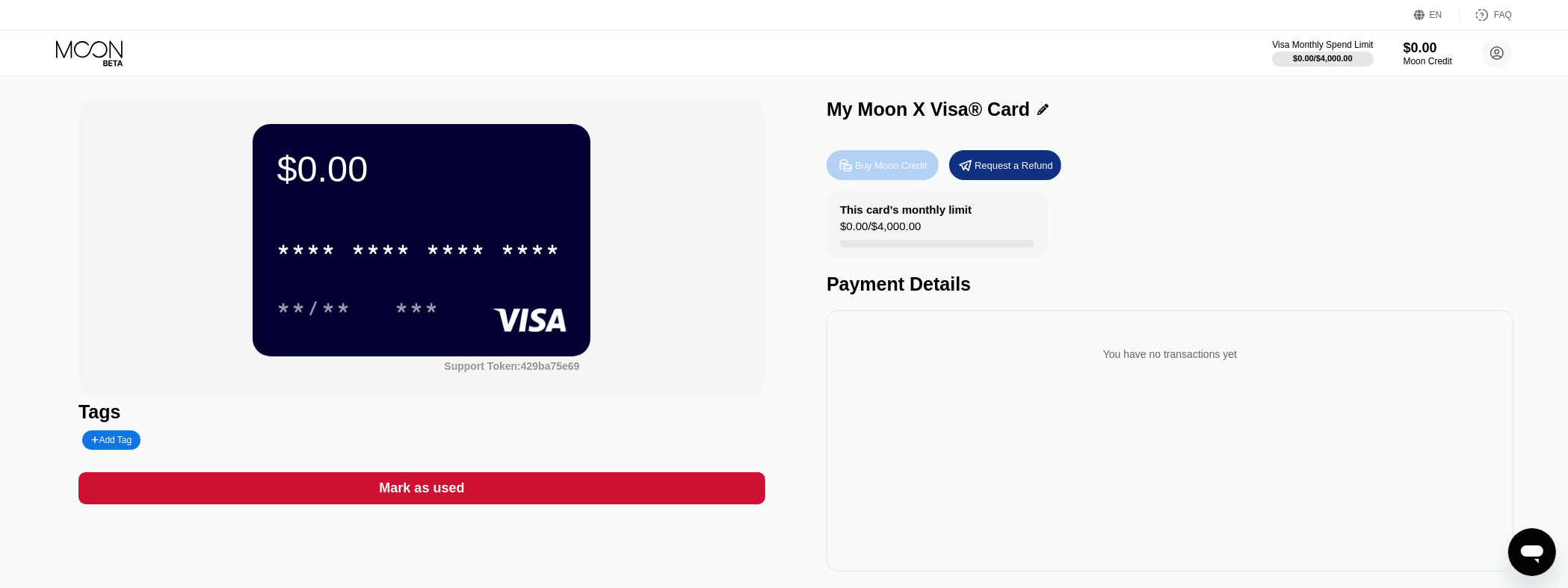
click at [897, 164] on div "Buy Moon Credit" at bounding box center [891, 166] width 73 height 13
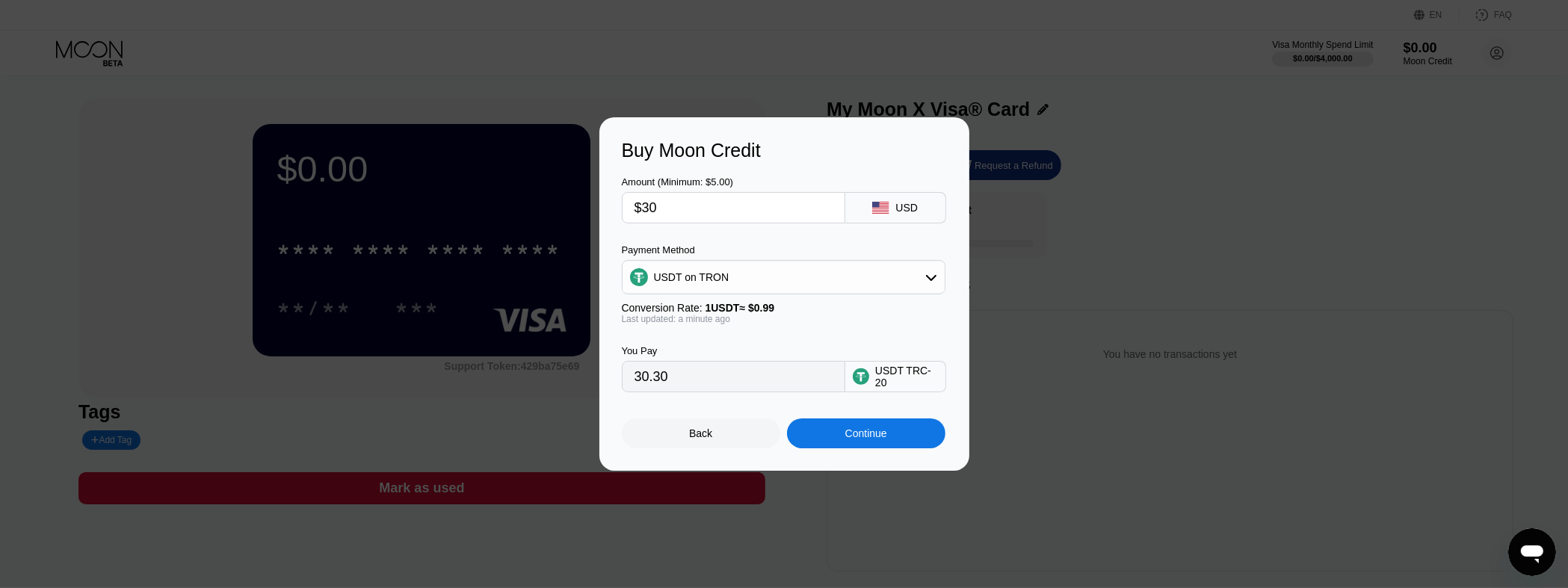
click at [842, 438] on div "Continue" at bounding box center [866, 433] width 158 height 30
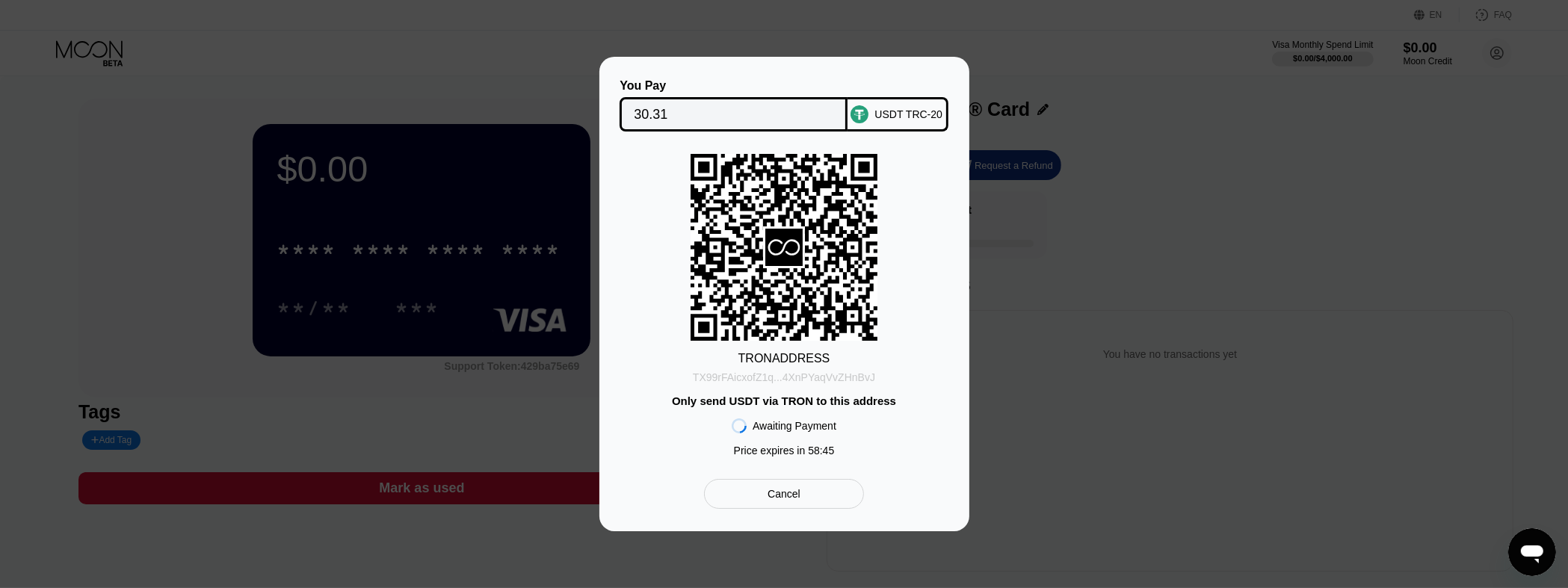
click at [822, 380] on div "TX99rFAicxofZ1q...4XnPYaqVvZHnBvJ" at bounding box center [784, 377] width 182 height 12
click at [866, 342] on div "TRON ADDRESS TX99rFAicxofZ1q...4XnPYaqVvZHnBvJ Only send USDT via TRON to this …" at bounding box center [784, 308] width 325 height 310
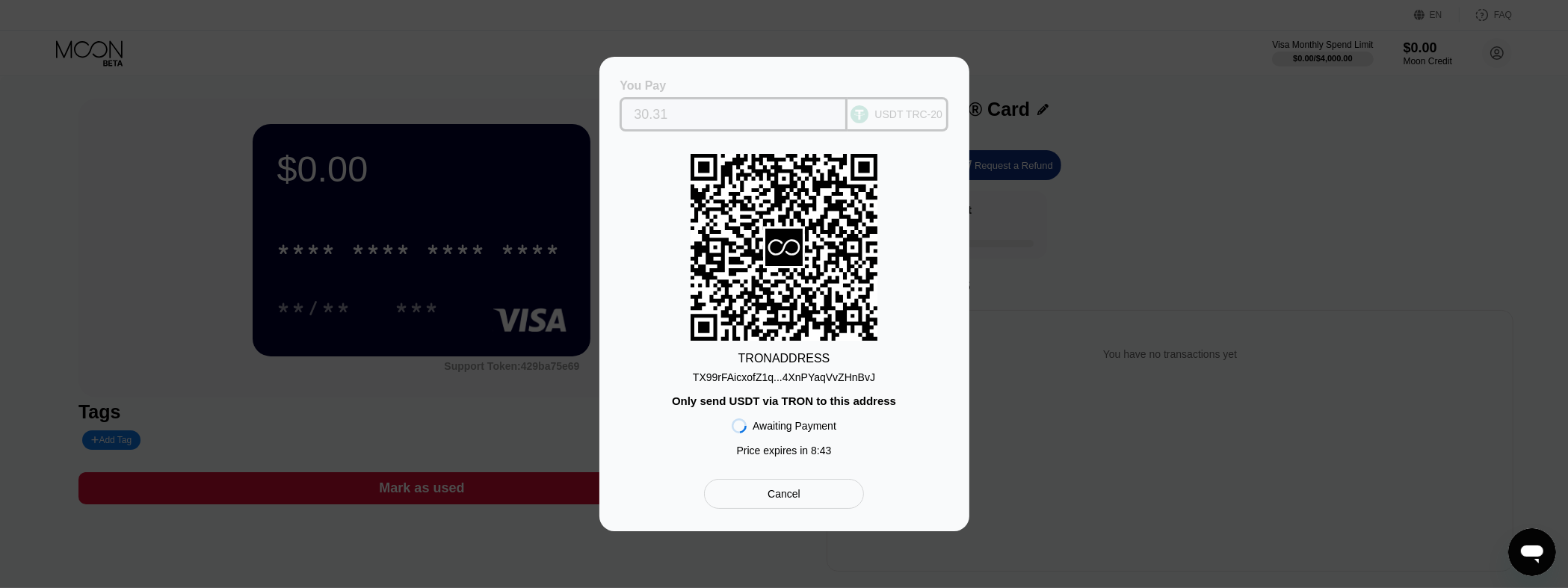
click at [902, 117] on div "USDT TRC-20" at bounding box center [908, 114] width 68 height 12
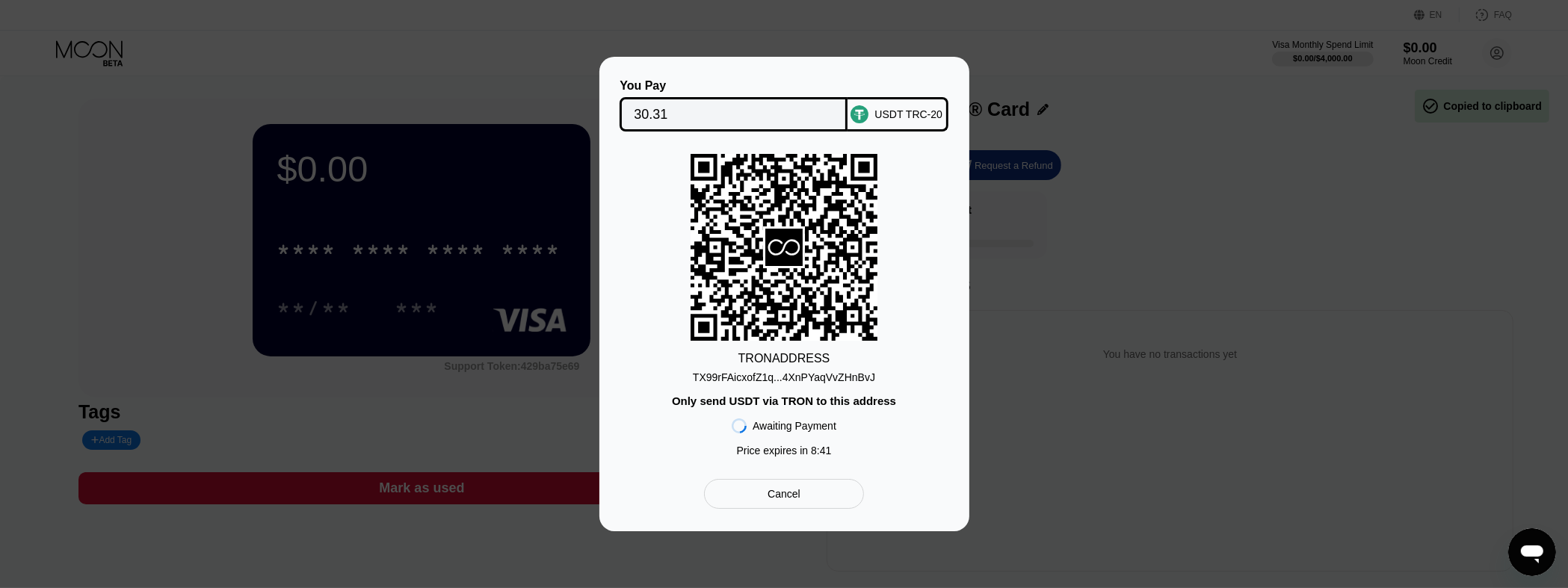
click at [907, 180] on div "TRON ADDRESS TX99rFAicxofZ1q...4XnPYaqVvZHnBvJ Only send USDT via TRON to this …" at bounding box center [784, 308] width 325 height 310
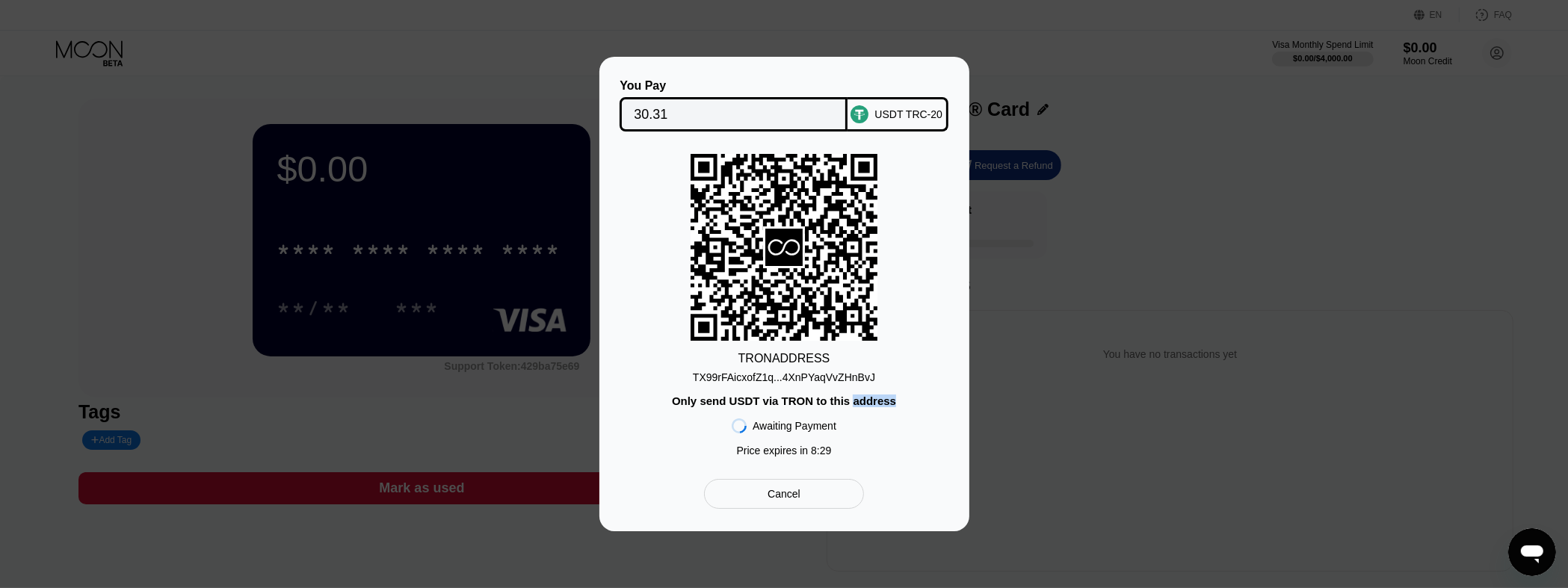
click at [907, 180] on div "TRON ADDRESS TX99rFAicxofZ1q...4XnPYaqVvZHnBvJ Only send USDT via TRON to this …" at bounding box center [784, 308] width 325 height 310
click at [889, 214] on div "TRON ADDRESS TX99rFAicxofZ1q...4XnPYaqVvZHnBvJ Only send USDT via TRON to this …" at bounding box center [784, 308] width 325 height 310
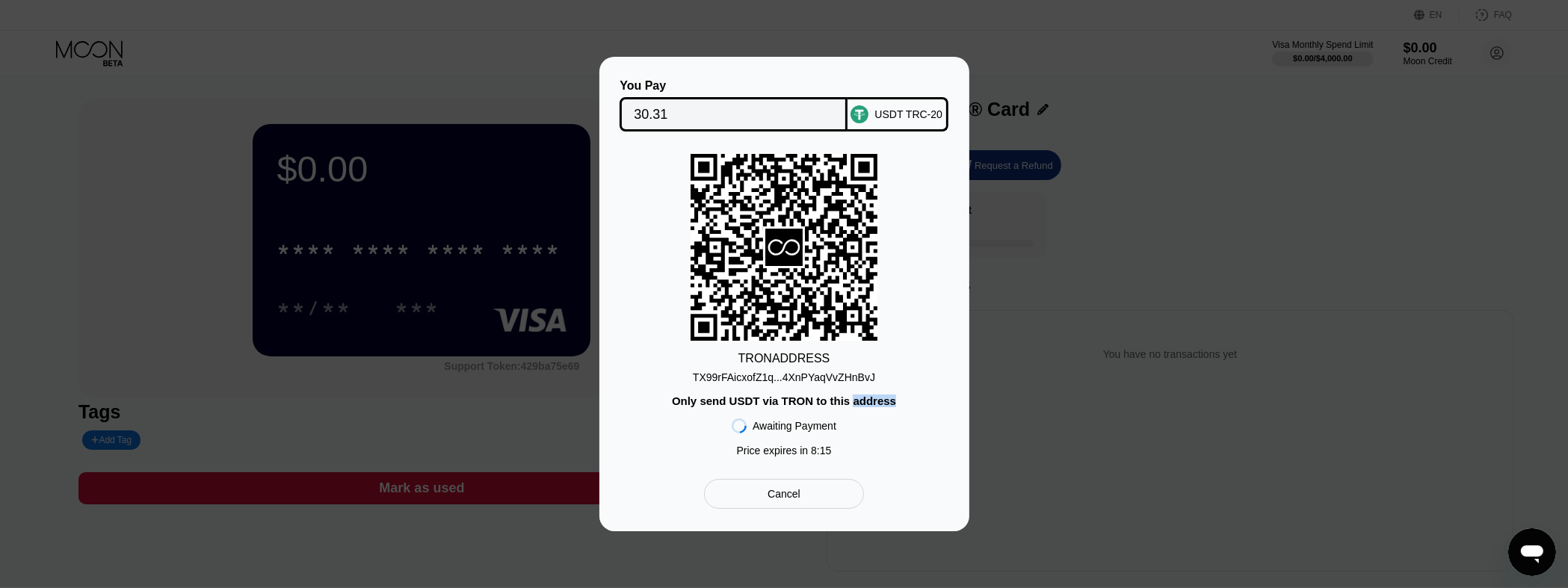
click at [889, 214] on div "TRON ADDRESS TX99rFAicxofZ1q...4XnPYaqVvZHnBvJ Only send USDT via TRON to this …" at bounding box center [784, 308] width 325 height 310
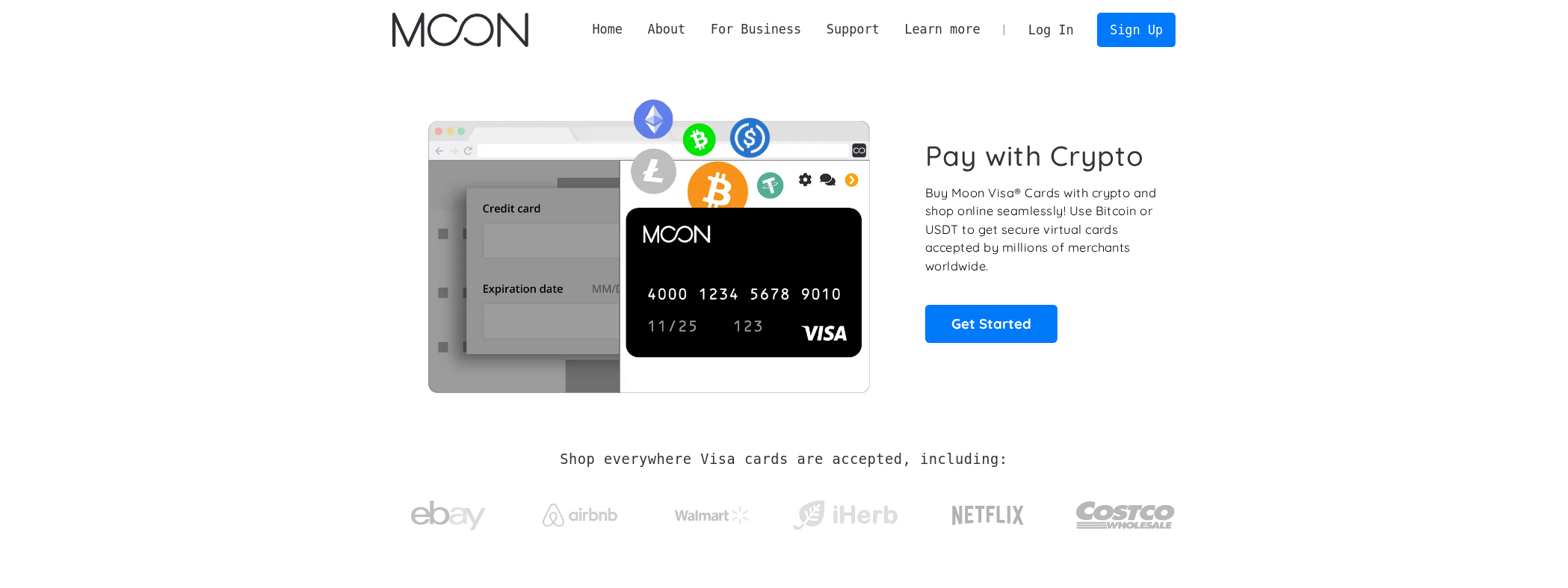
click at [1065, 29] on link "Log In" at bounding box center [1050, 30] width 70 height 33
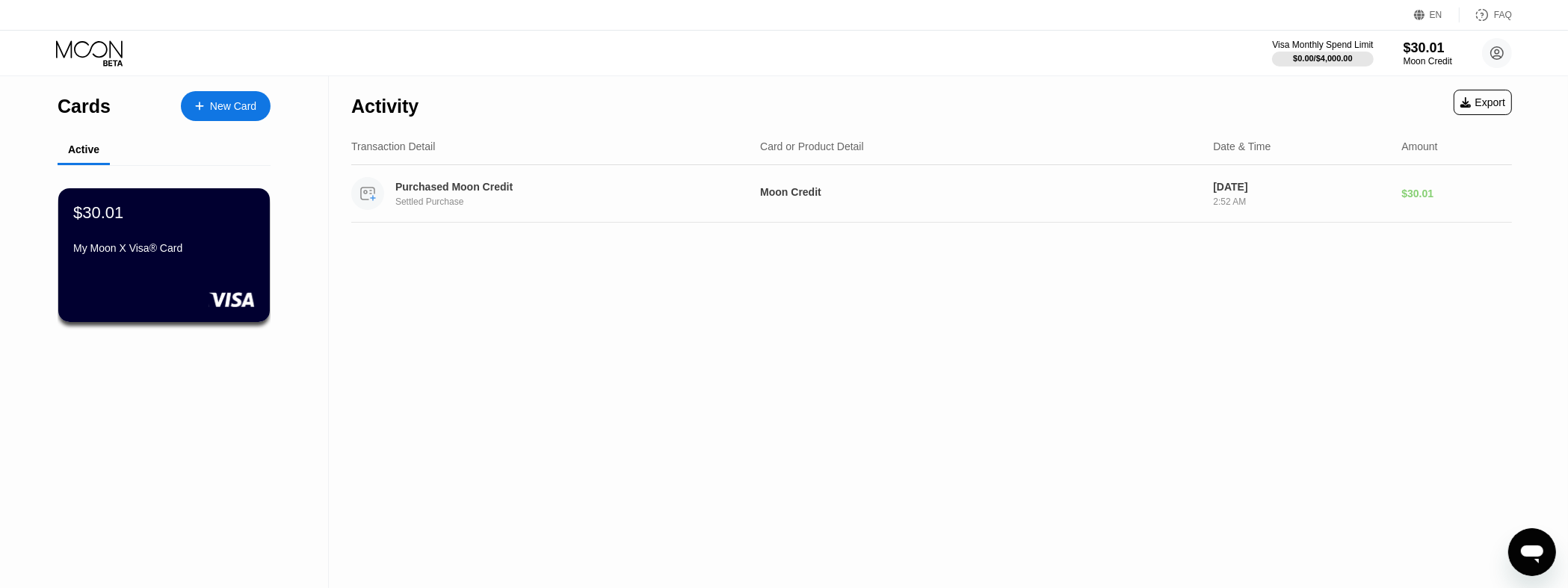
click at [432, 187] on div "Purchased Moon Credit" at bounding box center [561, 187] width 332 height 12
click at [488, 189] on div "Purchased Moon Credit" at bounding box center [561, 187] width 332 height 12
click at [792, 196] on div "Moon Credit" at bounding box center [980, 192] width 441 height 12
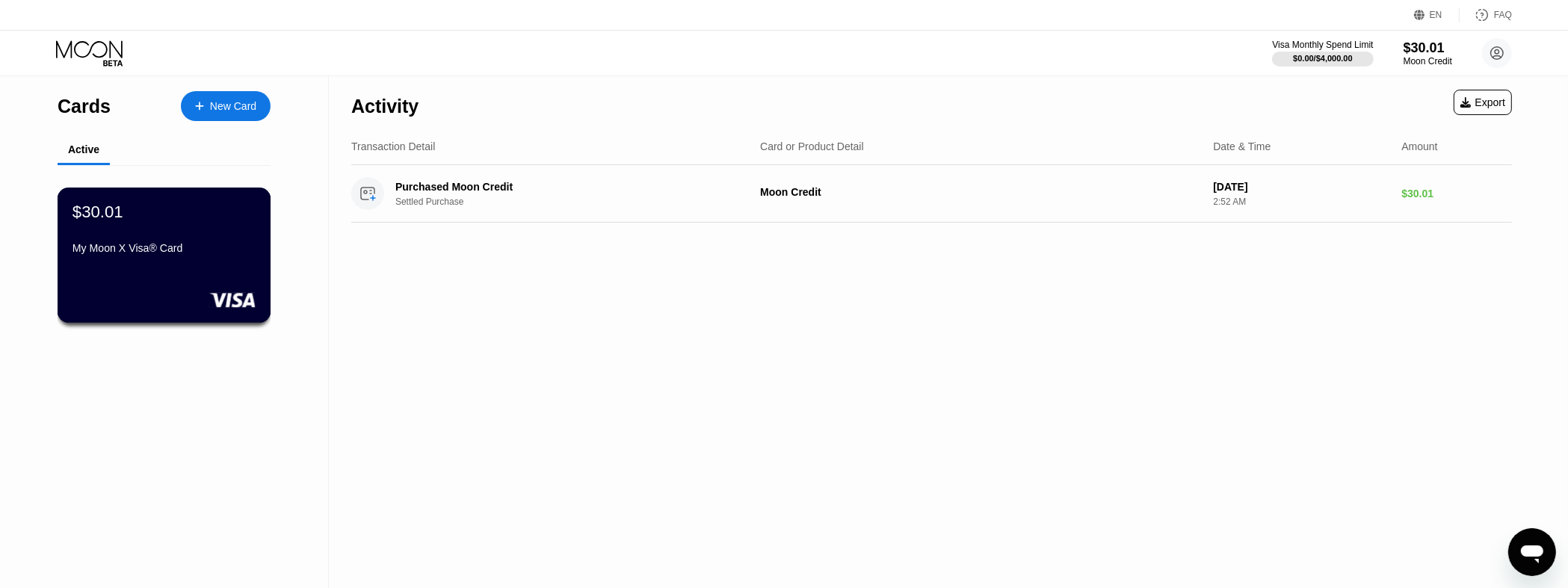
click at [119, 254] on div "My Moon X Visa® Card" at bounding box center [164, 247] width 183 height 12
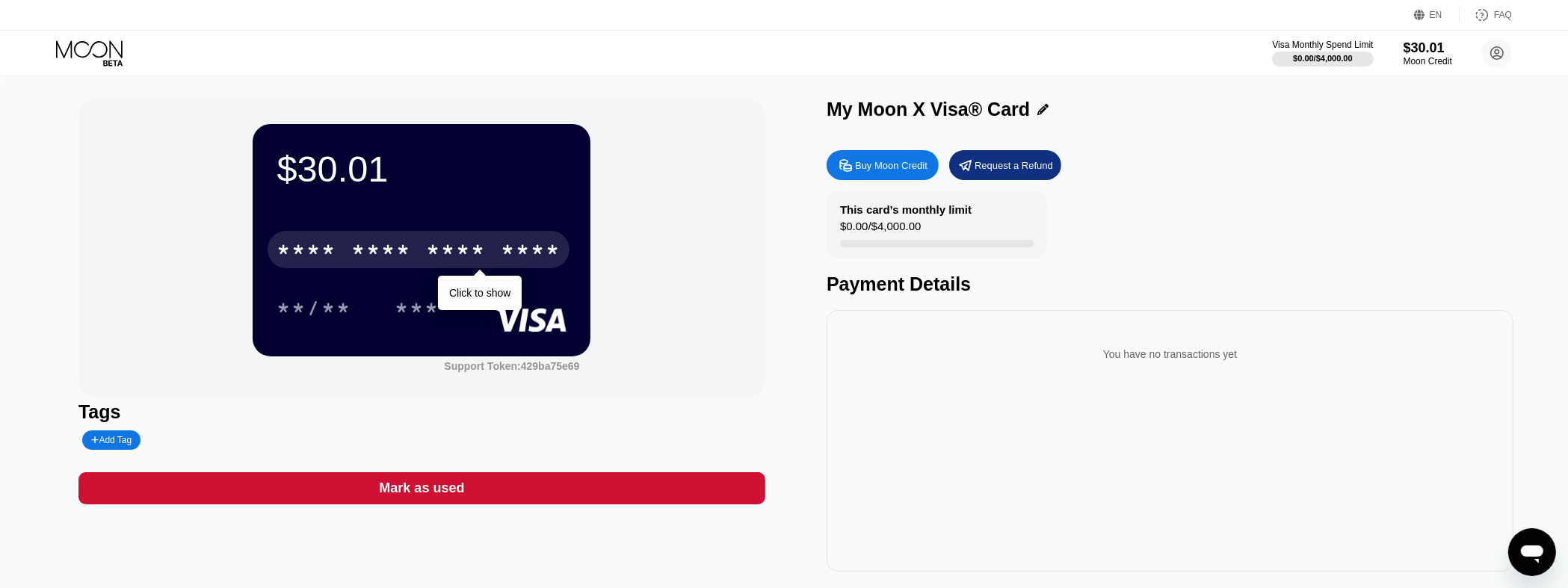
click at [486, 256] on div "* * * *" at bounding box center [456, 252] width 60 height 24
click at [472, 262] on div "* * * *" at bounding box center [456, 252] width 60 height 24
click at [364, 242] on div "[CREDIT_CARD_NUMBER]" at bounding box center [418, 250] width 302 height 37
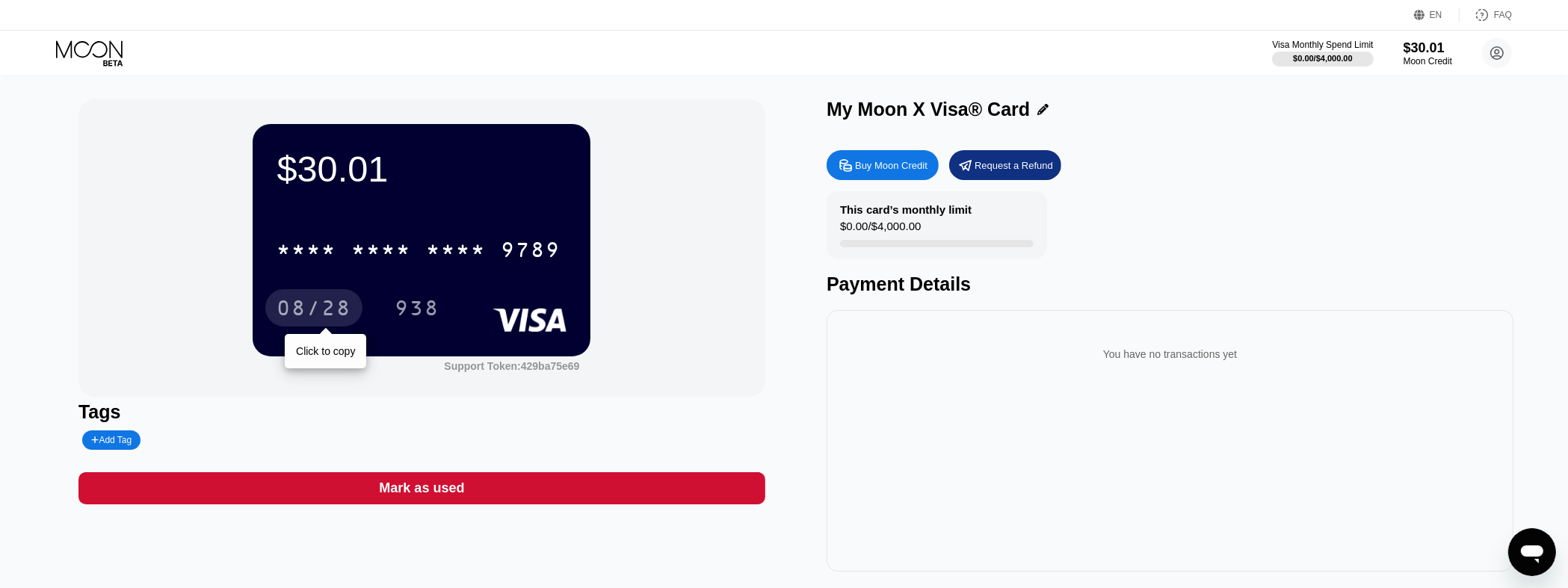
click at [314, 316] on div "08/28" at bounding box center [314, 311] width 74 height 24
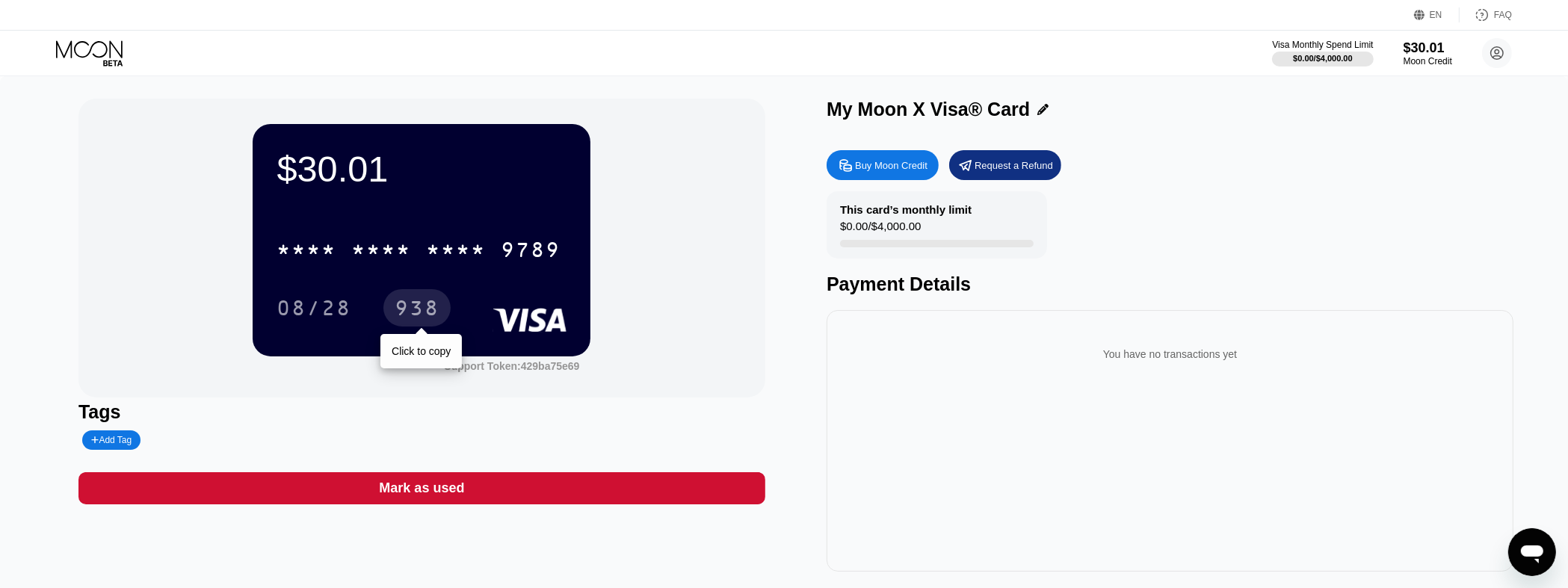
click at [419, 310] on div "938" at bounding box center [416, 311] width 44 height 24
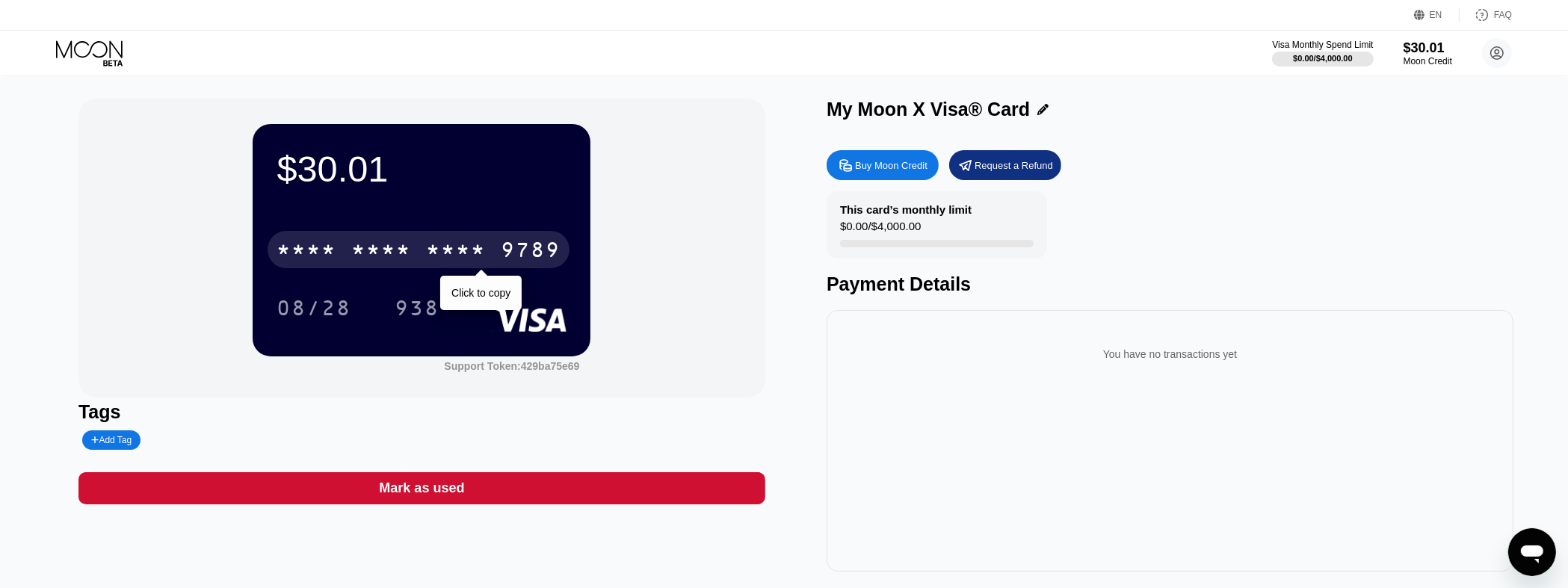
click at [445, 251] on div "* * * *" at bounding box center [456, 252] width 60 height 24
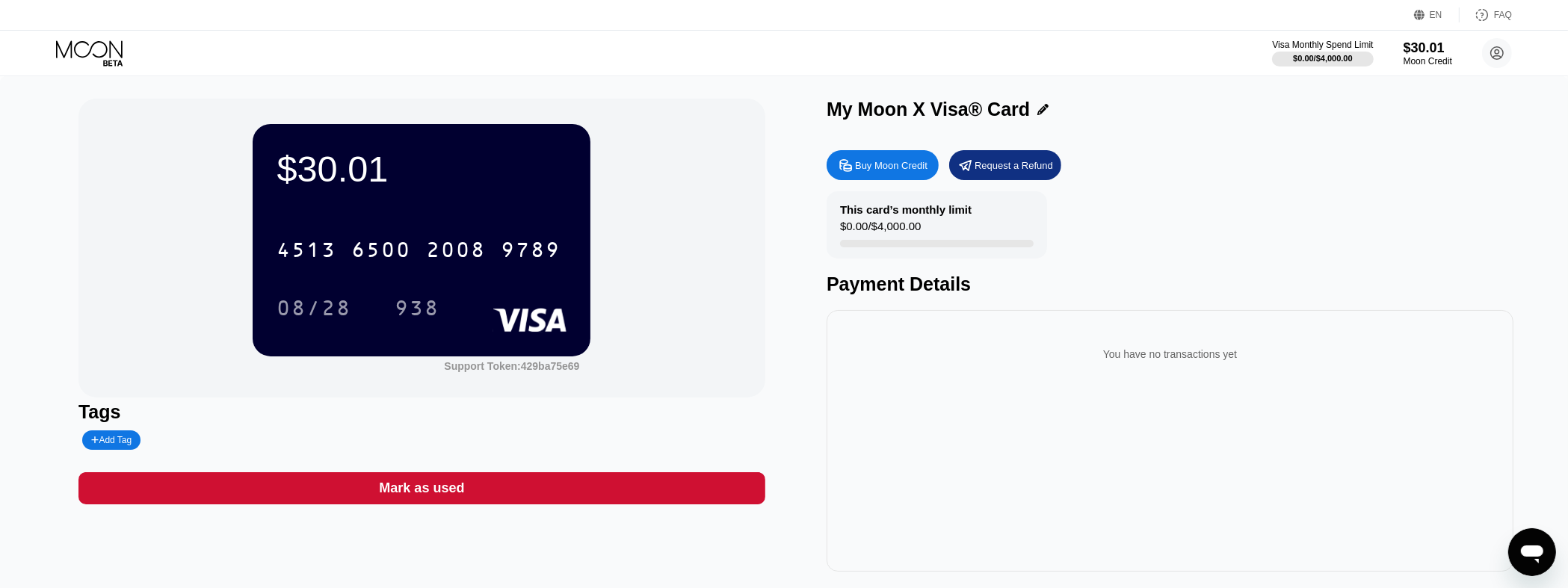
click at [486, 285] on div "[CREDIT_CARD_NUMBER] 08/28 938" at bounding box center [421, 264] width 290 height 88
click at [486, 255] on div "2008" at bounding box center [456, 252] width 60 height 24
click at [487, 296] on div "08/28 938" at bounding box center [421, 308] width 290 height 37
click at [320, 313] on div "08/28" at bounding box center [314, 311] width 74 height 24
